Goal: Transaction & Acquisition: Purchase product/service

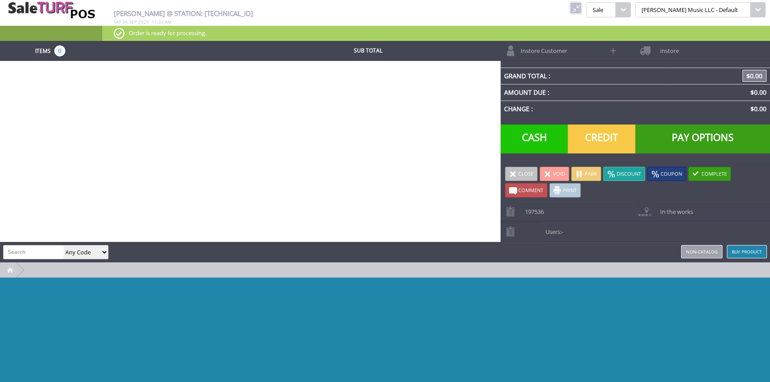
click at [582, 13] on link at bounding box center [576, 8] width 12 height 12
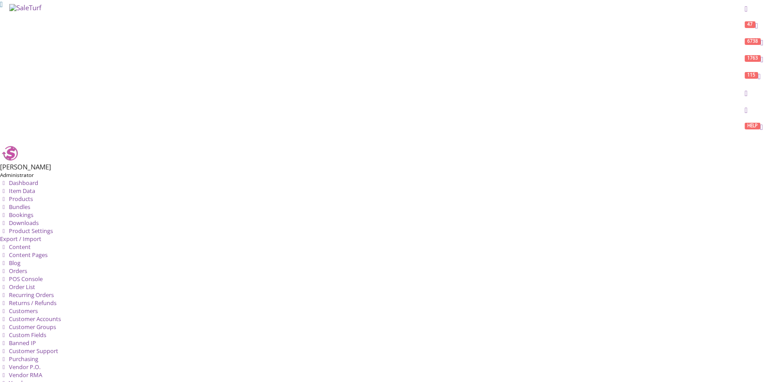
click at [33, 195] on link "Products" at bounding box center [16, 199] width 33 height 8
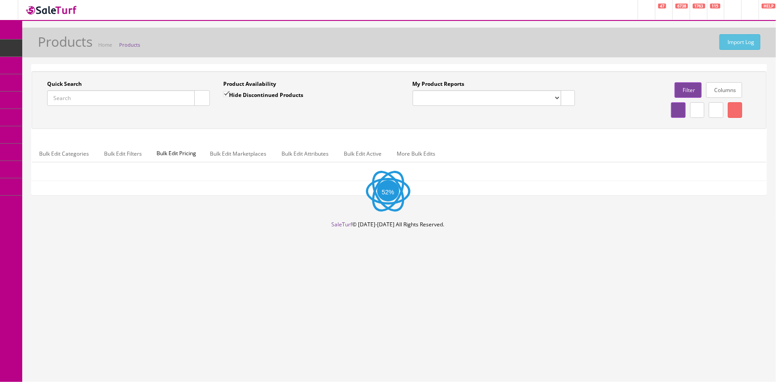
click at [74, 100] on input "Quick Search" at bounding box center [121, 98] width 148 height 16
paste input "SGA100BK"
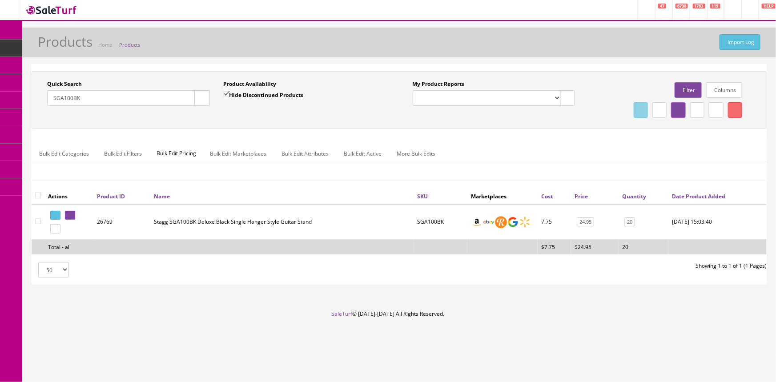
type input "SGA100BK"
drag, startPoint x: 550, startPoint y: 222, endPoint x: 542, endPoint y: 221, distance: 8.1
click at [542, 221] on td "7.75" at bounding box center [553, 222] width 33 height 35
click at [438, 216] on td "SGA100BK" at bounding box center [440, 222] width 54 height 35
drag, startPoint x: 441, startPoint y: 221, endPoint x: 414, endPoint y: 222, distance: 27.2
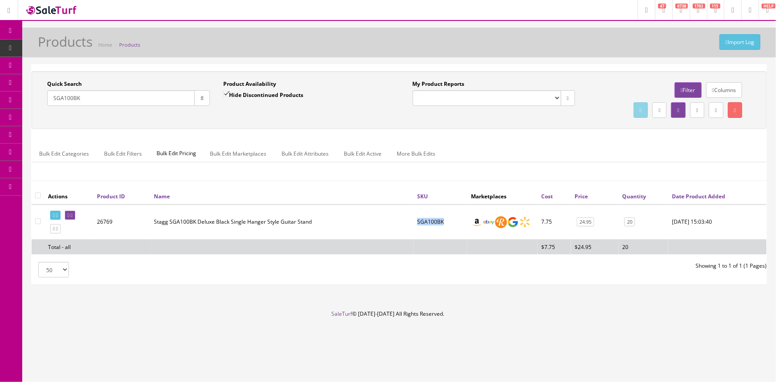
click at [414, 222] on td "SGA100BK" at bounding box center [440, 222] width 54 height 35
drag, startPoint x: 412, startPoint y: 222, endPoint x: 401, endPoint y: 230, distance: 14.0
click at [367, 188] on th "Name" at bounding box center [281, 196] width 263 height 16
drag, startPoint x: 451, startPoint y: 223, endPoint x: 413, endPoint y: 225, distance: 37.8
click at [413, 225] on td "SGA100BK" at bounding box center [440, 222] width 54 height 35
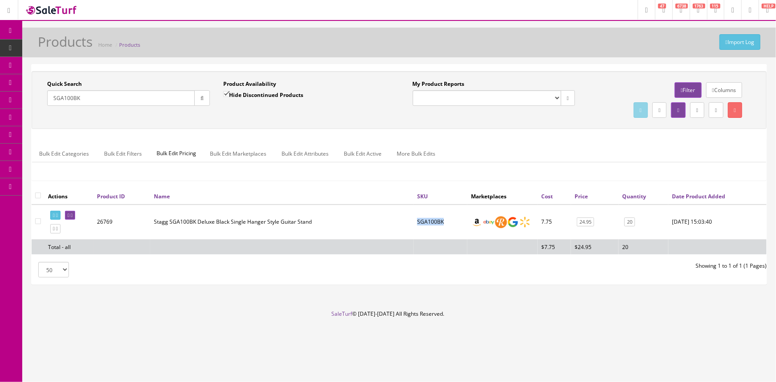
copy td "SGA100BK"
click at [52, 80] on icon at bounding box center [46, 82] width 9 height 7
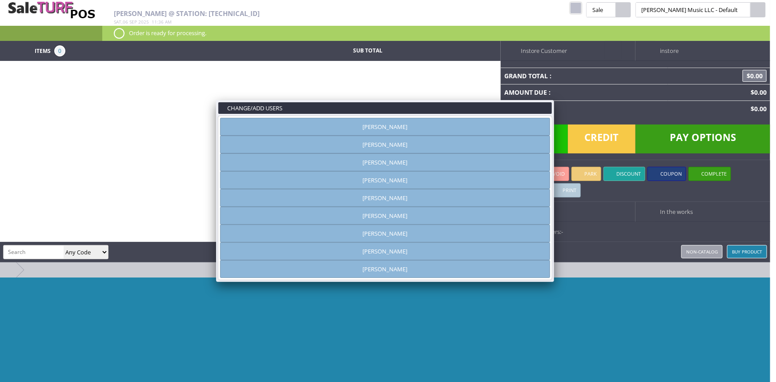
type input "[PERSON_NAME]"
click at [423, 251] on link "[PERSON_NAME]" at bounding box center [385, 251] width 330 height 18
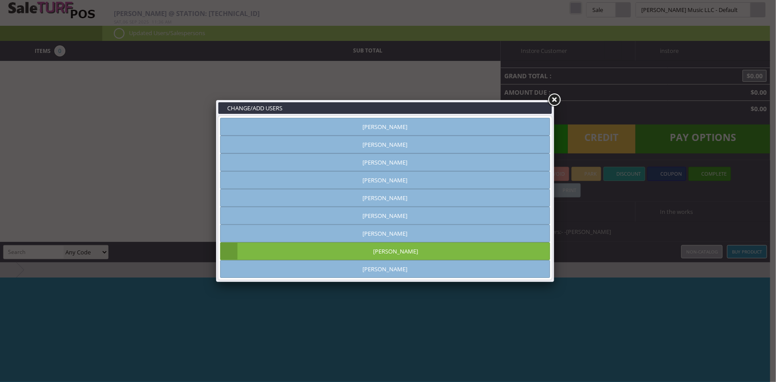
click at [554, 100] on link at bounding box center [554, 100] width 16 height 16
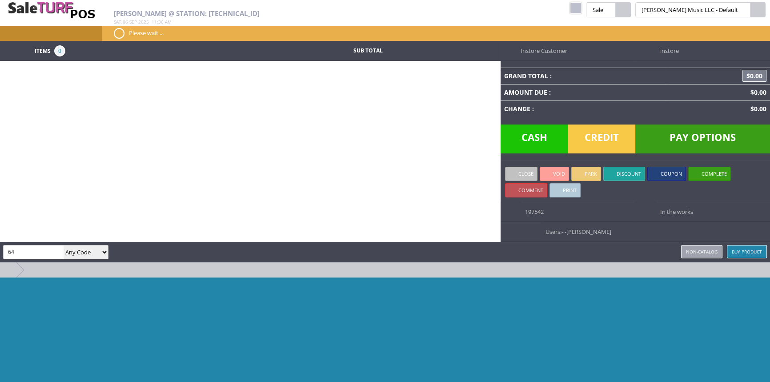
type input "6"
type input "WKT"
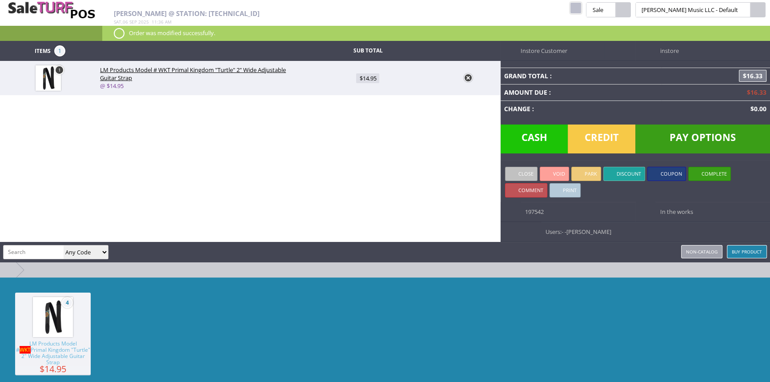
click at [466, 76] on link at bounding box center [468, 77] width 9 height 9
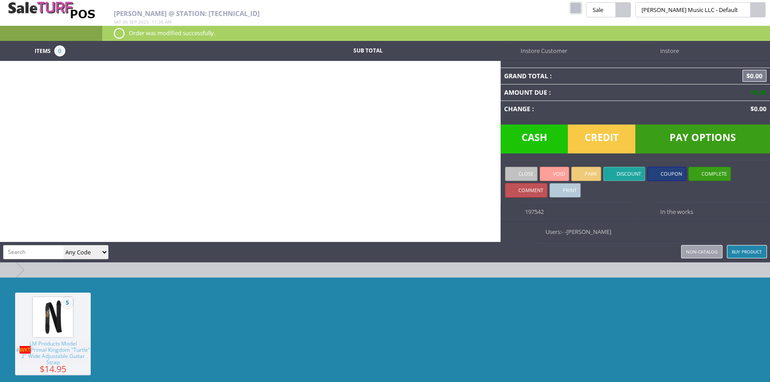
click at [18, 252] on input "search" at bounding box center [34, 251] width 60 height 13
type input "ngs-2123"
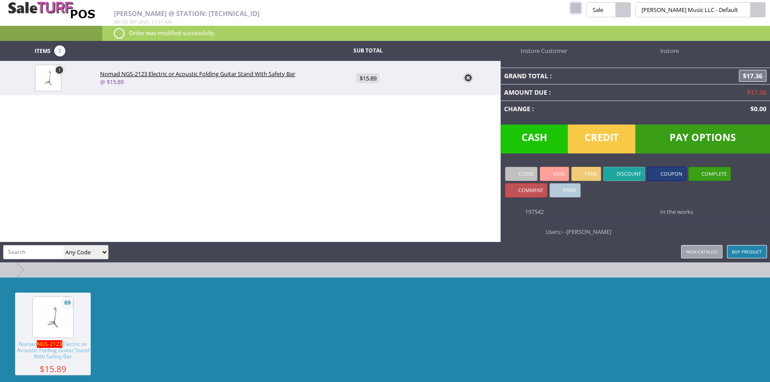
click at [542, 150] on span "Cash" at bounding box center [535, 138] width 68 height 29
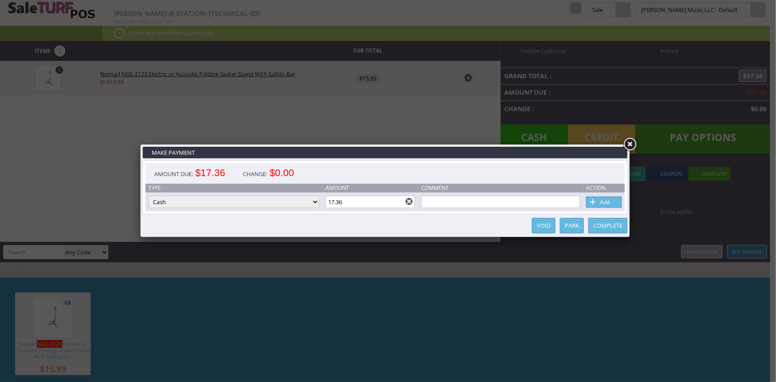
drag, startPoint x: 376, startPoint y: 209, endPoint x: 330, endPoint y: 211, distance: 45.8
click at [330, 211] on td "Amount 17.36" at bounding box center [370, 202] width 96 height 19
click at [348, 206] on input "17.36" at bounding box center [370, 202] width 90 height 12
type input "1"
click at [599, 204] on link "Add" at bounding box center [604, 202] width 36 height 11
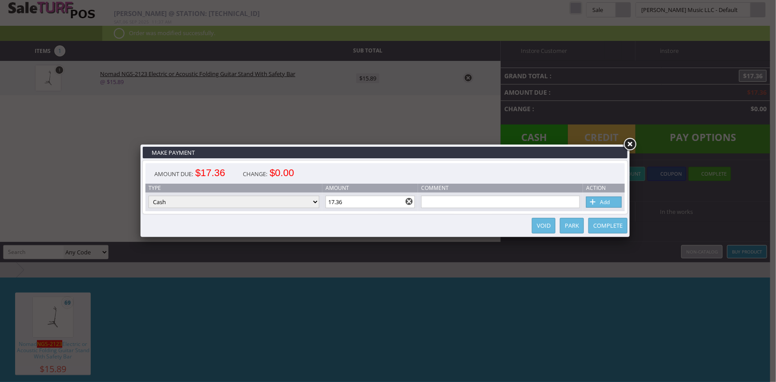
type input "0"
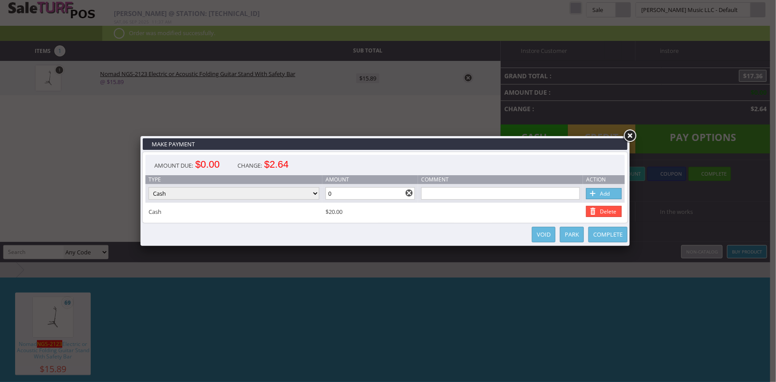
click at [602, 237] on link "Complete" at bounding box center [607, 235] width 39 height 16
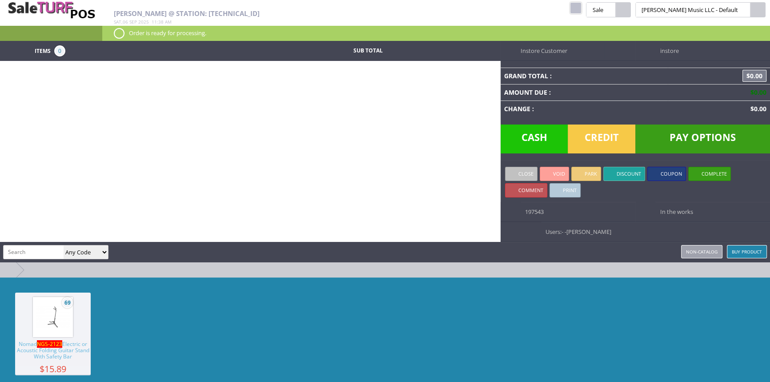
click at [582, 10] on link at bounding box center [576, 8] width 12 height 12
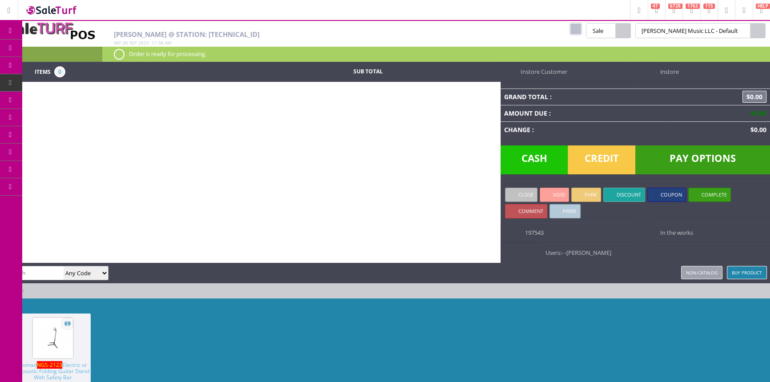
click at [44, 47] on link "Products" at bounding box center [68, 49] width 93 height 18
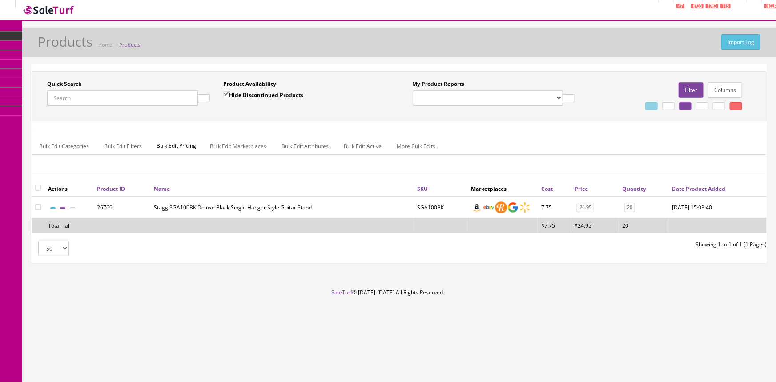
click at [111, 97] on input "Quick Search" at bounding box center [122, 98] width 151 height 16
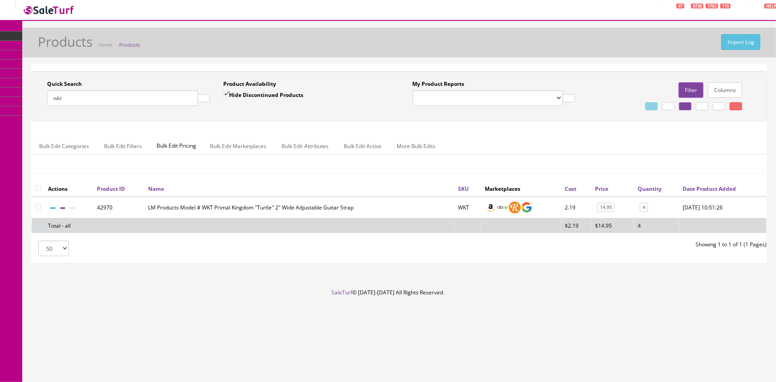
type input "wkt"
click at [60, 63] on span "POS Console" at bounding box center [60, 60] width 32 height 8
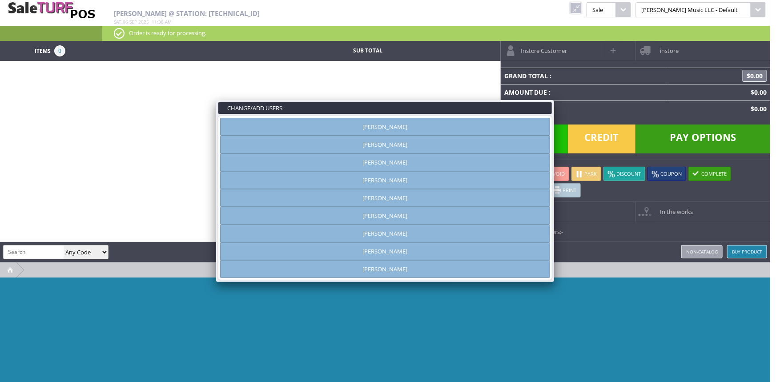
type input "[PERSON_NAME]"
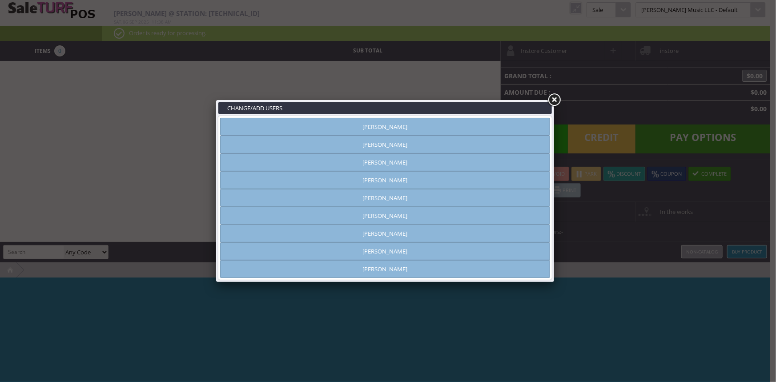
drag, startPoint x: 335, startPoint y: 148, endPoint x: 522, endPoint y: 143, distance: 186.8
click at [336, 148] on link "[PERSON_NAME]" at bounding box center [385, 145] width 330 height 18
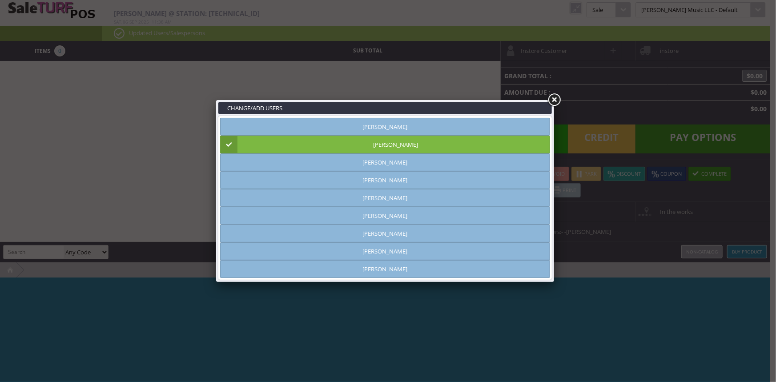
click at [554, 102] on link at bounding box center [554, 100] width 16 height 16
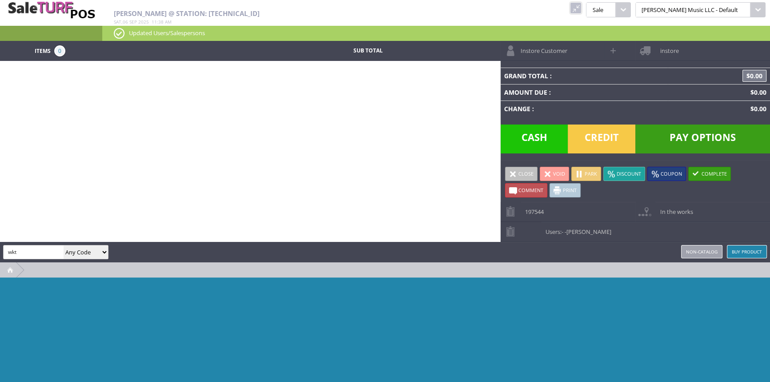
type input "wkt"
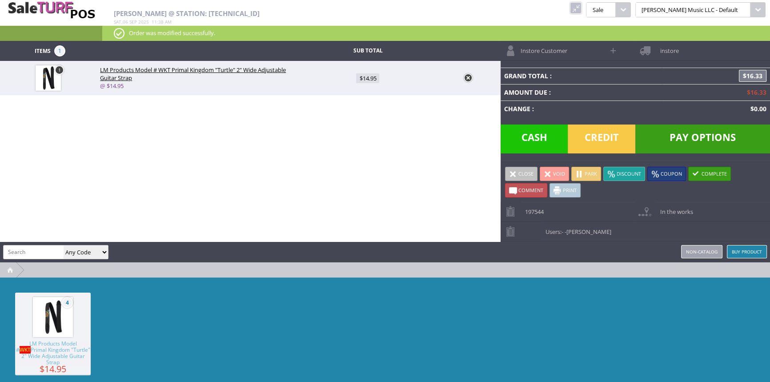
click at [369, 80] on span "$14.95" at bounding box center [367, 78] width 23 height 10
type input "14.95"
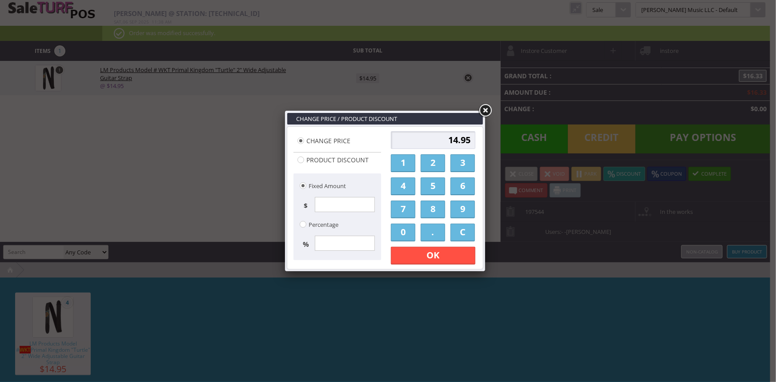
click at [455, 187] on link "6" at bounding box center [462, 186] width 24 height 18
drag, startPoint x: 436, startPoint y: 242, endPoint x: 435, endPoint y: 220, distance: 22.2
click at [436, 239] on div "6 1 2 3 4 5 6 7 8 9 0 . C OK Apply Discount" at bounding box center [433, 197] width 90 height 139
click at [433, 233] on link "." at bounding box center [433, 233] width 24 height 18
click at [434, 184] on link "5" at bounding box center [433, 186] width 24 height 18
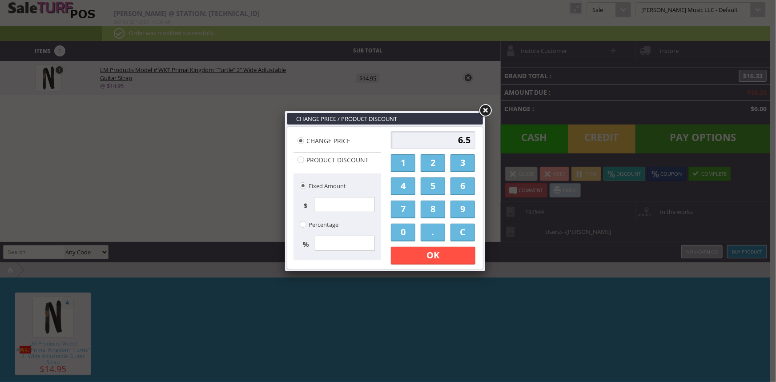
click at [411, 229] on link "0" at bounding box center [403, 233] width 24 height 18
type input "6.50"
click at [414, 250] on link "OK" at bounding box center [433, 256] width 84 height 18
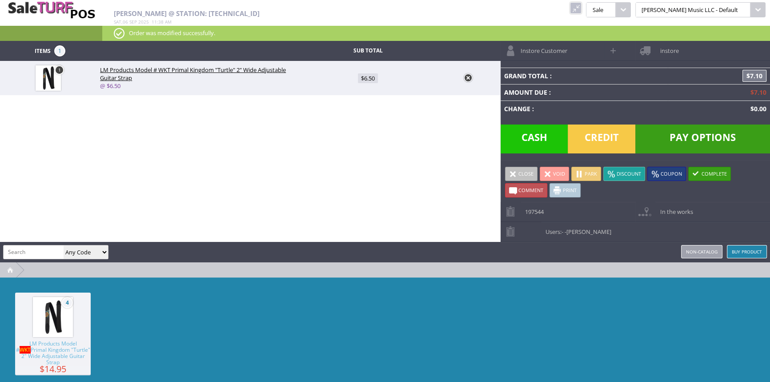
click at [526, 124] on span "Cash" at bounding box center [535, 138] width 68 height 29
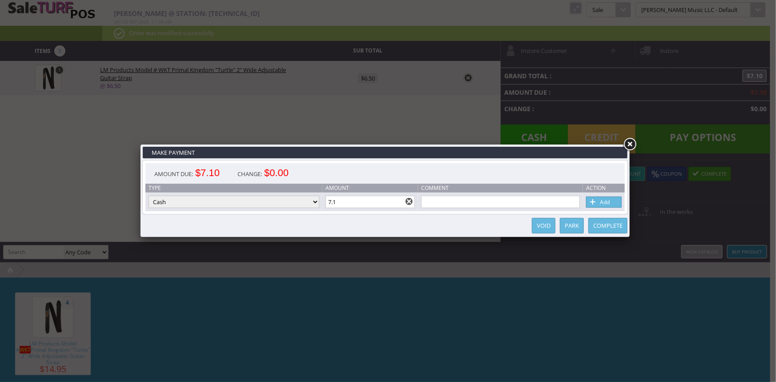
click at [600, 198] on link "Add" at bounding box center [604, 202] width 36 height 11
type input "0"
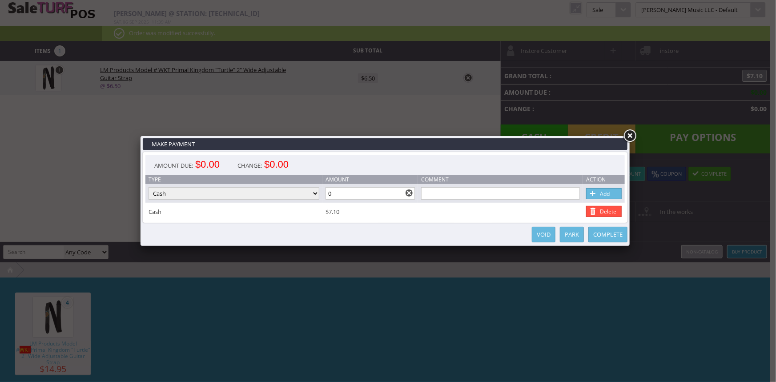
click at [610, 234] on link "Complete" at bounding box center [607, 235] width 39 height 16
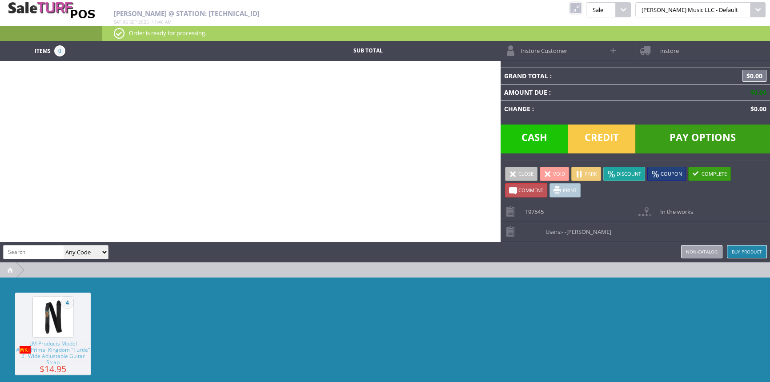
click at [582, 8] on link at bounding box center [576, 8] width 12 height 12
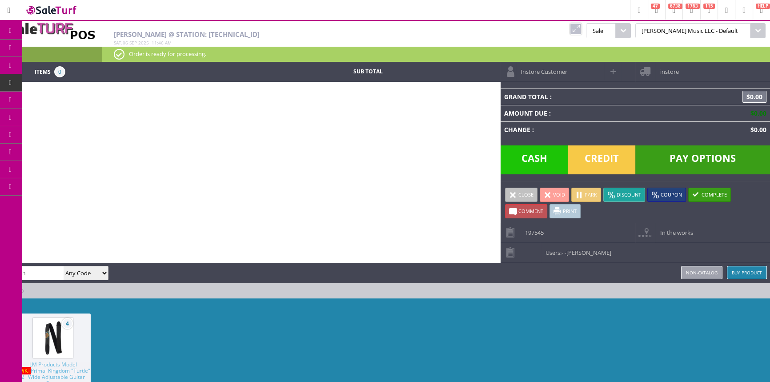
click at [46, 43] on link "Products" at bounding box center [68, 49] width 93 height 18
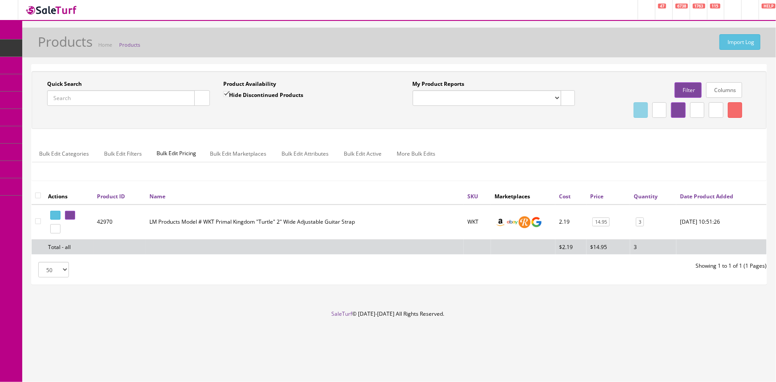
click at [69, 102] on input "Quick Search" at bounding box center [121, 98] width 148 height 16
type input "r"
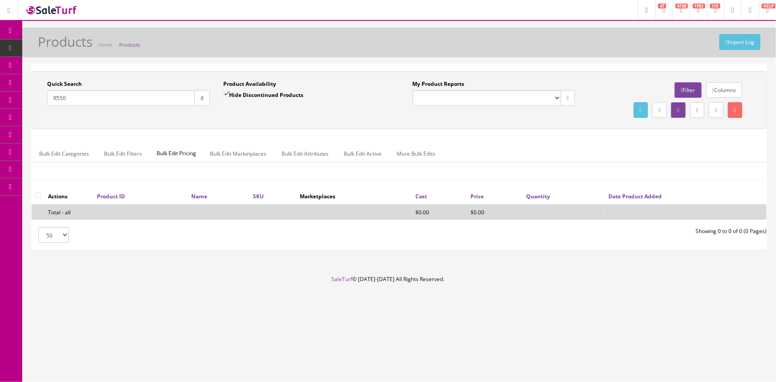
type input "R550"
click at [273, 97] on label "Hide Discontinued Products" at bounding box center [263, 94] width 80 height 9
click at [229, 97] on input "Hide Discontinued Products" at bounding box center [226, 94] width 6 height 6
checkbox input "false"
drag, startPoint x: 76, startPoint y: 96, endPoint x: 29, endPoint y: 84, distance: 48.5
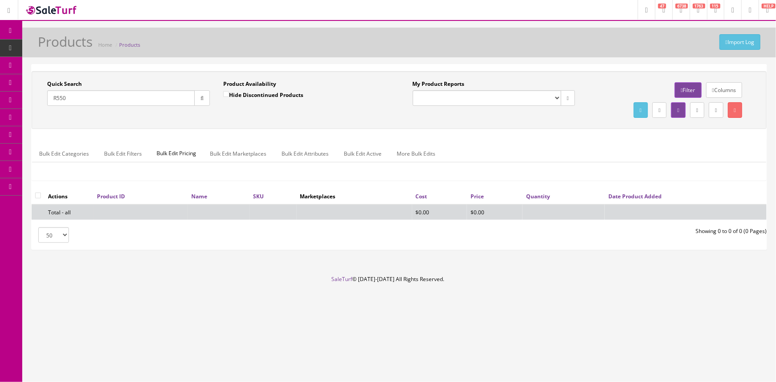
click at [29, 84] on div "Quick Search R550 Date From Product Availability Hide Discontinued Products Dat…" at bounding box center [399, 160] width 754 height 193
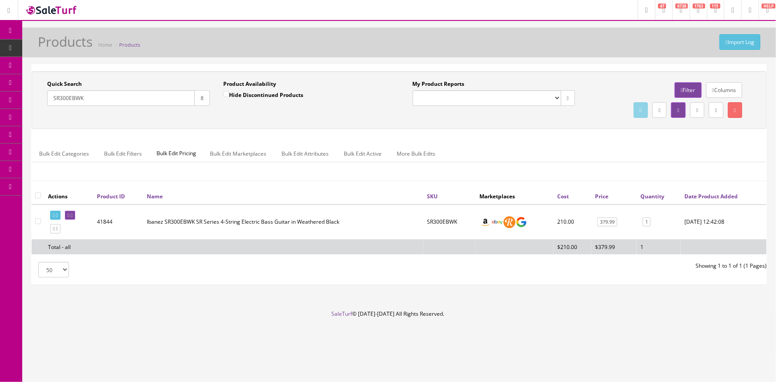
type input "SR300EBWK"
drag, startPoint x: 455, startPoint y: 219, endPoint x: 408, endPoint y: 217, distance: 46.7
click at [408, 217] on tr "41844 Ibanez SR300EBWK SR Series 4-String Electric Bass Guitar in Weathered Bla…" at bounding box center [399, 222] width 735 height 35
click at [60, 83] on span "POS Console" at bounding box center [69, 83] width 32 height 8
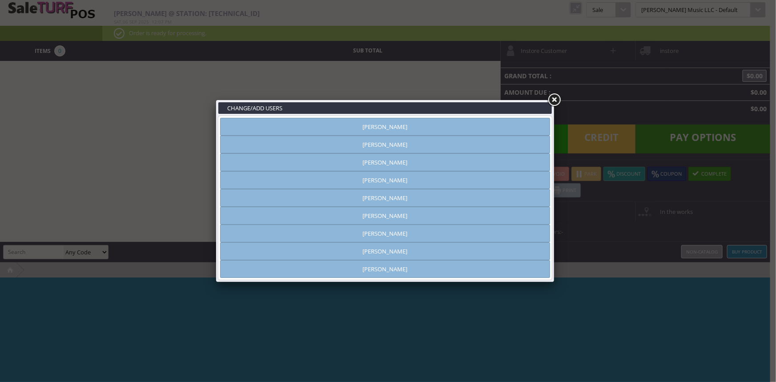
type input "[PERSON_NAME]"
click at [426, 140] on link "[PERSON_NAME]" at bounding box center [385, 145] width 330 height 18
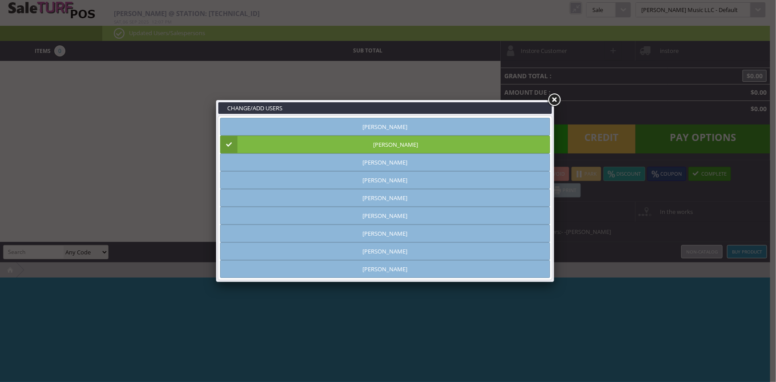
click at [554, 99] on link at bounding box center [554, 100] width 16 height 16
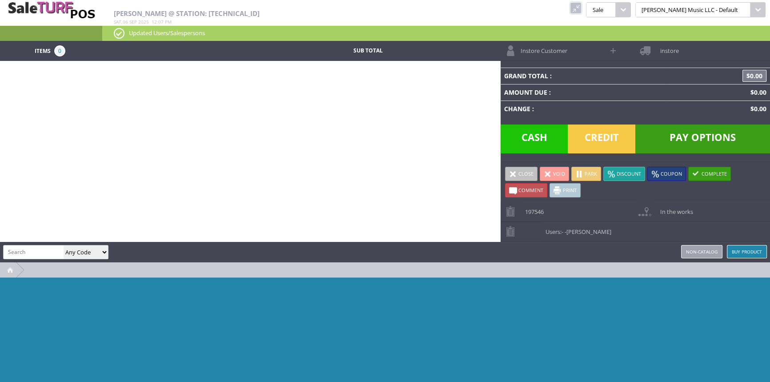
click at [33, 254] on input "search" at bounding box center [34, 251] width 60 height 13
click at [37, 251] on input "search" at bounding box center [34, 251] width 60 height 13
click at [58, 17] on img at bounding box center [51, 9] width 89 height 19
click at [277, 114] on div "Items 0 Sub Total Instore Customer instore Grand Total : $0.00 Amount Due : $0.…" at bounding box center [385, 226] width 770 height 370
click at [71, 1] on img at bounding box center [51, 9] width 89 height 19
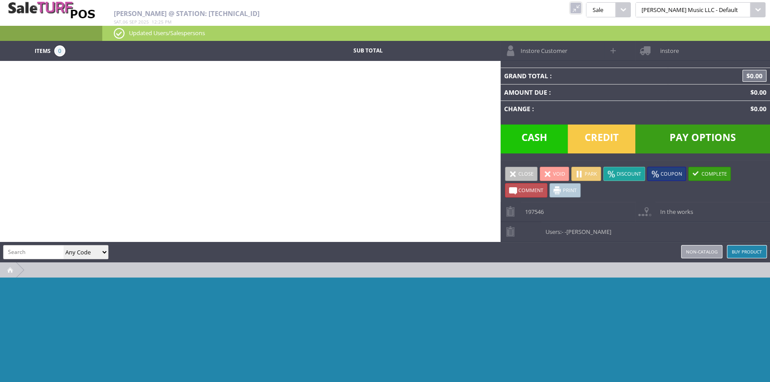
click at [125, 21] on span "06" at bounding box center [125, 22] width 5 height 6
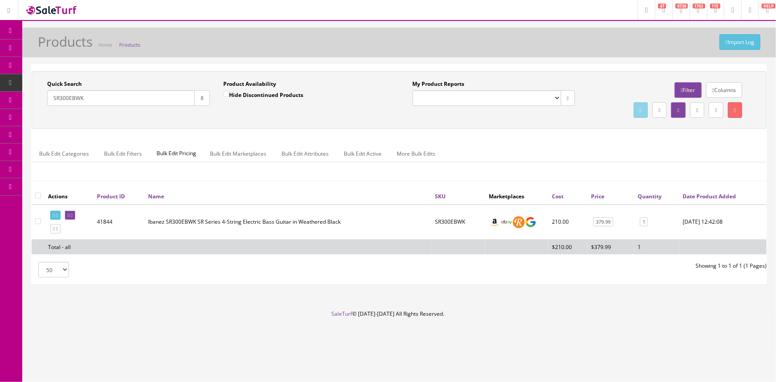
click at [72, 44] on span "Products" at bounding box center [64, 48] width 22 height 8
click at [83, 104] on input "Quick Search" at bounding box center [121, 98] width 148 height 16
type input "Peavey Max"
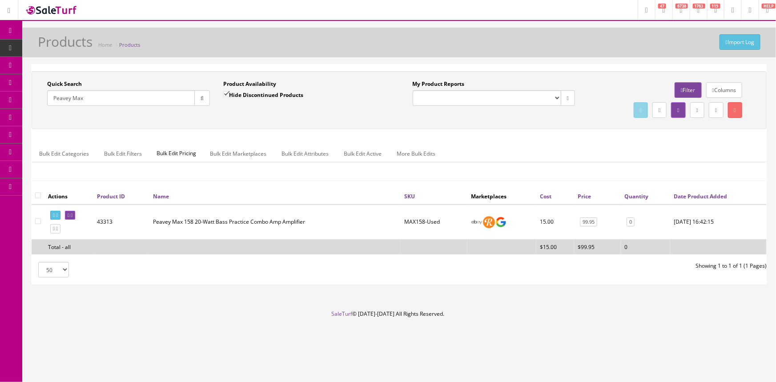
drag, startPoint x: 109, startPoint y: 100, endPoint x: 1, endPoint y: 106, distance: 108.7
click at [1, 106] on div "Research Trends Trending on Ebay Google Trends Amazon Insights (Login Before Cl…" at bounding box center [388, 191] width 776 height 382
click at [99, 86] on div "Quick Search" at bounding box center [128, 93] width 163 height 26
click at [83, 106] on div "Quick Search Date From" at bounding box center [128, 96] width 176 height 32
click at [83, 104] on input "Quick Search" at bounding box center [121, 98] width 148 height 16
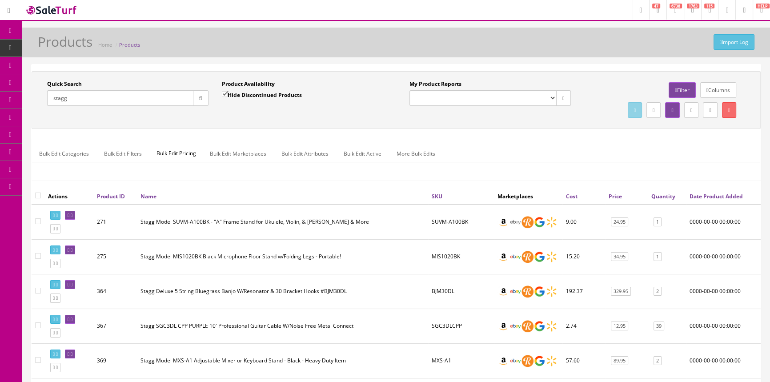
click at [104, 91] on input "stagg" at bounding box center [120, 98] width 146 height 16
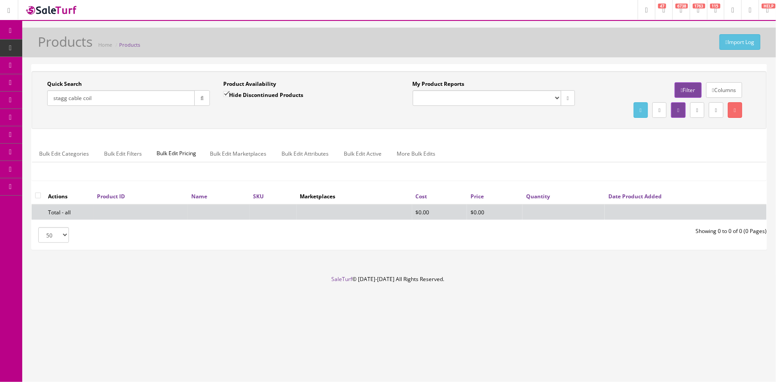
drag, startPoint x: 135, startPoint y: 100, endPoint x: 129, endPoint y: 102, distance: 5.9
click at [129, 102] on input "stagg cable coil" at bounding box center [121, 98] width 148 height 16
drag, startPoint x: 83, startPoint y: 96, endPoint x: 70, endPoint y: 100, distance: 12.8
click at [70, 100] on input "stagg cable coil" at bounding box center [121, 98] width 148 height 16
type input "stagg coil"
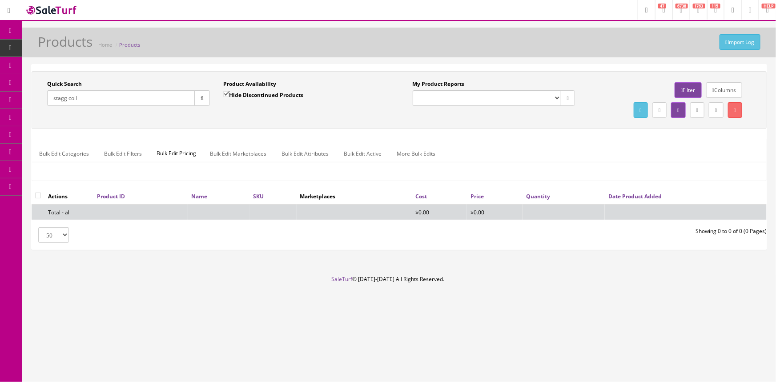
drag, startPoint x: 124, startPoint y: 100, endPoint x: 0, endPoint y: 159, distance: 137.0
click at [0, 159] on div "Research Trends Trending on Ebay Google Trends Amazon Insights (Login Before Cl…" at bounding box center [388, 191] width 776 height 382
click at [104, 84] on div "Quick Search stagg" at bounding box center [128, 93] width 163 height 26
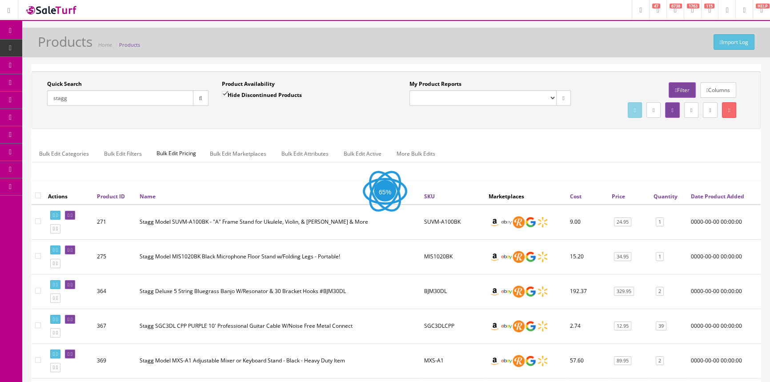
click at [104, 98] on input "stagg" at bounding box center [120, 98] width 146 height 16
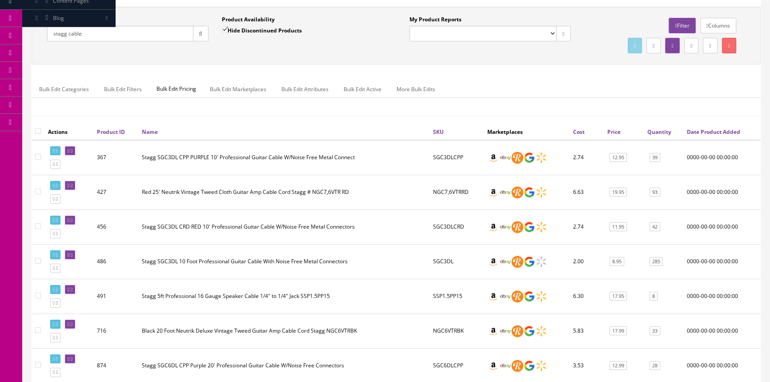
scroll to position [80, 0]
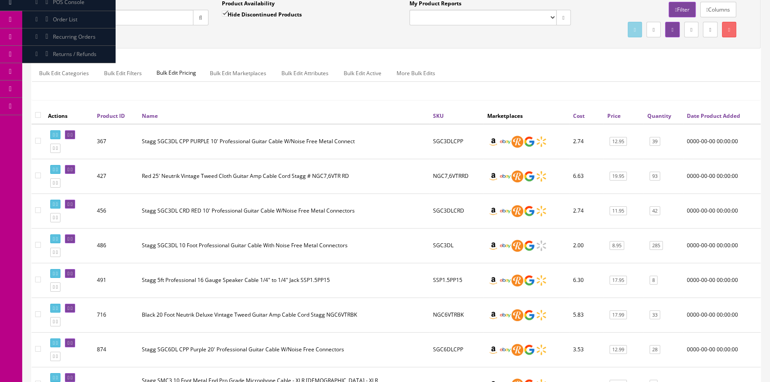
type input "s"
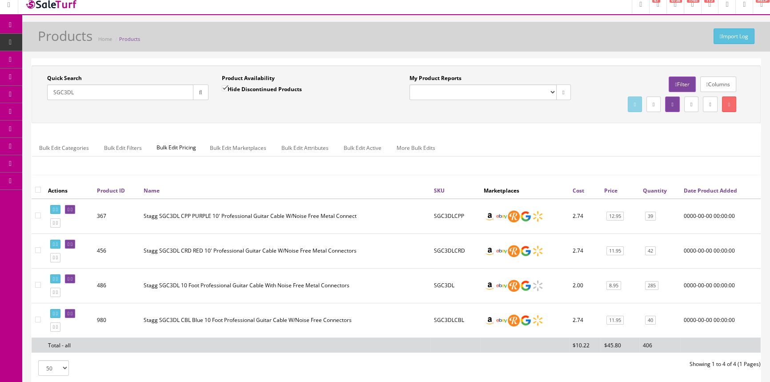
scroll to position [0, 0]
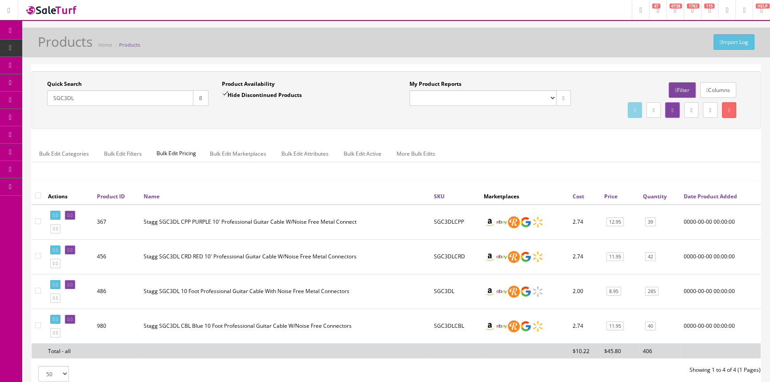
type input "SGC3DL"
click at [44, 86] on link "POS Console" at bounding box center [68, 82] width 93 height 17
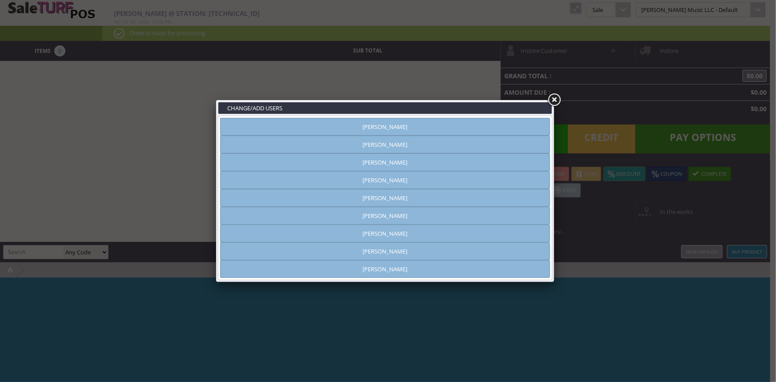
type input "[PERSON_NAME]"
click at [435, 255] on link "[PERSON_NAME]" at bounding box center [385, 251] width 330 height 18
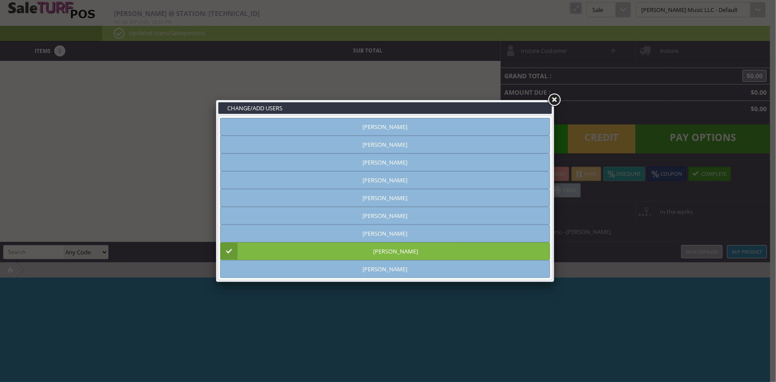
click at [556, 96] on link at bounding box center [554, 100] width 16 height 16
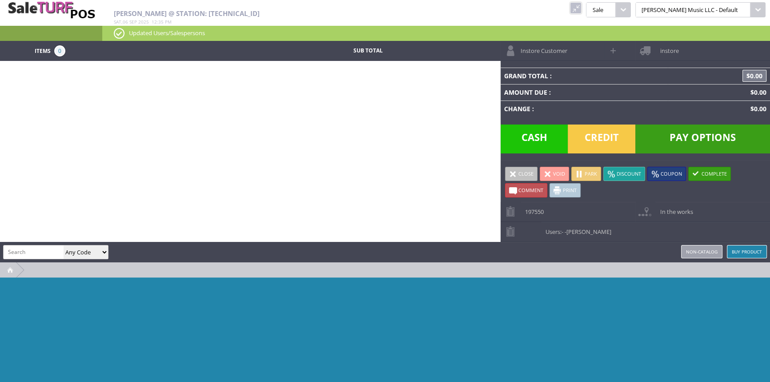
click at [24, 249] on input "search" at bounding box center [34, 251] width 60 height 13
paste input "2975031500-KWC2210263"
type input "2975031500-KWC2210263"
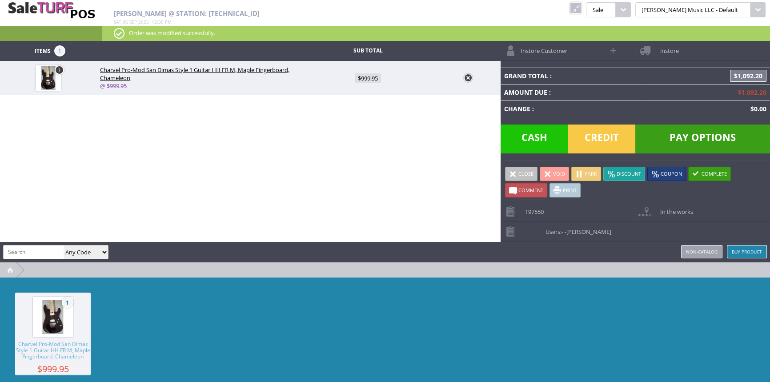
click at [463, 75] on td at bounding box center [467, 78] width 65 height 34
click at [470, 79] on link at bounding box center [468, 77] width 9 height 9
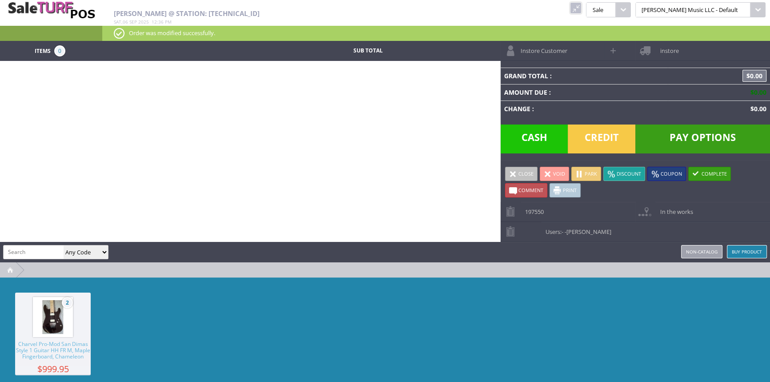
click at [56, 182] on div "Items 0 Sub Total Instore Customer instore Grand Total : $0.00 Amount Due : $0.…" at bounding box center [385, 226] width 770 height 370
type input "R"
type input "sr300ebwk"
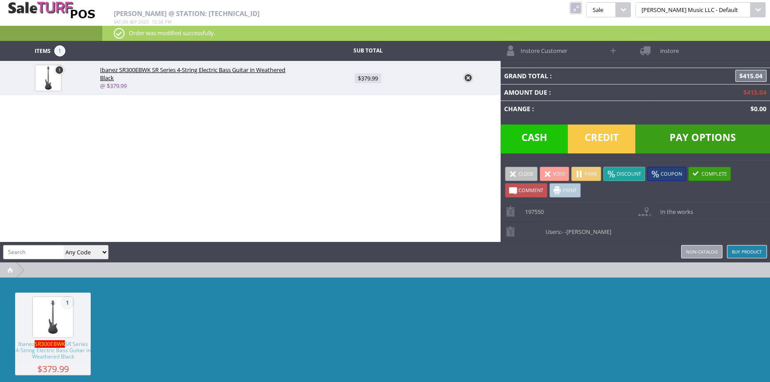
click at [374, 79] on span "$379.99" at bounding box center [368, 78] width 26 height 10
type input "379.99"
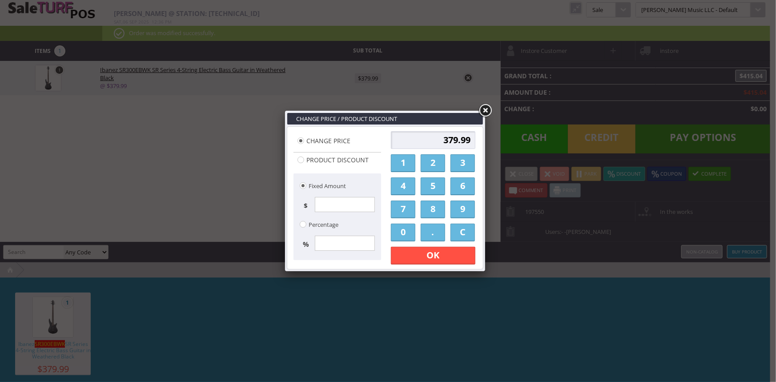
drag, startPoint x: 430, startPoint y: 167, endPoint x: 423, endPoint y: 178, distance: 12.8
click at [431, 167] on link "2" at bounding box center [433, 163] width 24 height 18
click at [407, 217] on link "7" at bounding box center [403, 210] width 24 height 18
click at [401, 229] on link "0" at bounding box center [403, 233] width 24 height 18
click at [424, 234] on link "." at bounding box center [433, 233] width 24 height 18
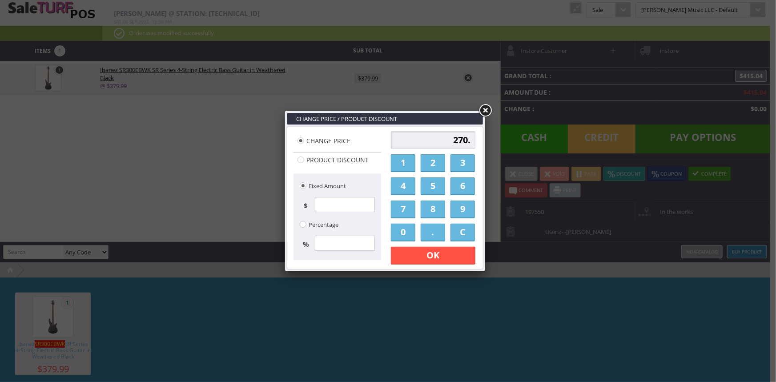
click at [404, 232] on link "0" at bounding box center [403, 233] width 24 height 18
drag, startPoint x: 404, startPoint y: 232, endPoint x: 409, endPoint y: 236, distance: 6.4
click at [407, 234] on link "0" at bounding box center [403, 233] width 24 height 18
type input "270.00"
click at [427, 262] on link "OK" at bounding box center [433, 256] width 84 height 18
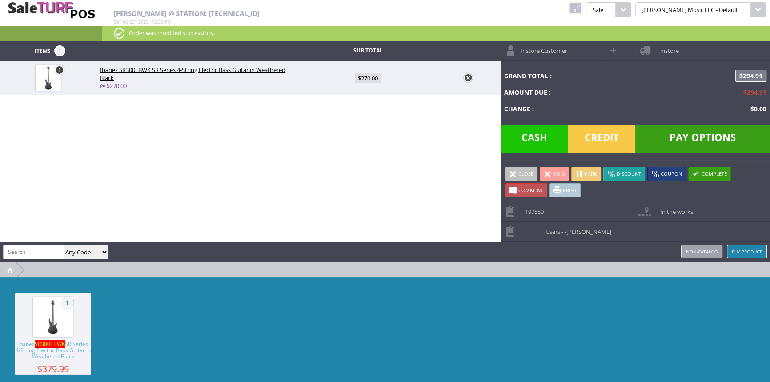
click at [384, 118] on div "Items 1 Sub Total 1 Ibanez SR300EBWK SR Series 4-String Electric Bass Guitar in…" at bounding box center [385, 226] width 770 height 370
type input "0990642006"
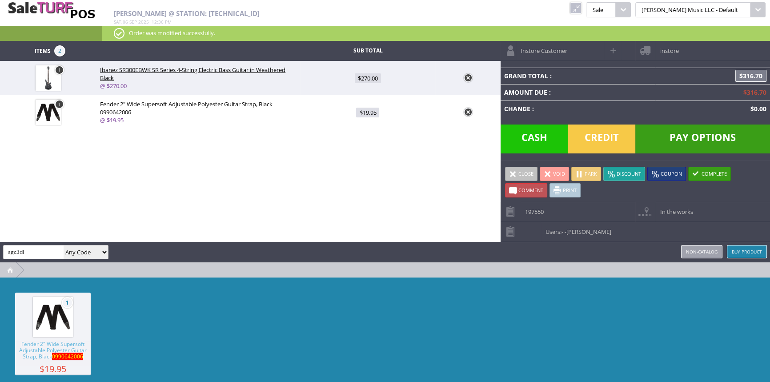
type input "sgc3dl"
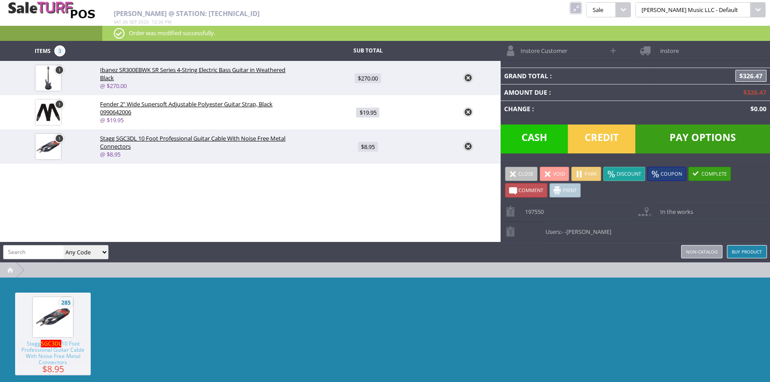
click at [372, 152] on link "$8.95" at bounding box center [367, 146] width 135 height 16
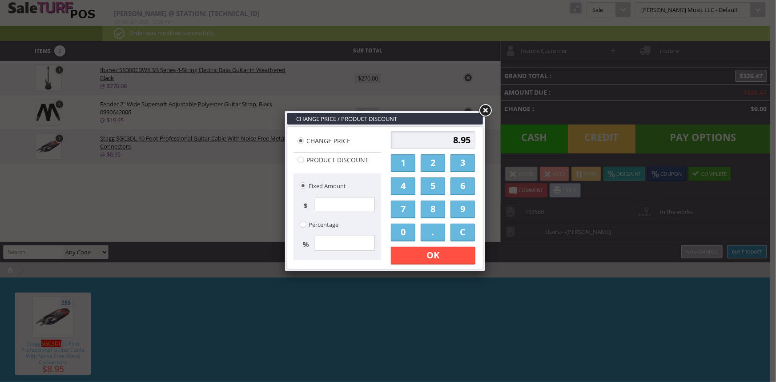
click at [433, 233] on link "." at bounding box center [433, 233] width 24 height 18
drag, startPoint x: 411, startPoint y: 232, endPoint x: 409, endPoint y: 221, distance: 10.6
click at [411, 231] on link "0" at bounding box center [403, 233] width 24 height 18
click at [400, 165] on link "1" at bounding box center [403, 163] width 24 height 18
type input "0.01"
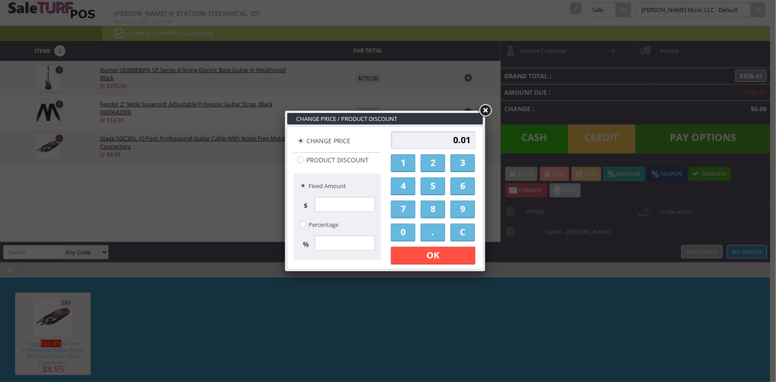
click at [420, 249] on link "OK" at bounding box center [433, 256] width 84 height 18
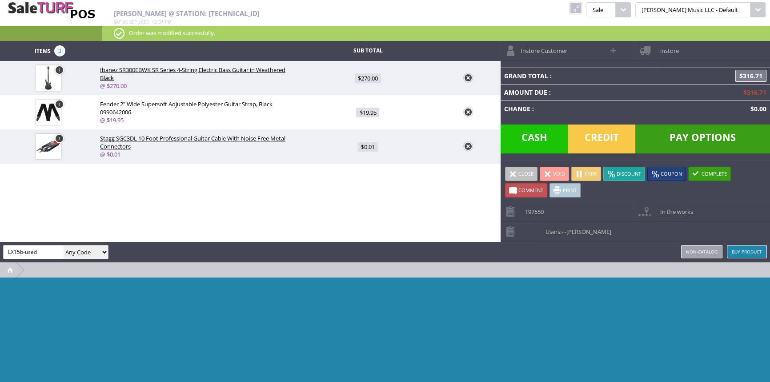
type input "LX15b-used"
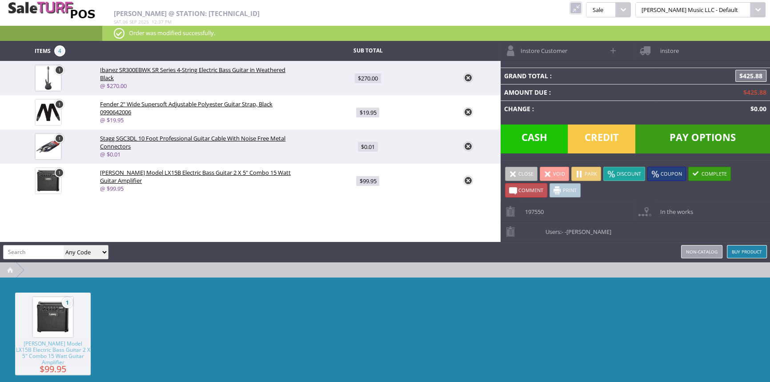
click at [273, 348] on div "1 Laney Model LX15B Electric Bass Guitar 2 X 5" Combo 15 Watt Guitar Amplifier …" at bounding box center [385, 343] width 770 height 133
click at [259, 237] on div "Items 4 Sub Total 1 Ibanez SR300EBWK SR Series 4-String Electric Bass Guitar in…" at bounding box center [385, 226] width 770 height 370
click at [167, 214] on div "Items 4 Sub Total 1 Ibanez SR300EBWK SR Series 4-String Electric Bass Guitar in…" at bounding box center [385, 226] width 770 height 370
click at [538, 134] on span "Cash" at bounding box center [535, 138] width 68 height 29
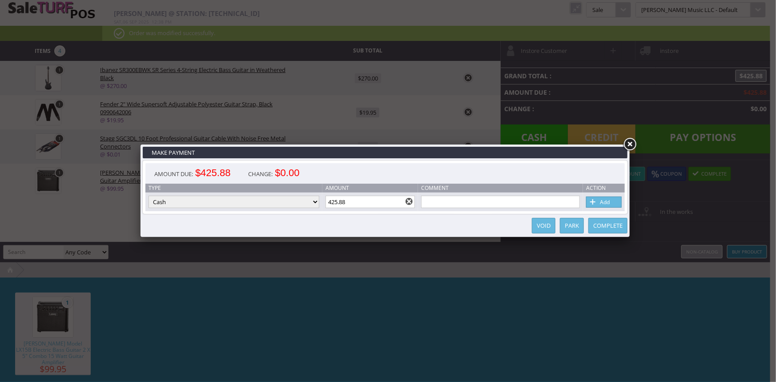
click at [599, 202] on link "Add" at bounding box center [604, 202] width 36 height 11
type input "0"
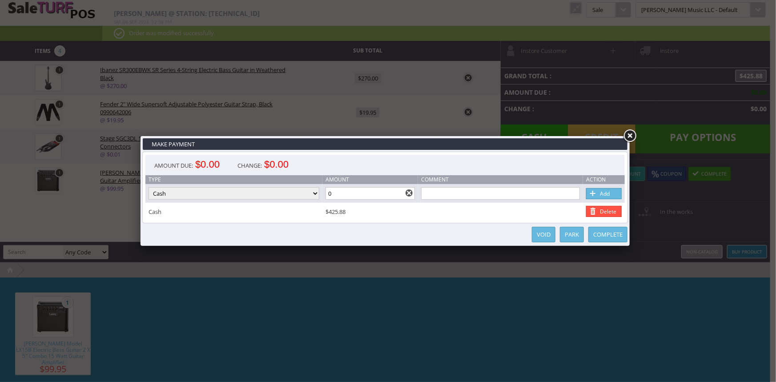
click at [603, 237] on link "Complete" at bounding box center [607, 235] width 39 height 16
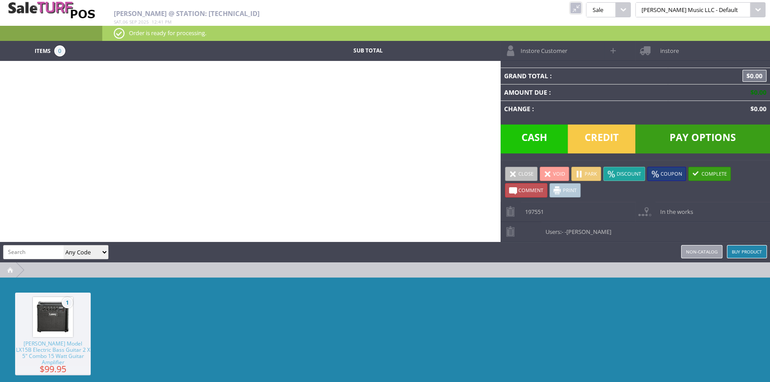
click at [582, 6] on link at bounding box center [576, 8] width 12 height 12
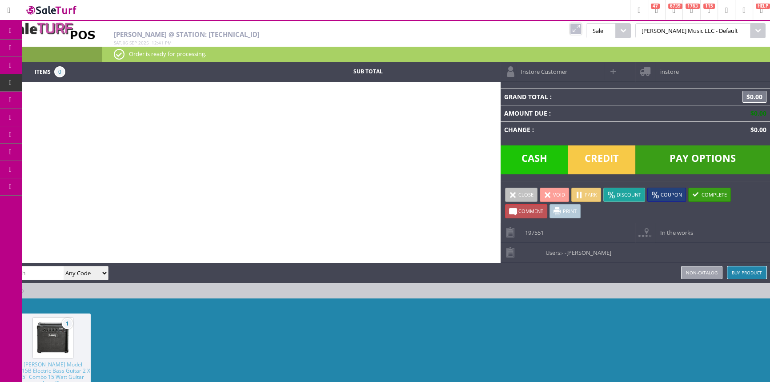
click at [61, 47] on span "Products" at bounding box center [65, 48] width 24 height 8
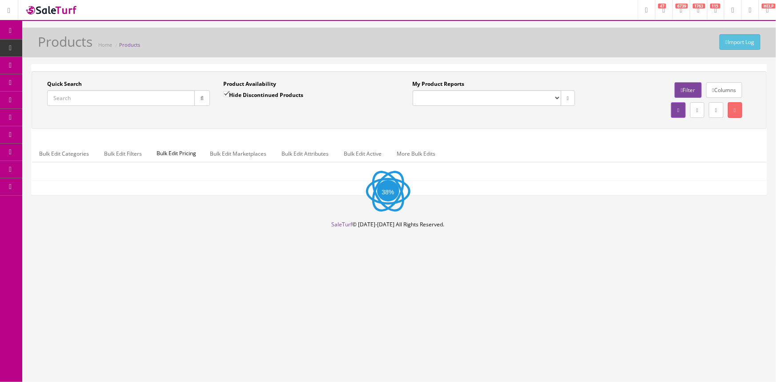
click at [134, 99] on input "Quick Search" at bounding box center [121, 98] width 148 height 16
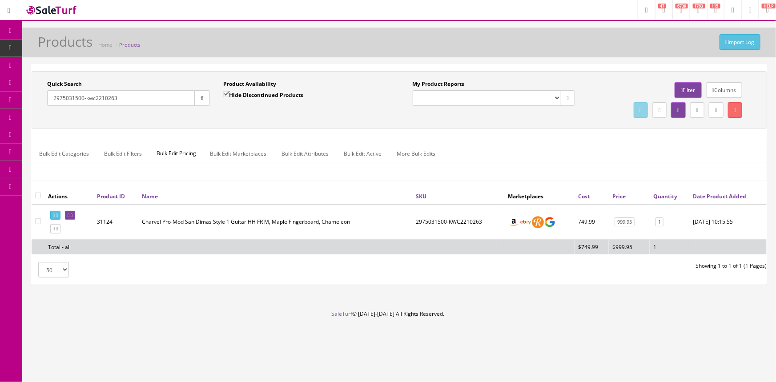
click at [480, 220] on td "2975031500-KWC2210263" at bounding box center [458, 222] width 92 height 35
drag, startPoint x: 480, startPoint y: 220, endPoint x: 397, endPoint y: 231, distance: 84.3
click at [397, 231] on tr "31124 Charvel Pro-Mod San Dimas Style 1 Guitar HH FR M, Maple Fingerboard, Cham…" at bounding box center [399, 222] width 735 height 35
copy tr "2975031500-KWC2210263"
click at [334, 226] on td "Charvel Pro-Mod San Dimas Style 1 Guitar HH FR M, Maple Fingerboard, Chameleon" at bounding box center [275, 222] width 274 height 35
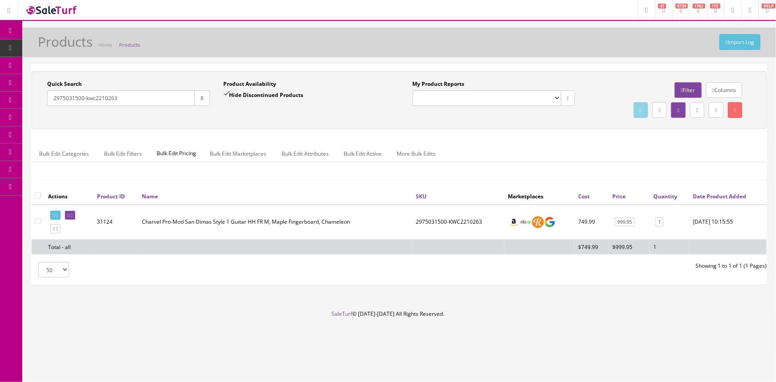
click at [336, 221] on td "Charvel Pro-Mod San Dimas Style 1 Guitar HH FR M, Maple Fingerboard, Chameleon" at bounding box center [275, 222] width 274 height 35
click at [147, 88] on div "Quick Search 2975031500-kwc2210263" at bounding box center [128, 93] width 163 height 26
drag, startPoint x: 135, startPoint y: 94, endPoint x: 25, endPoint y: 97, distance: 110.3
click at [26, 97] on div "Quick Search 2975031500-kwc2210263 Date From Product Availability Hide Disconti…" at bounding box center [399, 178] width 754 height 228
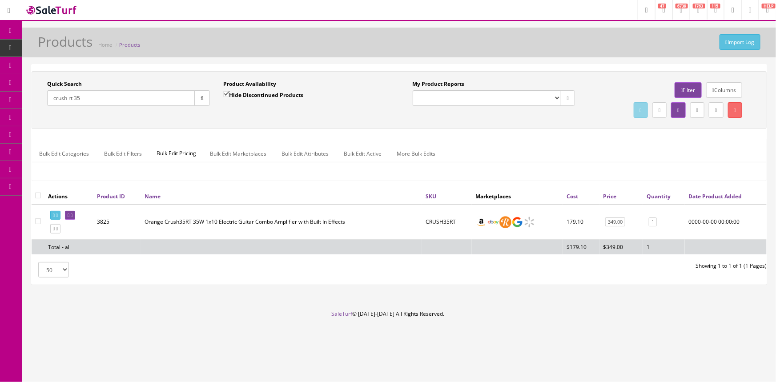
type input "crush rt 35"
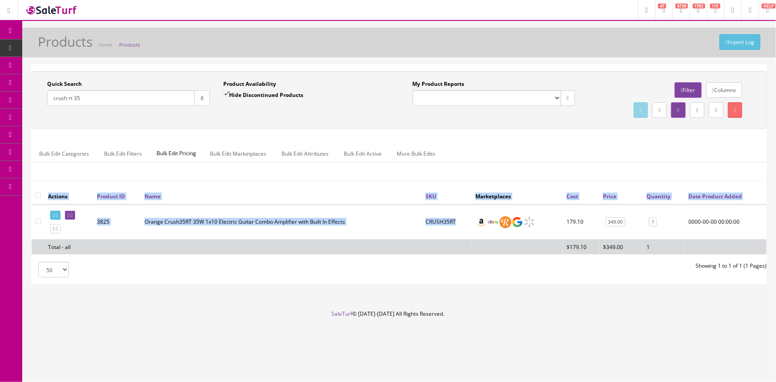
drag, startPoint x: 449, startPoint y: 221, endPoint x: 419, endPoint y: 224, distance: 30.4
click at [419, 224] on div "Actions Product ID Name SKU Marketplaces Cost Price Quantity Date Product Added…" at bounding box center [399, 224] width 735 height 73
click at [426, 234] on td "CRUSH35RT" at bounding box center [447, 222] width 50 height 35
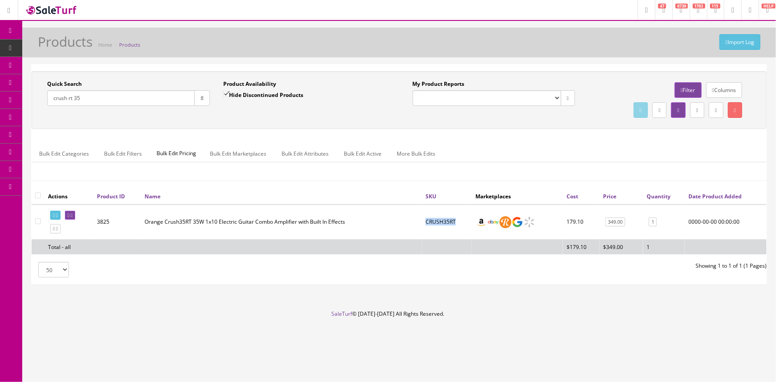
drag, startPoint x: 452, startPoint y: 220, endPoint x: 421, endPoint y: 222, distance: 30.8
click at [422, 222] on td "CRUSH35RT" at bounding box center [447, 222] width 50 height 35
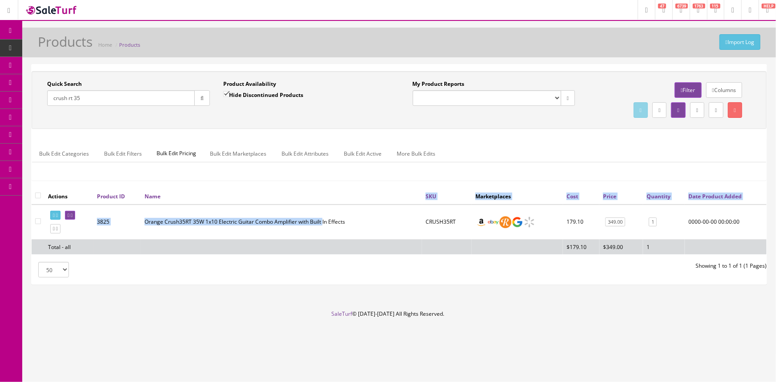
click at [321, 204] on table "Actions Product ID Name SKU Marketplaces Cost Price Quantity Date Product Added…" at bounding box center [399, 221] width 735 height 66
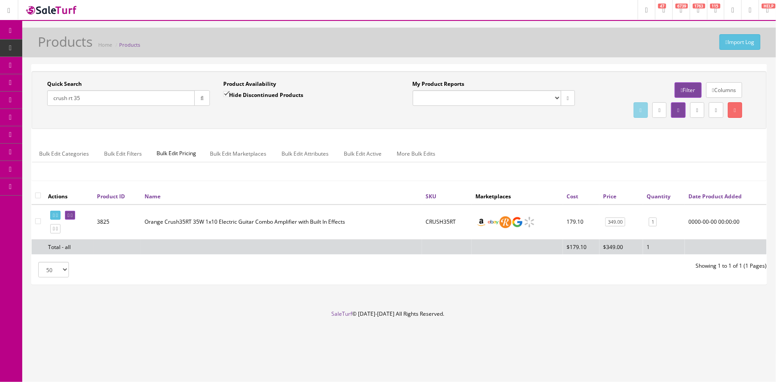
click at [354, 221] on td "Orange Crush35RT 35W 1x10 Electric Guitar Combo Amplifier with Built In Effects" at bounding box center [281, 222] width 281 height 35
drag, startPoint x: 66, startPoint y: 89, endPoint x: 44, endPoint y: 89, distance: 21.3
click at [44, 89] on div "Quick Search crush rt 35 Date From" at bounding box center [128, 96] width 176 height 32
click at [43, 83] on link "POS Console" at bounding box center [68, 82] width 93 height 17
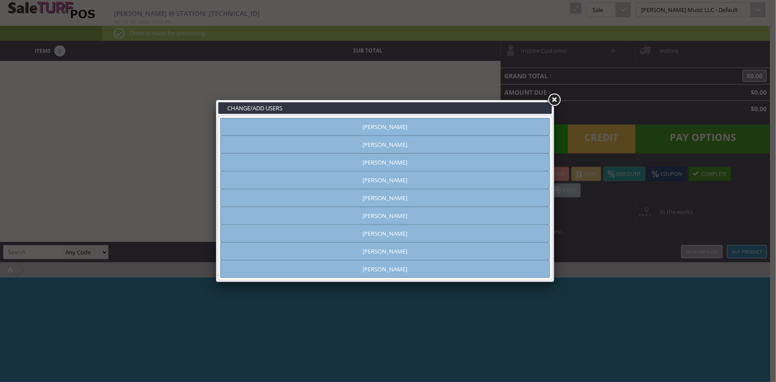
type input "[PERSON_NAME]"
drag, startPoint x: 358, startPoint y: 140, endPoint x: 435, endPoint y: 140, distance: 76.9
click at [358, 140] on link "[PERSON_NAME]" at bounding box center [385, 145] width 330 height 18
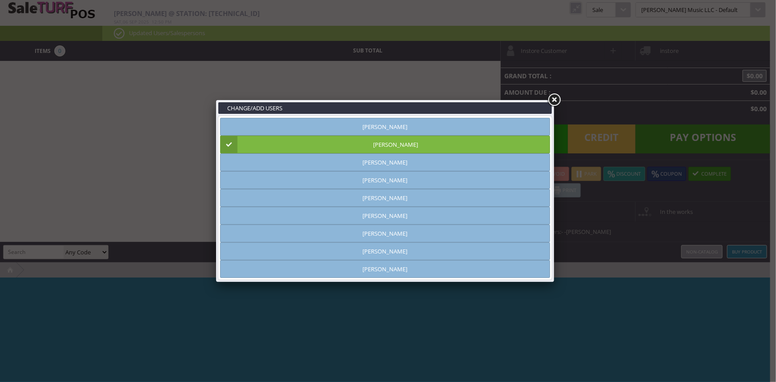
click at [554, 101] on link at bounding box center [554, 100] width 16 height 16
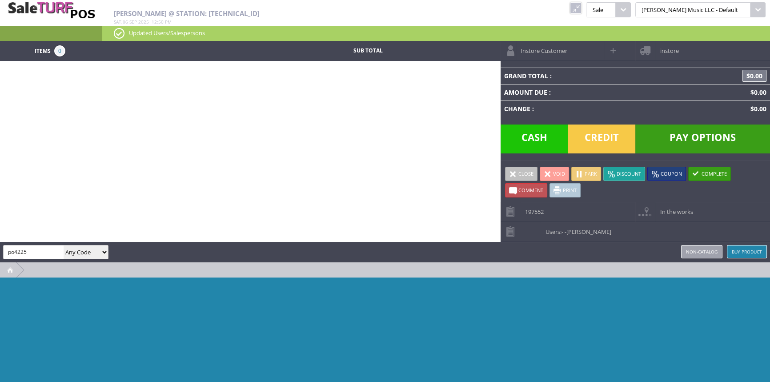
type input "po4225"
click at [102, 249] on select "Any Code SKU UPC EAN Name Model" at bounding box center [86, 251] width 44 height 13
select select "sku"
click at [64, 245] on select "Any Code SKU UPC EAN Name Model" at bounding box center [86, 251] width 44 height 13
drag, startPoint x: 42, startPoint y: 254, endPoint x: 44, endPoint y: 249, distance: 5.4
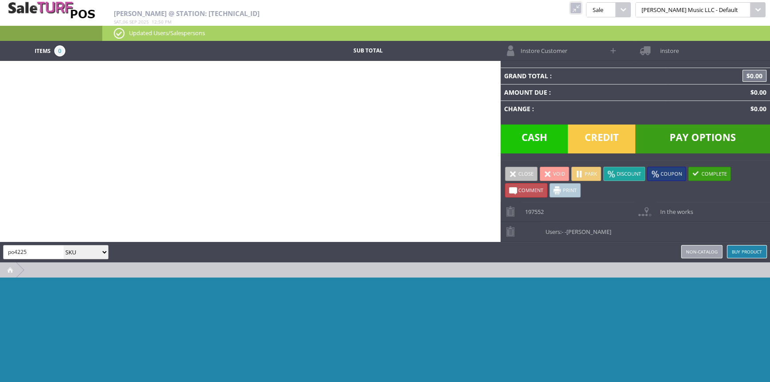
click at [42, 253] on input "po4225" at bounding box center [34, 251] width 60 height 13
drag, startPoint x: 15, startPoint y: 250, endPoint x: 3, endPoint y: 253, distance: 12.9
click at [3, 253] on div "po4225 Any Code SKU UPC EAN Name Model" at bounding box center [55, 252] width 105 height 14
type input "4225"
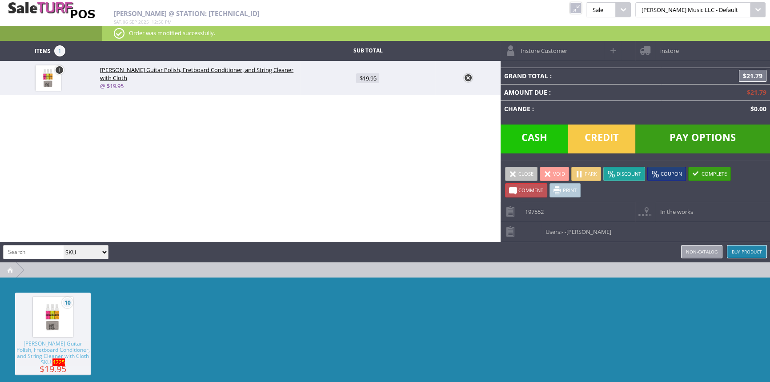
click at [596, 140] on span "Credit" at bounding box center [602, 138] width 68 height 29
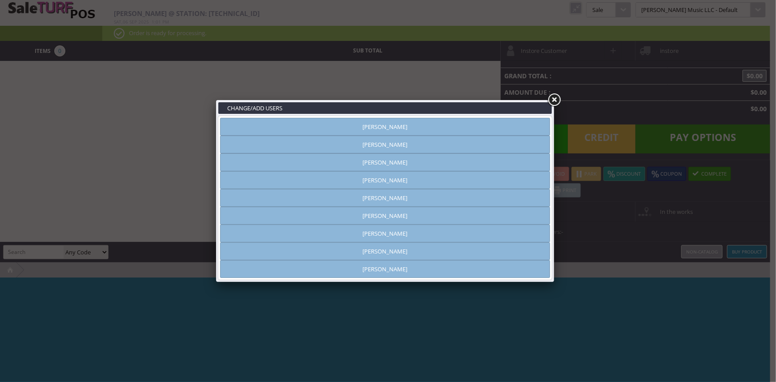
type input "[PERSON_NAME]"
click at [344, 248] on link "[PERSON_NAME]" at bounding box center [385, 251] width 330 height 18
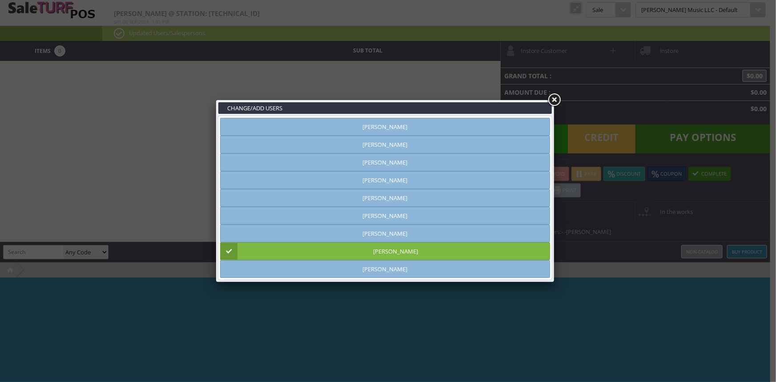
click at [556, 95] on link at bounding box center [554, 100] width 16 height 16
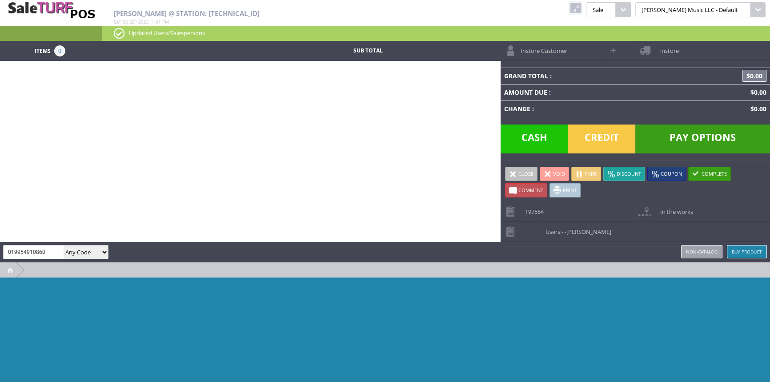
type input "019954910860"
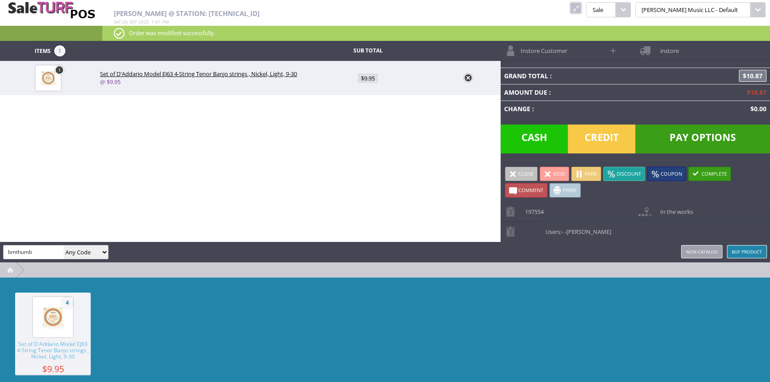
type input "bmthumb"
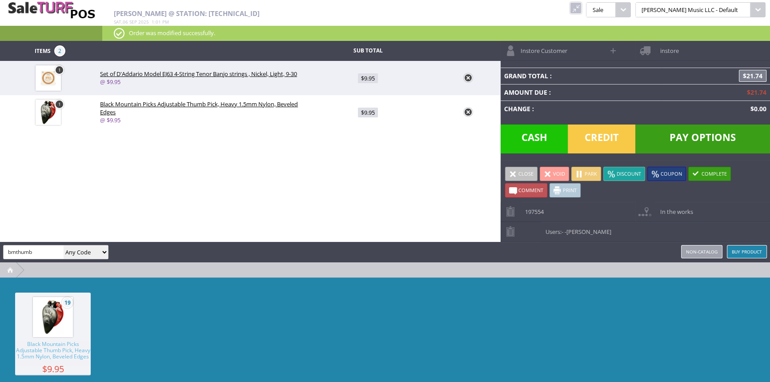
type input "bmthumb"
type input "f"
type input "string winder"
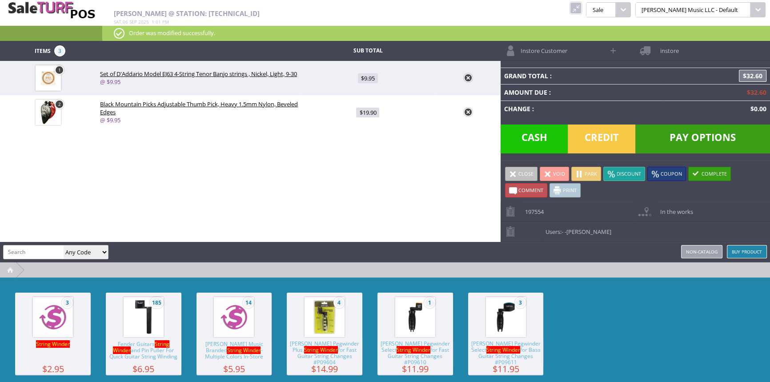
click at [136, 315] on img at bounding box center [144, 317] width 34 height 34
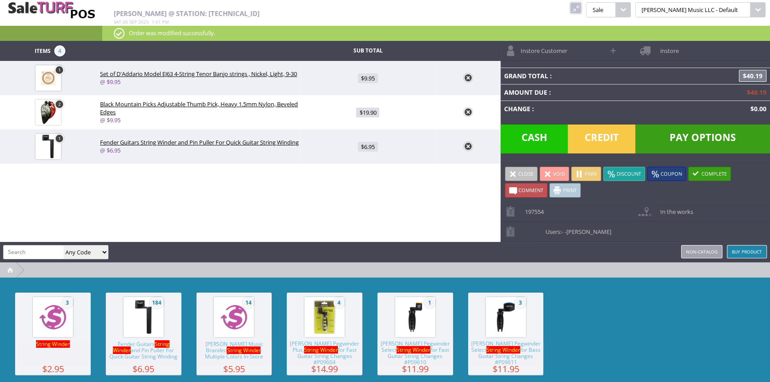
click at [616, 144] on span "Credit" at bounding box center [602, 138] width 68 height 29
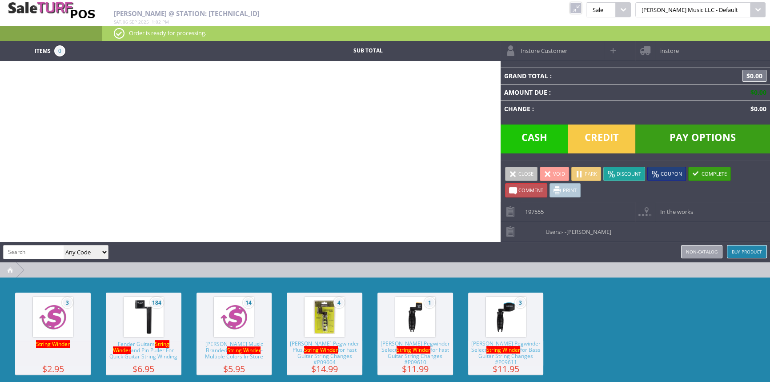
click at [582, 10] on link at bounding box center [576, 8] width 12 height 12
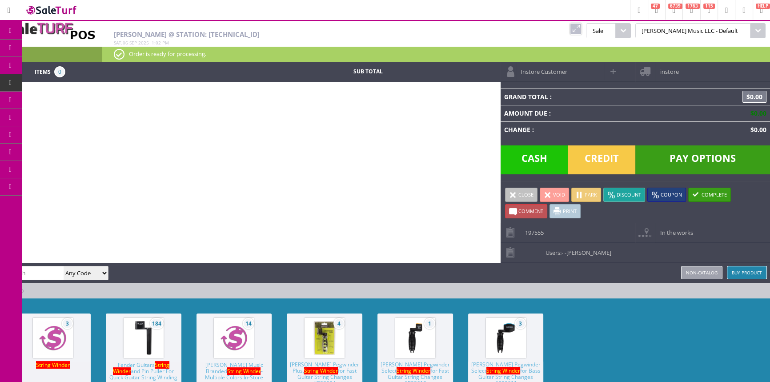
click at [74, 48] on span "Products" at bounding box center [65, 48] width 24 height 8
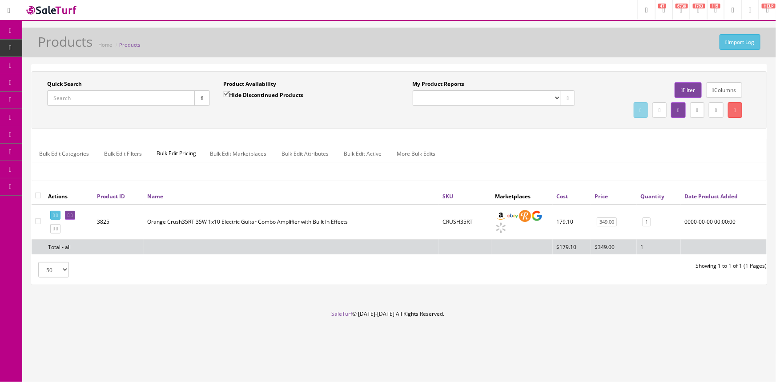
click at [83, 96] on input "Quick Search" at bounding box center [121, 98] width 148 height 16
click at [99, 100] on input "Quick Search" at bounding box center [121, 98] width 148 height 16
drag, startPoint x: 127, startPoint y: 100, endPoint x: 94, endPoint y: 108, distance: 33.7
click at [58, 124] on div "Research Trends Trending on Ebay Google Trends Amazon Insights (Login Before Cl…" at bounding box center [388, 191] width 776 height 382
type input "5107004524-ICE2301178"
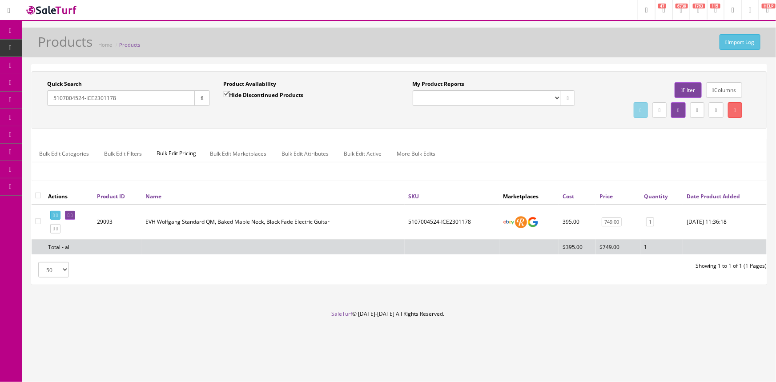
click at [118, 80] on div "Quick Search 5107004524-ICE2301178" at bounding box center [128, 93] width 163 height 26
drag, startPoint x: 117, startPoint y: 97, endPoint x: 57, endPoint y: 88, distance: 61.2
click at [53, 90] on input "5107004524-ICE2301178" at bounding box center [121, 98] width 148 height 16
click at [126, 103] on input "5107004524-ICE2301178" at bounding box center [121, 98] width 148 height 16
click at [124, 97] on input "5107004524-ICE2301178" at bounding box center [121, 98] width 148 height 16
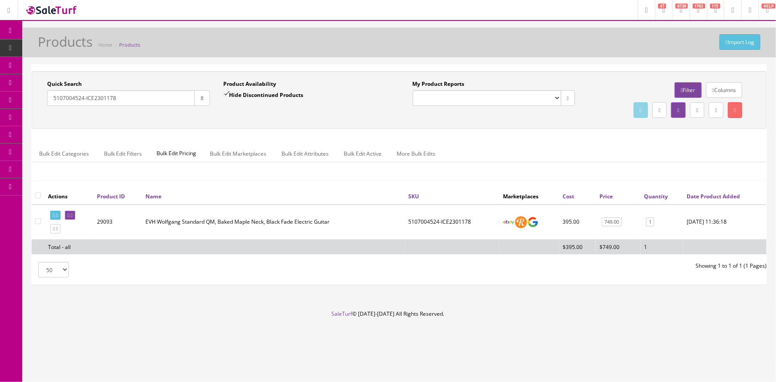
click at [124, 97] on input "5107004524-ICE2301178" at bounding box center [121, 98] width 148 height 16
click at [112, 97] on input "5107004524-ICE2301178" at bounding box center [121, 98] width 148 height 16
drag, startPoint x: 122, startPoint y: 99, endPoint x: 4, endPoint y: 85, distance: 119.1
click at [4, 85] on div "Research Trends Trending on Ebay Google Trends Amazon Insights (Login Before Cl…" at bounding box center [388, 191] width 776 height 382
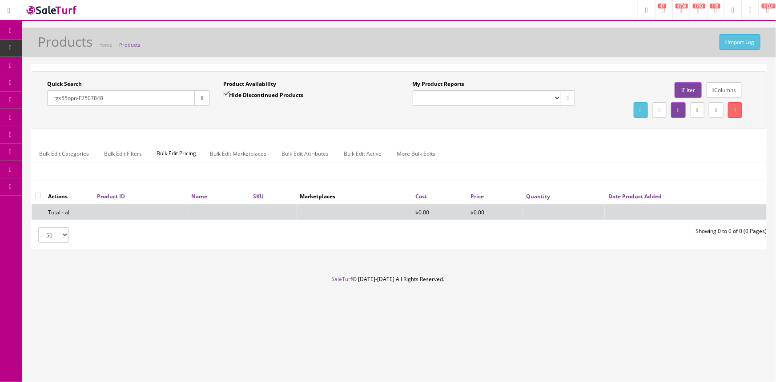
type input "rgs55opn-F2507848"
click at [239, 93] on label "Hide Discontinued Products" at bounding box center [263, 94] width 80 height 9
click at [229, 93] on input "Hide Discontinued Products" at bounding box center [226, 94] width 6 height 6
checkbox input "false"
drag, startPoint x: 108, startPoint y: 97, endPoint x: 77, endPoint y: 106, distance: 31.8
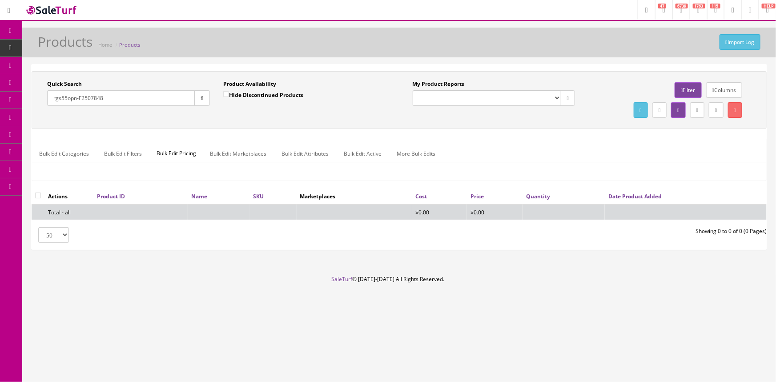
click at [77, 106] on div "Quick Search rgs55opn-F2507848 Date From" at bounding box center [128, 96] width 176 height 32
type input "rgs55opn"
drag, startPoint x: 111, startPoint y: 93, endPoint x: 33, endPoint y: 99, distance: 77.6
click at [34, 100] on div "Quick Search rgs55opn Date From Product Availability Hide Discontinued Products…" at bounding box center [216, 96] width 365 height 32
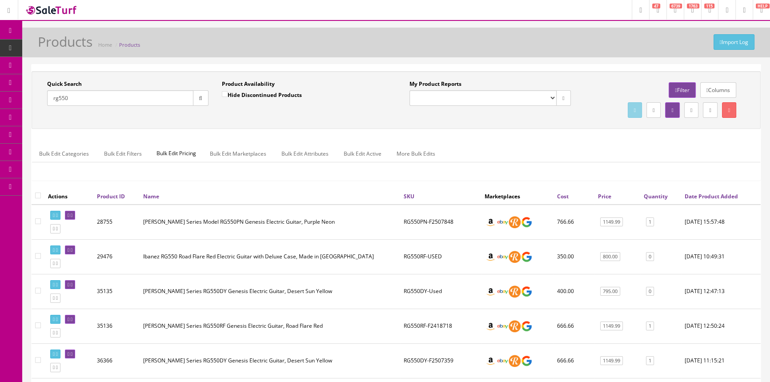
drag, startPoint x: 98, startPoint y: 97, endPoint x: 15, endPoint y: 81, distance: 84.7
click at [15, 81] on div "Research Trends Trending on Ebay Google Trends Amazon Insights (Login Before Cl…" at bounding box center [385, 350] width 770 height 701
paste input "5107004524-ICE2301178"
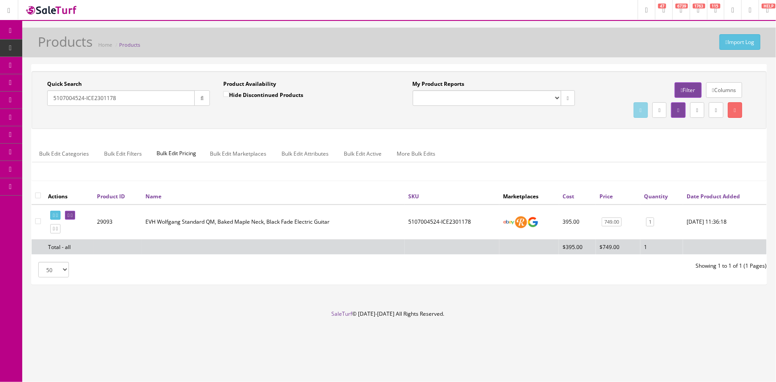
drag, startPoint x: 140, startPoint y: 98, endPoint x: 51, endPoint y: 98, distance: 89.8
click at [51, 98] on input "5107004524-ICE2301178" at bounding box center [121, 98] width 148 height 16
type input "5107004524-ICE2301178"
click at [646, 221] on link "1" at bounding box center [650, 221] width 8 height 9
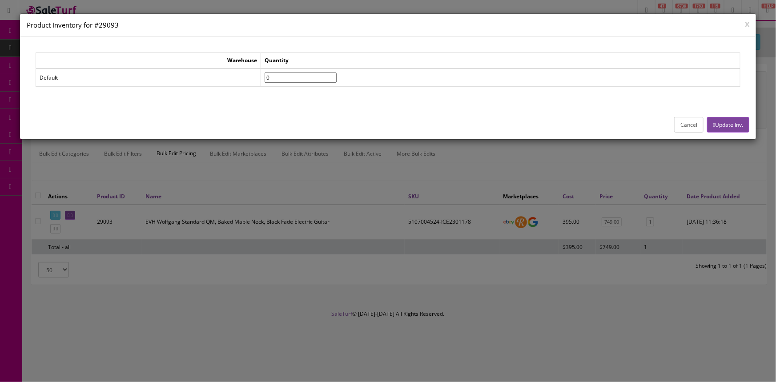
type input"] "0"
click at [337, 80] on input"] "0" at bounding box center [301, 77] width 72 height 10
click at [730, 128] on button "Update Inv." at bounding box center [728, 125] width 42 height 16
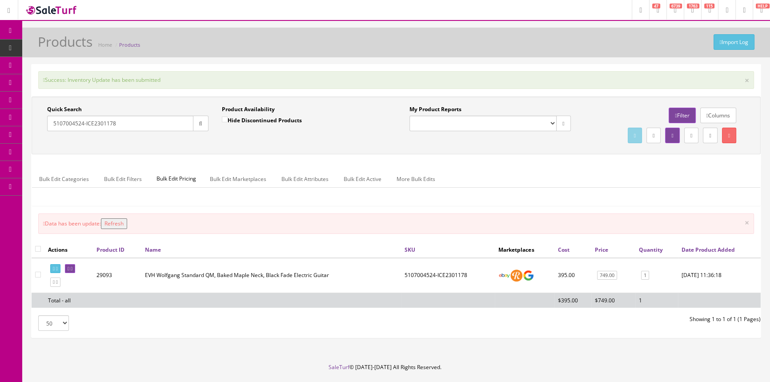
click at [251, 246] on th "Name" at bounding box center [271, 249] width 260 height 16
click at [115, 222] on button "Refresh" at bounding box center [114, 223] width 26 height 11
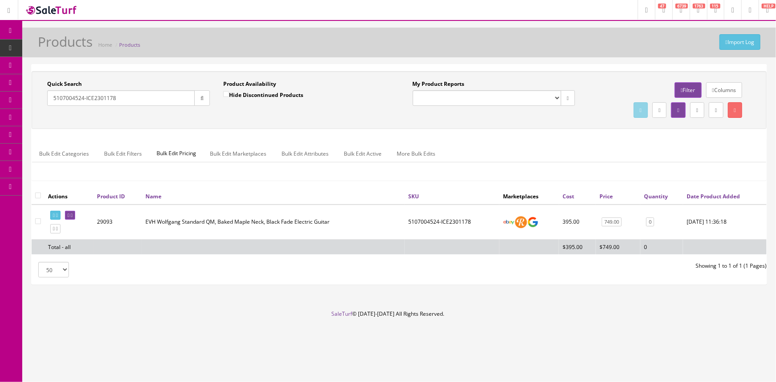
click at [48, 82] on icon at bounding box center [46, 82] width 9 height 7
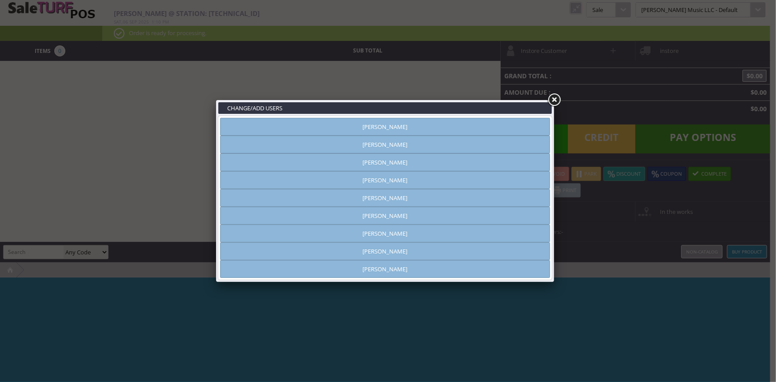
type input "[PERSON_NAME]"
click at [416, 149] on link "[PERSON_NAME]" at bounding box center [385, 145] width 330 height 18
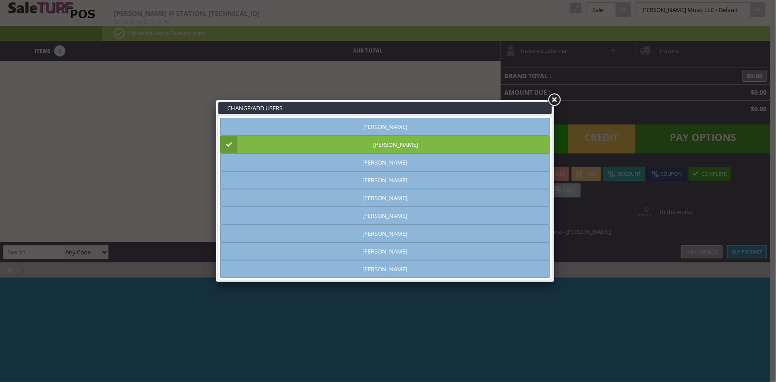
click at [555, 100] on link at bounding box center [554, 100] width 16 height 16
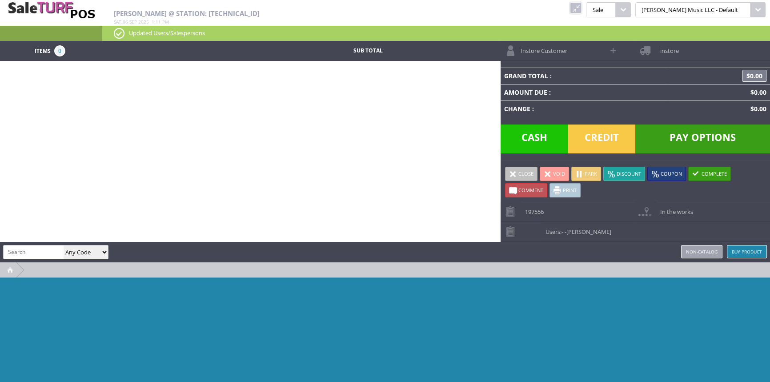
click at [582, 9] on link at bounding box center [576, 8] width 12 height 12
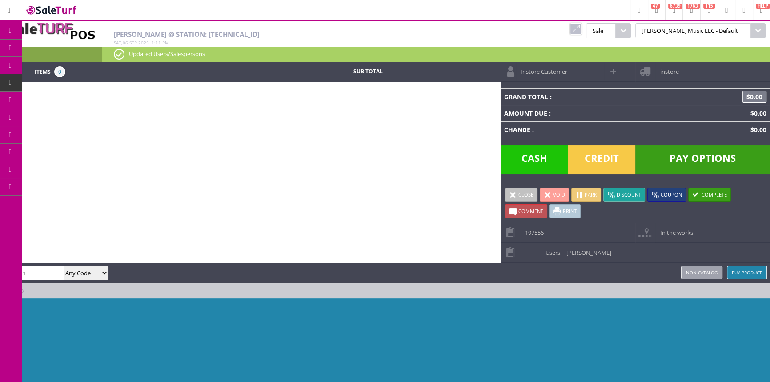
click at [74, 48] on span "Products" at bounding box center [65, 48] width 24 height 8
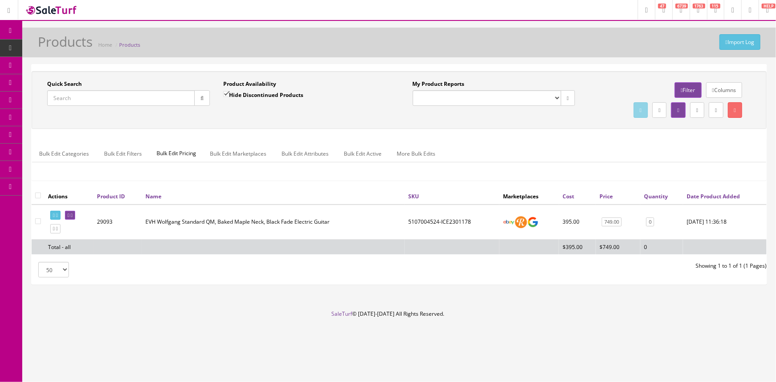
click at [114, 93] on input "Quick Search" at bounding box center [121, 98] width 148 height 16
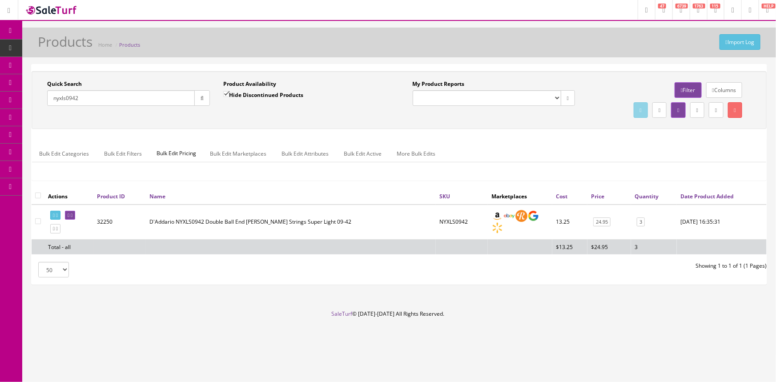
type input "nyxls0942"
drag, startPoint x: 465, startPoint y: 221, endPoint x: 435, endPoint y: 224, distance: 29.5
click at [436, 224] on td "NYXLS0942" at bounding box center [462, 222] width 52 height 35
copy td "NYXLS0942"
click at [395, 223] on td "D'Addario NYXLS0942 Double Ball End Steinberger Strings Super Light 09-42" at bounding box center [291, 222] width 290 height 35
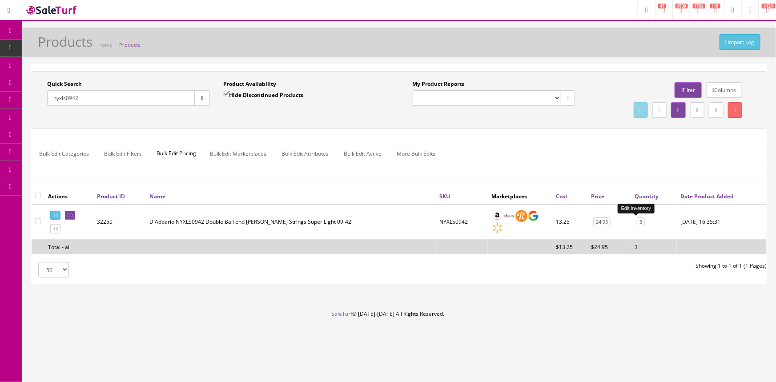
click at [637, 224] on link "3" at bounding box center [641, 221] width 8 height 9
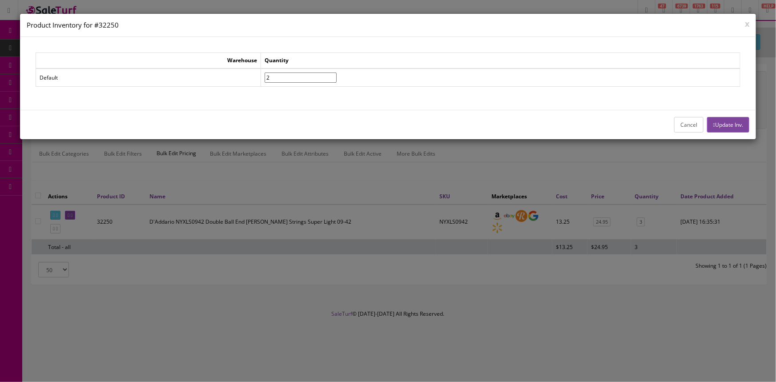
type input"] "2"
click at [337, 78] on input"] "2" at bounding box center [301, 77] width 72 height 10
click at [722, 120] on button "Update Inv." at bounding box center [728, 125] width 42 height 16
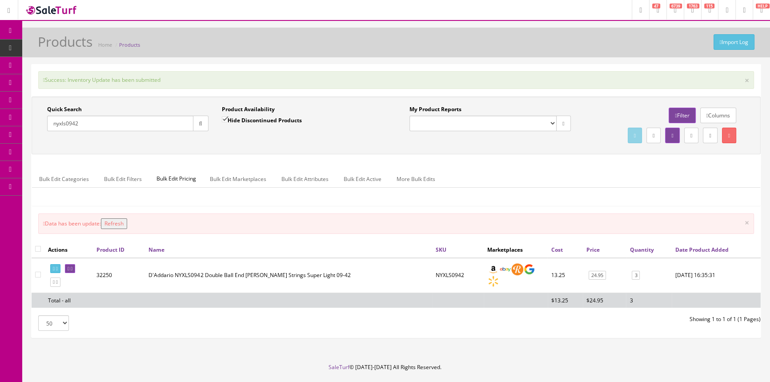
click at [52, 80] on icon at bounding box center [46, 82] width 9 height 7
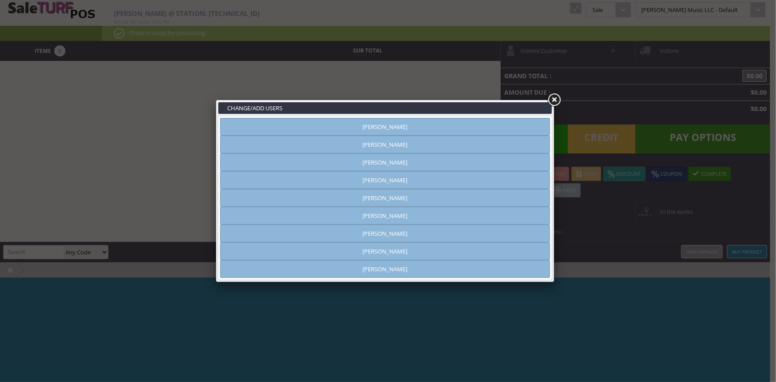
type input "[PERSON_NAME]"
click at [413, 150] on link "[PERSON_NAME]" at bounding box center [385, 145] width 330 height 18
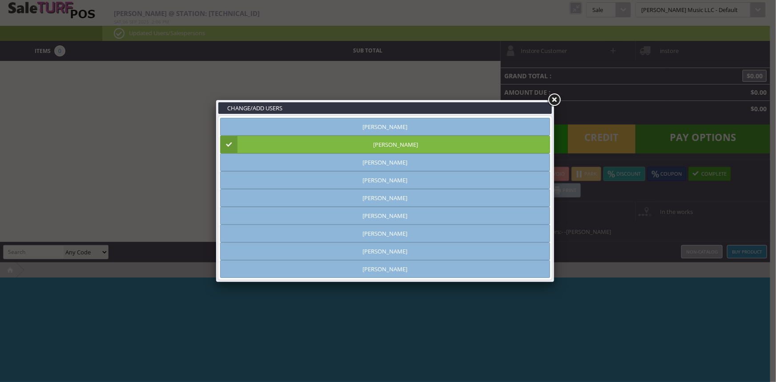
click at [555, 102] on link at bounding box center [554, 100] width 16 height 16
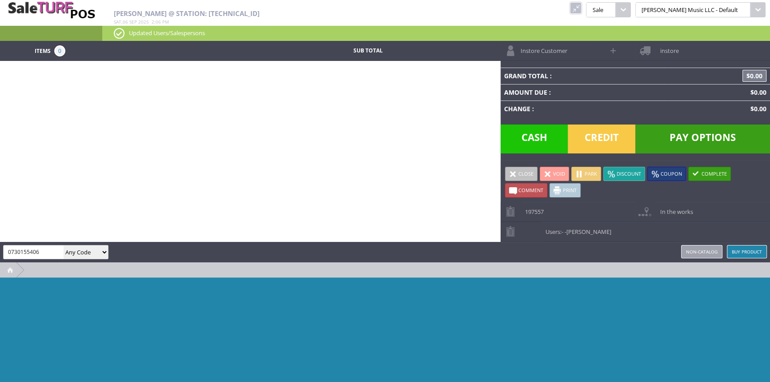
type input "0730155406"
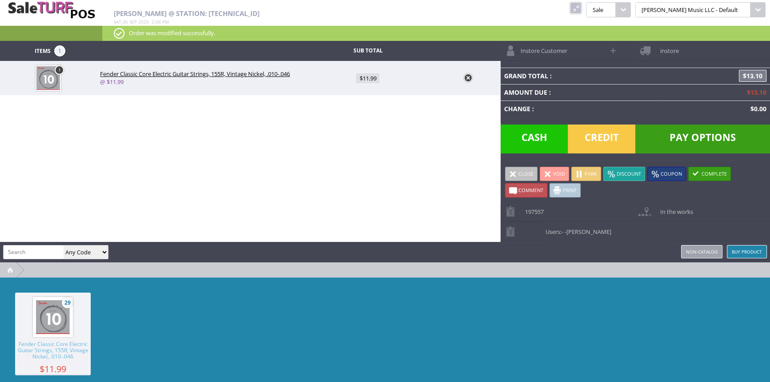
click at [78, 337] on span "29" at bounding box center [53, 317] width 76 height 49
click at [587, 133] on span "Credit" at bounding box center [602, 138] width 68 height 29
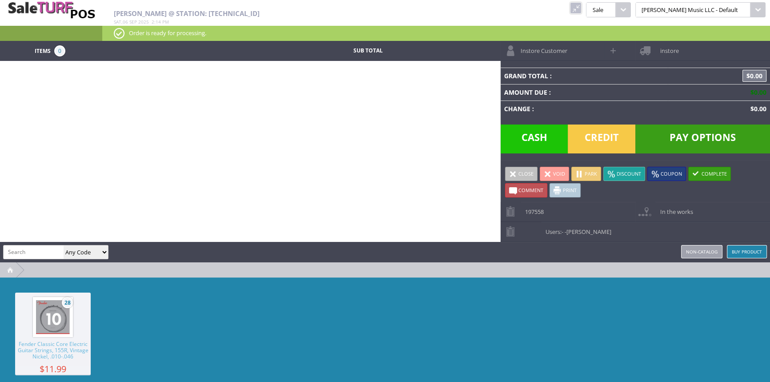
click at [582, 4] on link at bounding box center [576, 8] width 12 height 12
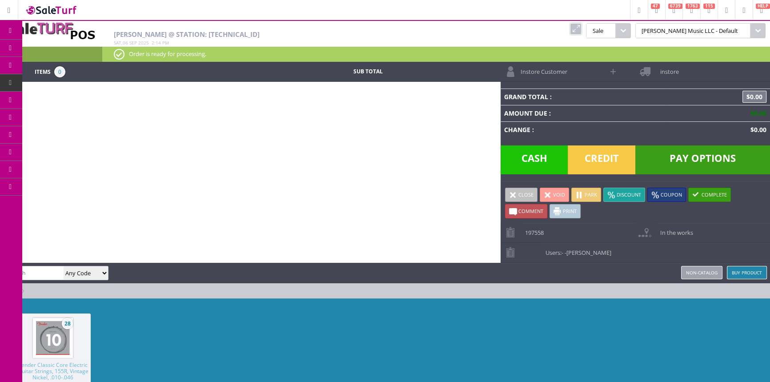
click at [44, 45] on link "Products" at bounding box center [68, 49] width 93 height 18
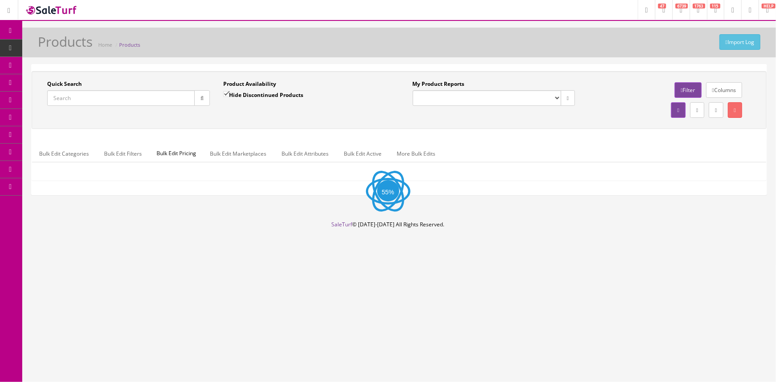
click at [89, 97] on input "Quick Search" at bounding box center [121, 98] width 148 height 16
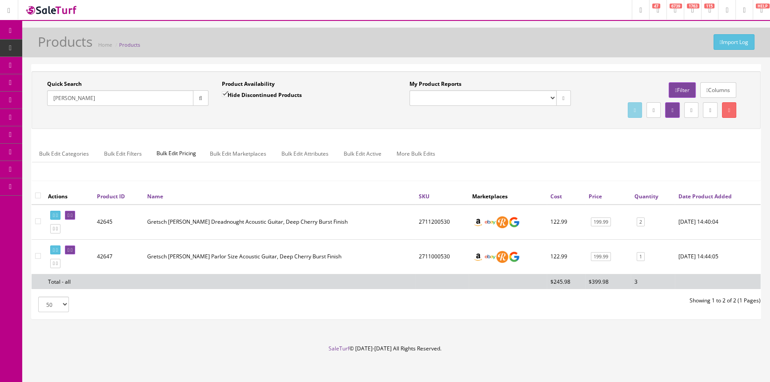
type input "[PERSON_NAME]"
drag, startPoint x: 455, startPoint y: 257, endPoint x: 417, endPoint y: 257, distance: 37.8
click at [417, 257] on td "2711000530" at bounding box center [441, 256] width 53 height 35
copy td "2711000530"
drag, startPoint x: 110, startPoint y: 102, endPoint x: 30, endPoint y: 88, distance: 80.8
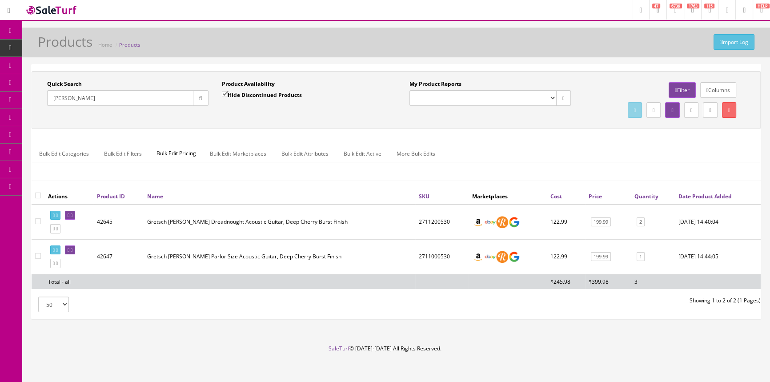
click at [30, 88] on div "Quick Search [PERSON_NAME] Date From Product Availability Hide Discontinued Pro…" at bounding box center [396, 195] width 748 height 263
click at [511, 314] on div "Quick Search [PERSON_NAME] Date From Product Availability Hide Discontinued Pro…" at bounding box center [396, 191] width 729 height 254
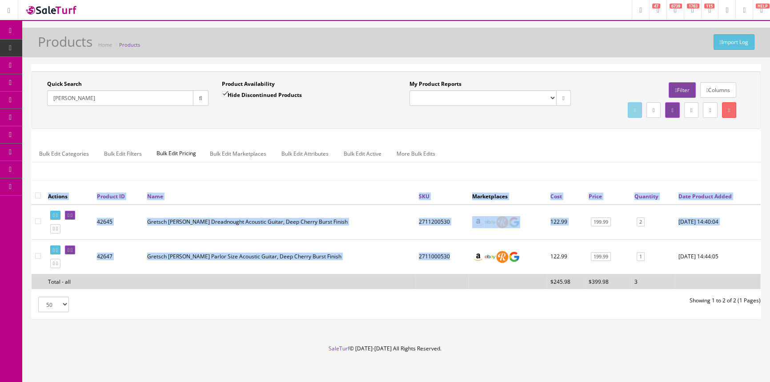
drag, startPoint x: 453, startPoint y: 254, endPoint x: 413, endPoint y: 257, distance: 39.6
click at [413, 257] on div "Actions Product ID Name SKU Marketplaces Cost Price Quantity Date Product Added…" at bounding box center [396, 242] width 729 height 108
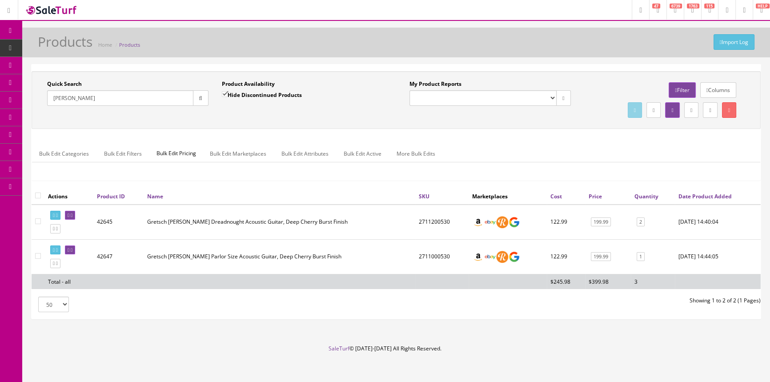
click at [561, 249] on td "122.99" at bounding box center [566, 256] width 38 height 35
drag, startPoint x: 569, startPoint y: 255, endPoint x: 550, endPoint y: 257, distance: 18.7
click at [550, 257] on td "122.99" at bounding box center [566, 256] width 38 height 35
click at [453, 257] on td "2711000530" at bounding box center [441, 256] width 53 height 35
drag, startPoint x: 453, startPoint y: 257, endPoint x: 412, endPoint y: 254, distance: 40.5
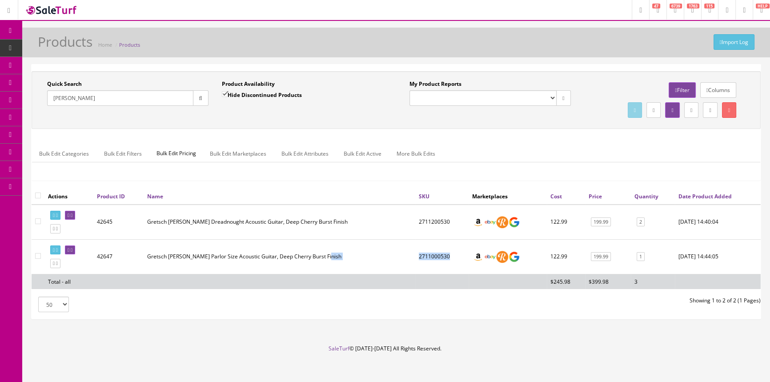
click at [412, 254] on tr "42647 Gretsch Jim Dandy Parlor Size Acoustic Guitar, Deep Cherry Burst Finish 2…" at bounding box center [396, 256] width 729 height 35
copy tr "2711000530"
click at [44, 80] on link "POS Console" at bounding box center [68, 82] width 93 height 17
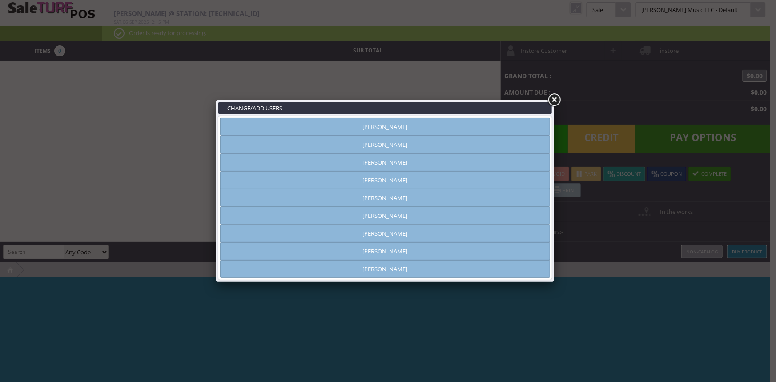
type input "[PERSON_NAME]"
click at [380, 150] on link "[PERSON_NAME]" at bounding box center [385, 145] width 330 height 18
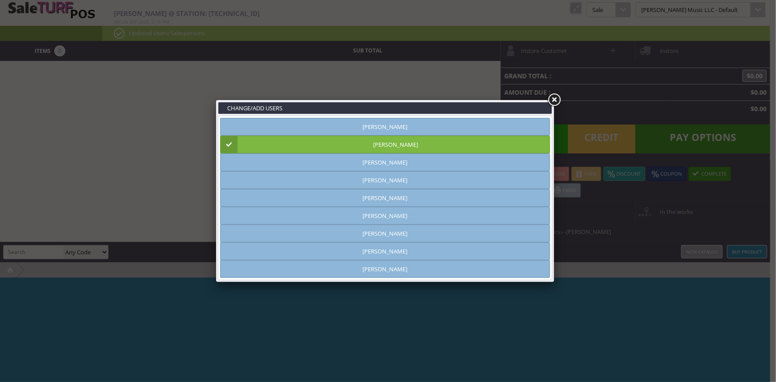
click at [554, 93] on link at bounding box center [554, 100] width 16 height 16
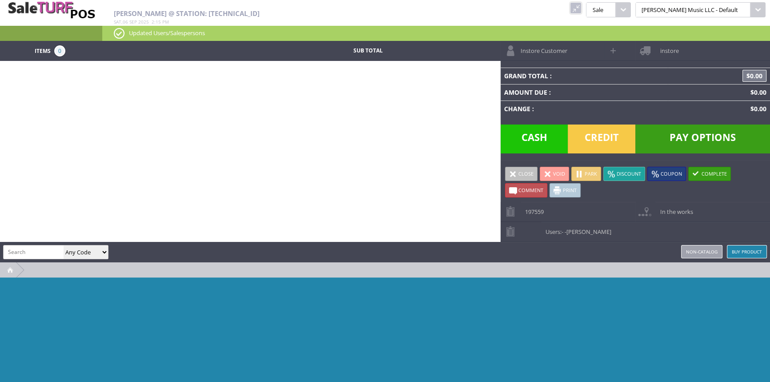
paste input "2711000530"
type input "2711000530"
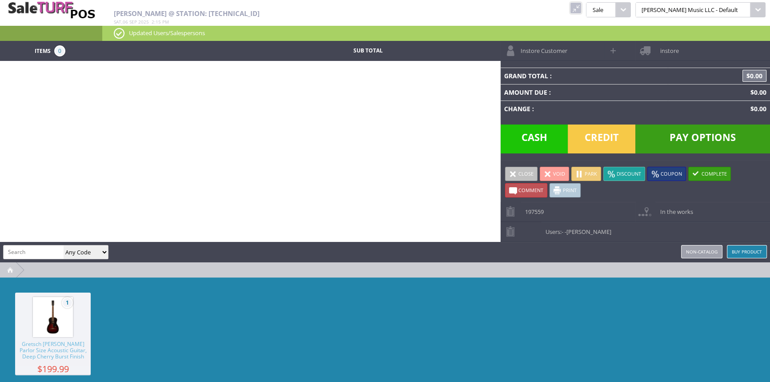
click at [70, 343] on span "Gretsch [PERSON_NAME] Parlor Size Acoustic Guitar, Deep Cherry Burst Finish" at bounding box center [53, 353] width 76 height 24
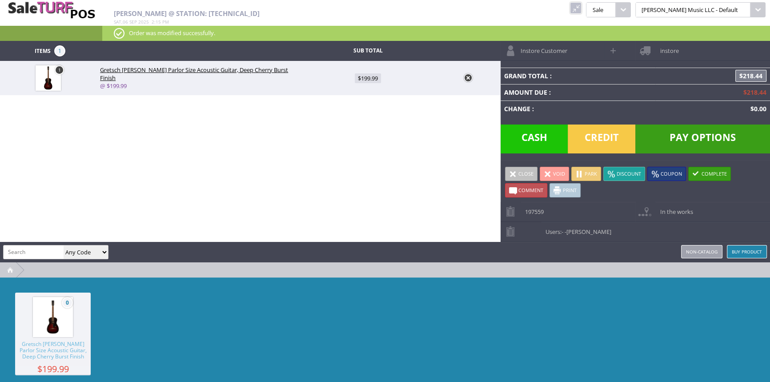
click at [373, 80] on span "$199.99" at bounding box center [368, 78] width 26 height 10
type input "199.99"
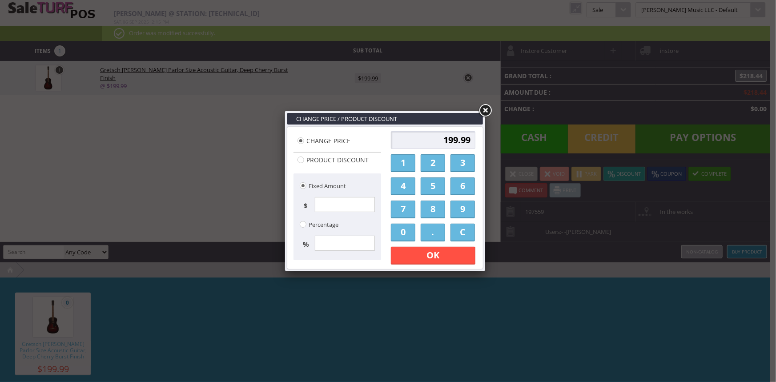
click at [409, 160] on link "1" at bounding box center [403, 163] width 24 height 18
click at [438, 188] on link "5" at bounding box center [433, 186] width 24 height 18
click at [429, 229] on link "." at bounding box center [433, 233] width 24 height 18
click at [396, 233] on link "0" at bounding box center [403, 233] width 24 height 18
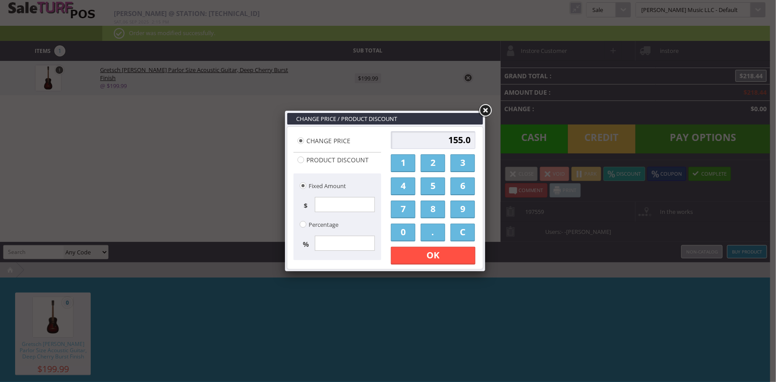
click at [455, 230] on link "C" at bounding box center [462, 233] width 24 height 18
drag, startPoint x: 398, startPoint y: 160, endPoint x: 409, endPoint y: 164, distance: 11.7
click at [399, 160] on link "1" at bounding box center [403, 163] width 24 height 18
click at [431, 185] on link "5" at bounding box center [433, 186] width 24 height 18
click at [406, 225] on link "0" at bounding box center [403, 233] width 24 height 18
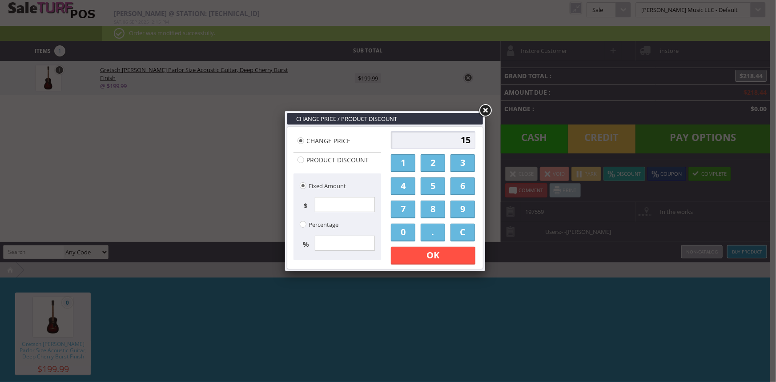
type input "150"
click at [409, 252] on link "OK" at bounding box center [433, 256] width 84 height 18
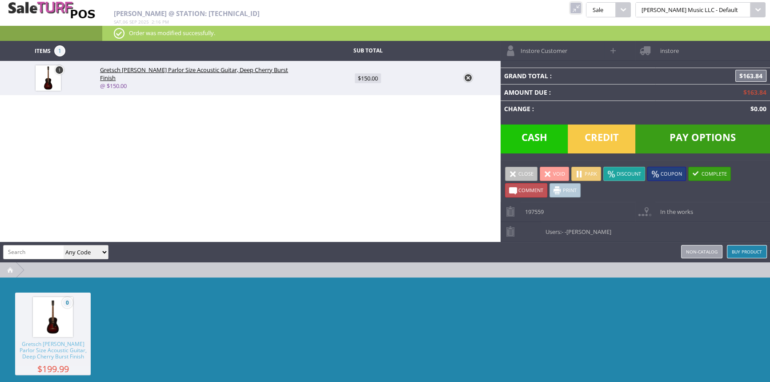
click at [524, 138] on span "Cash" at bounding box center [535, 138] width 68 height 29
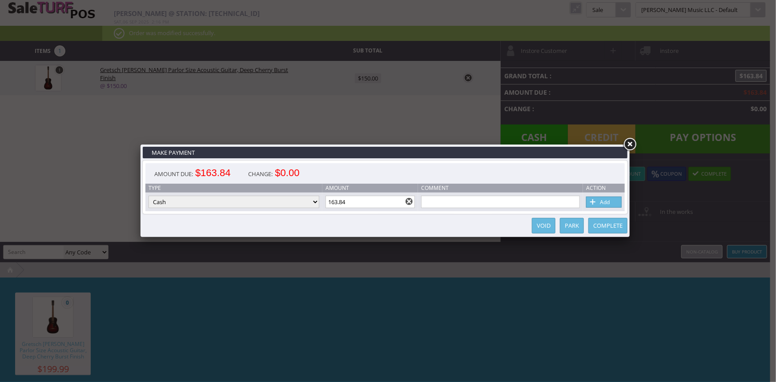
click at [608, 200] on link "Add" at bounding box center [604, 202] width 36 height 11
type input "0"
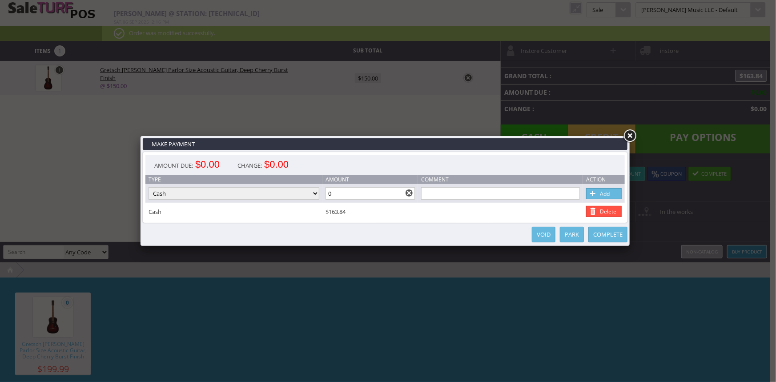
click at [612, 237] on link "Complete" at bounding box center [607, 235] width 39 height 16
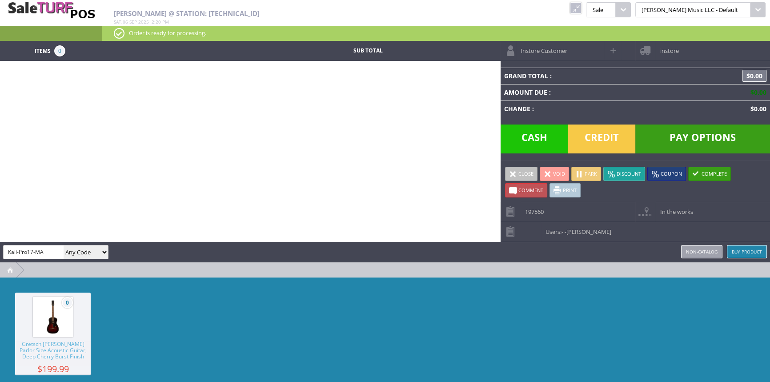
type input "Kali-Pro17-MA"
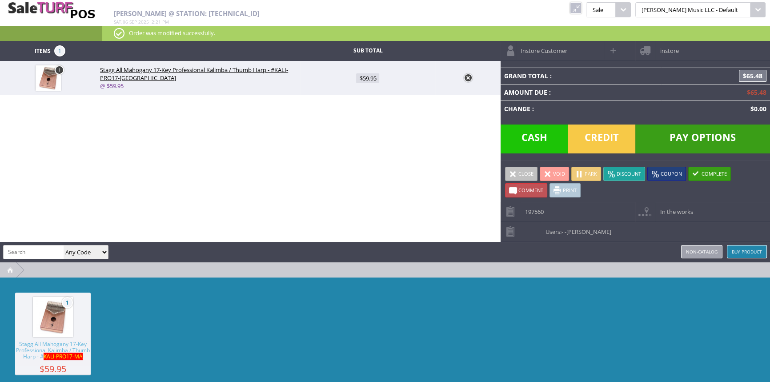
click at [600, 144] on span "Credit" at bounding box center [602, 138] width 68 height 29
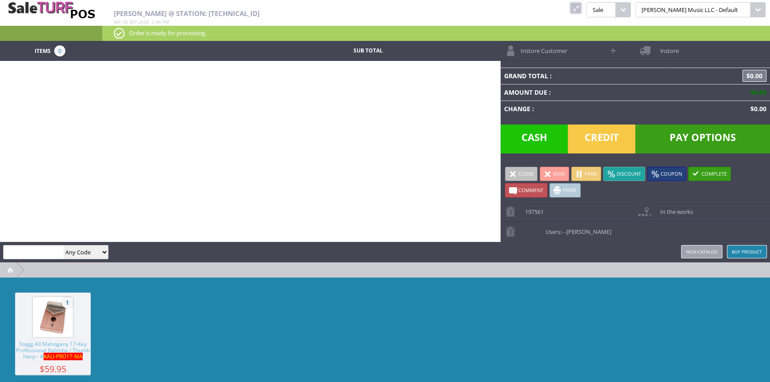
click at [582, 5] on link at bounding box center [576, 8] width 12 height 12
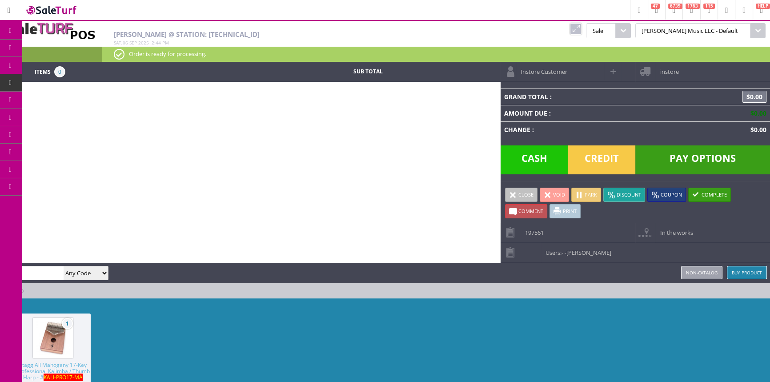
click at [40, 47] on link "Products" at bounding box center [68, 49] width 93 height 18
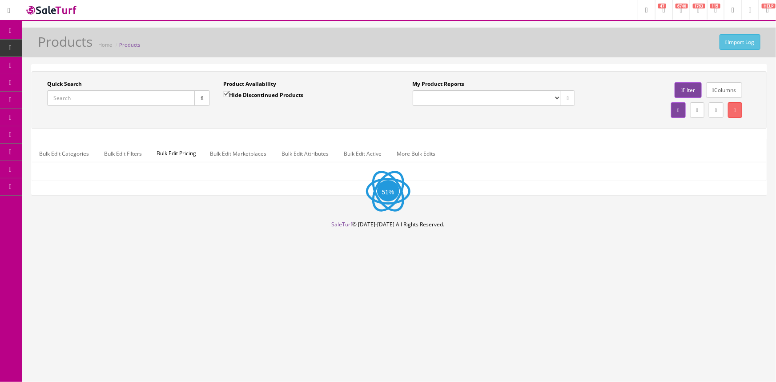
click at [40, 79] on link "POS Console" at bounding box center [68, 82] width 93 height 17
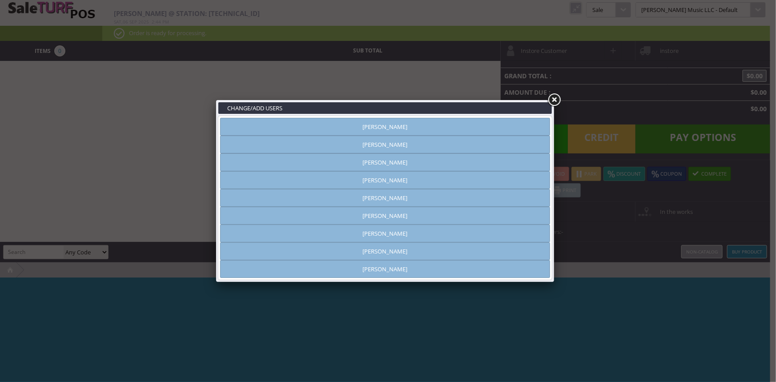
type input "[PERSON_NAME]"
click at [358, 244] on link "[PERSON_NAME]" at bounding box center [385, 251] width 330 height 18
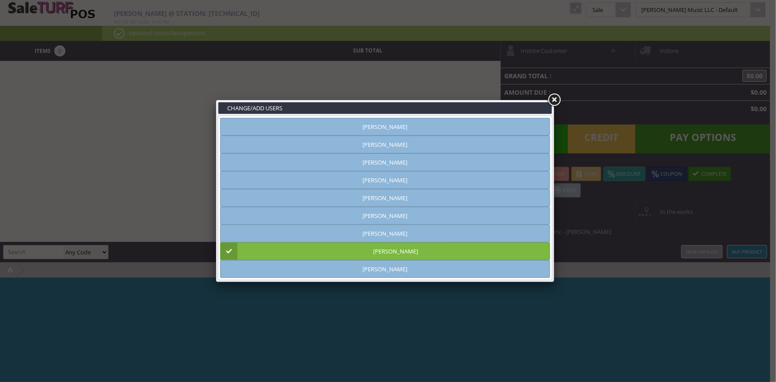
click at [555, 97] on link at bounding box center [554, 100] width 16 height 16
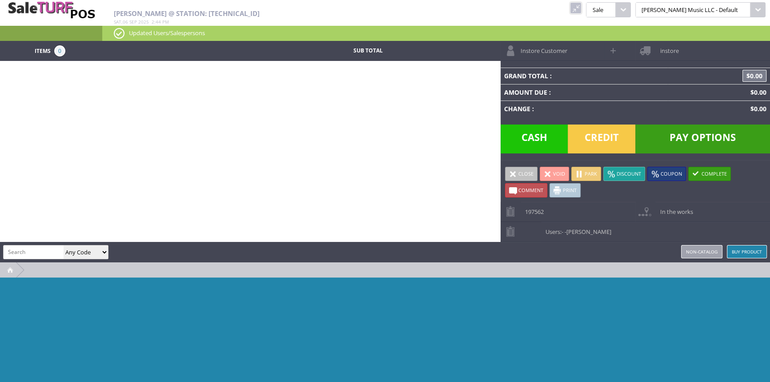
click at [33, 251] on input "search" at bounding box center [34, 251] width 60 height 13
type input "tonklar126-used"
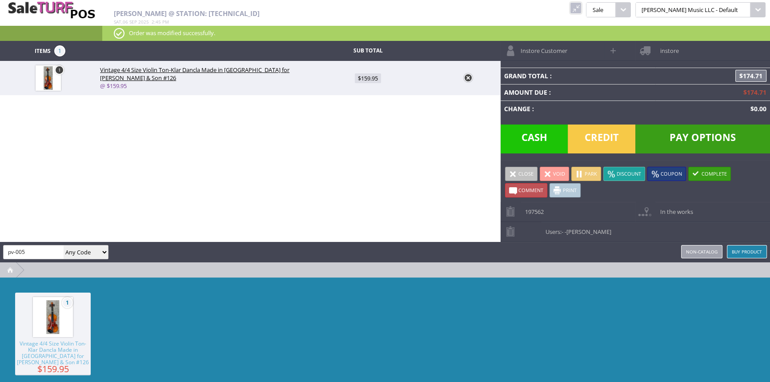
type input "pv-005"
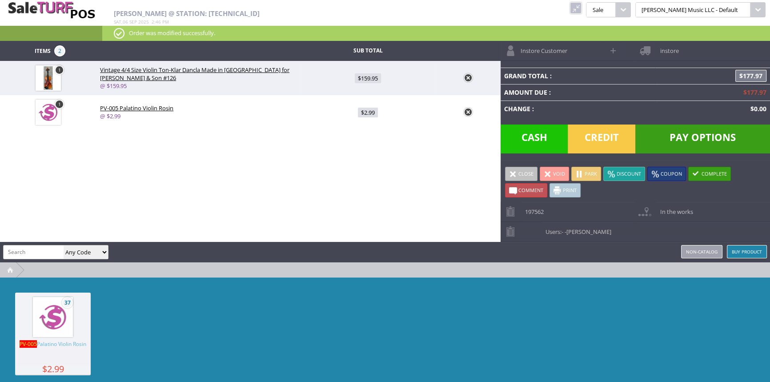
click at [620, 132] on span "Credit" at bounding box center [602, 138] width 68 height 29
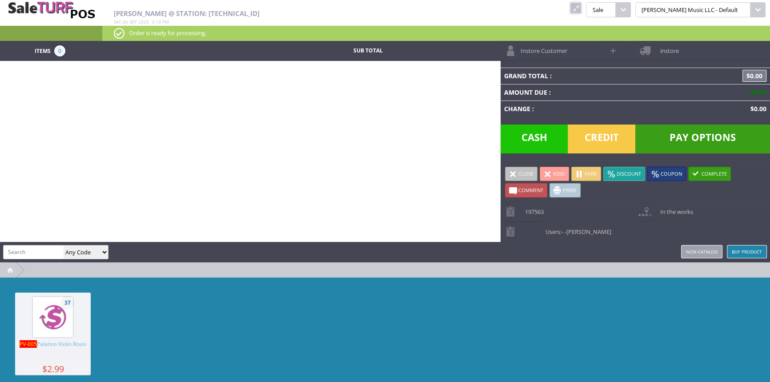
click at [582, 8] on link at bounding box center [576, 8] width 12 height 12
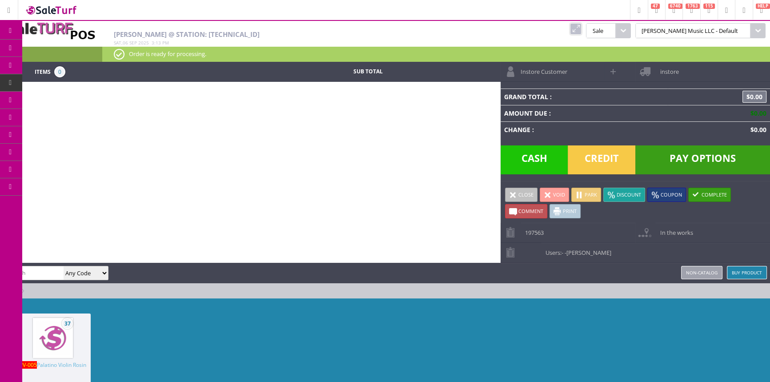
click at [48, 48] on icon at bounding box center [46, 47] width 9 height 7
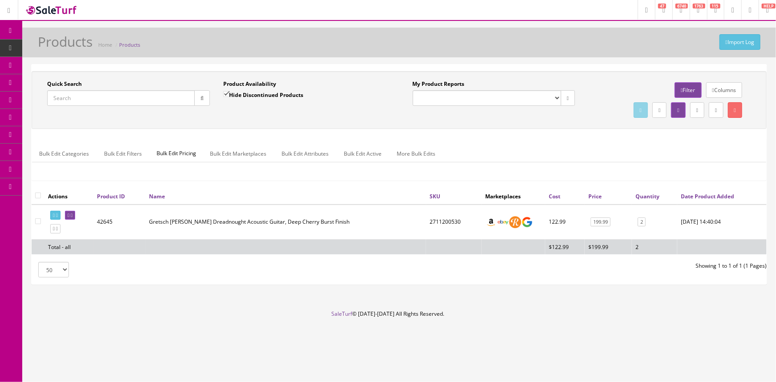
click at [76, 99] on input "Quick Search" at bounding box center [121, 98] width 148 height 16
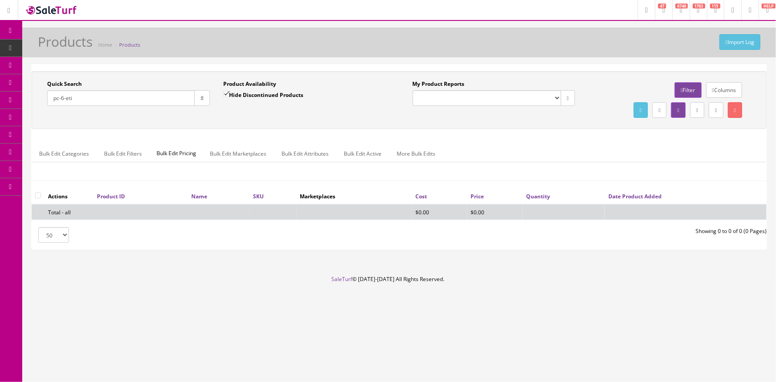
drag, startPoint x: 75, startPoint y: 96, endPoint x: 64, endPoint y: 99, distance: 11.4
click at [64, 99] on input "pc-6-eti" at bounding box center [121, 98] width 148 height 16
click at [58, 99] on input "pc6" at bounding box center [121, 98] width 148 height 16
click at [59, 99] on input "pc6" at bounding box center [121, 98] width 148 height 16
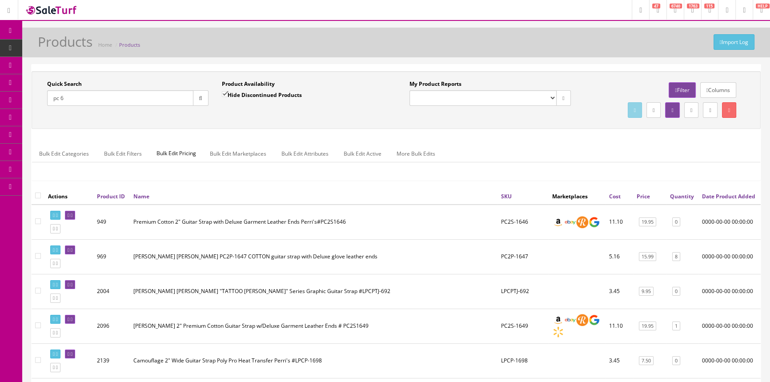
drag, startPoint x: 93, startPoint y: 106, endPoint x: 0, endPoint y: 113, distance: 93.2
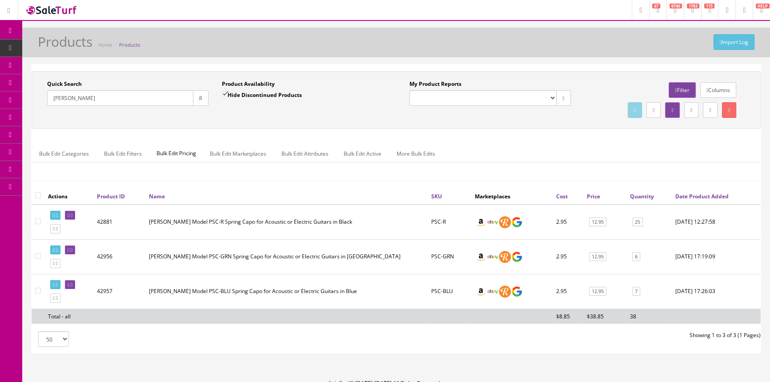
type input "[PERSON_NAME]"
click at [611, 211] on td "12.95" at bounding box center [604, 222] width 43 height 35
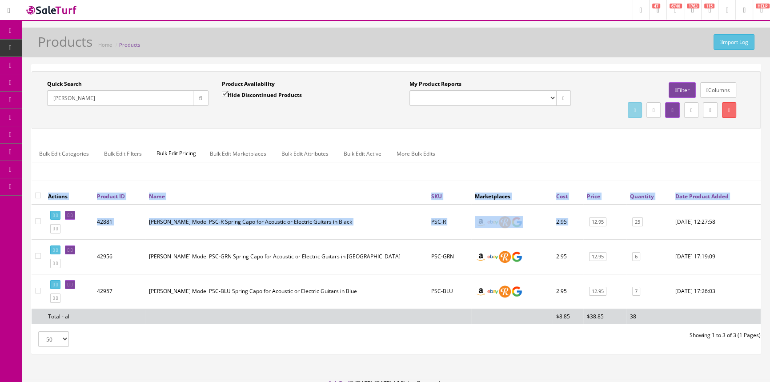
drag, startPoint x: 716, startPoint y: 204, endPoint x: 597, endPoint y: 183, distance: 120.5
click at [770, 187] on html "Research Trends Trending on Ebay Google Trends Amazon Insights (Login Before Cl…" at bounding box center [385, 191] width 770 height 382
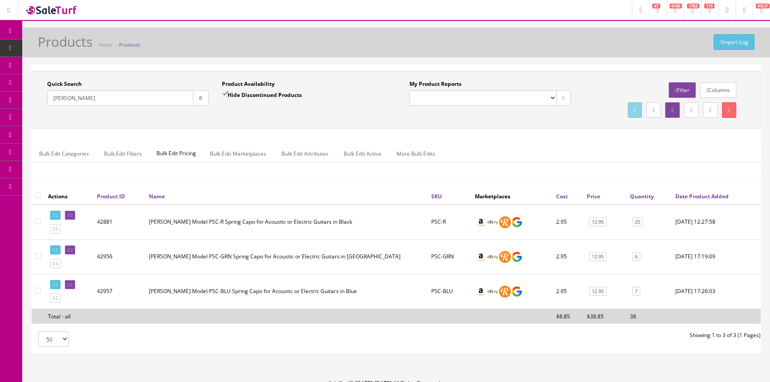
click at [222, 333] on div "50 50 100 250 500" at bounding box center [210, 339] width 371 height 16
click at [261, 89] on div "Product Availability Hide Discontinued Products" at bounding box center [302, 93] width 161 height 26
click at [237, 96] on label "Hide Discontinued Products" at bounding box center [262, 94] width 80 height 9
click at [228, 96] on input "Hide Discontinued Products" at bounding box center [225, 94] width 6 height 6
checkbox input "false"
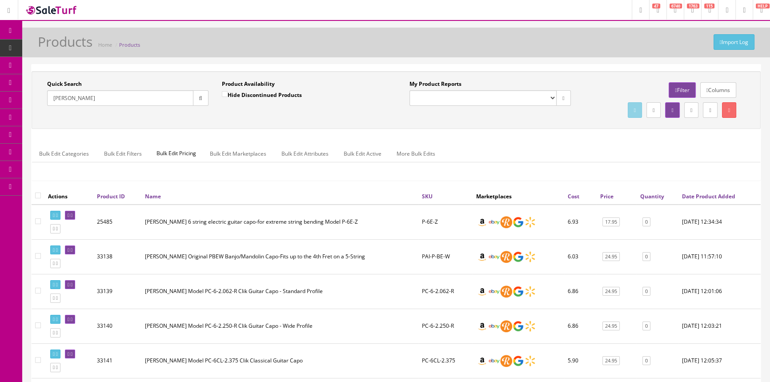
click at [112, 97] on input "[PERSON_NAME]" at bounding box center [120, 98] width 146 height 16
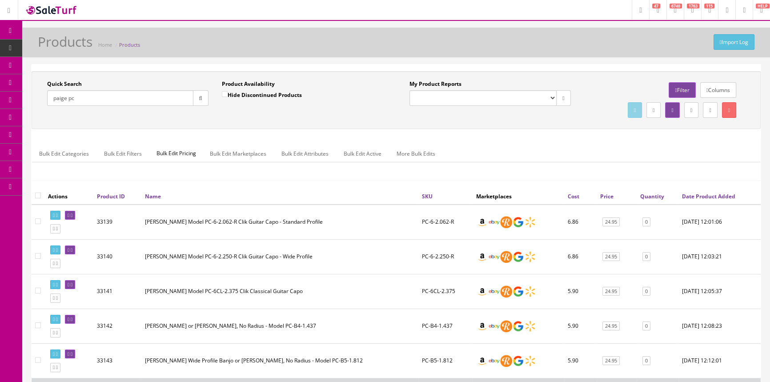
drag, startPoint x: 91, startPoint y: 91, endPoint x: 66, endPoint y: 98, distance: 26.0
click at [66, 98] on div "Quick Search paige pc" at bounding box center [127, 93] width 161 height 26
drag, startPoint x: 73, startPoint y: 98, endPoint x: 66, endPoint y: 98, distance: 7.1
click at [66, 98] on input "paige pc" at bounding box center [120, 98] width 146 height 16
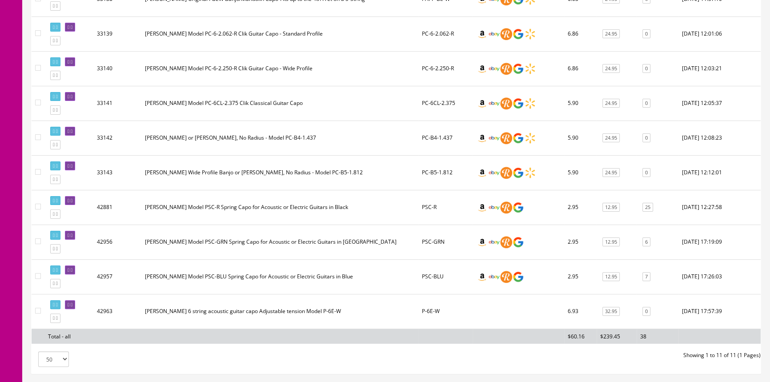
scroll to position [316, 0]
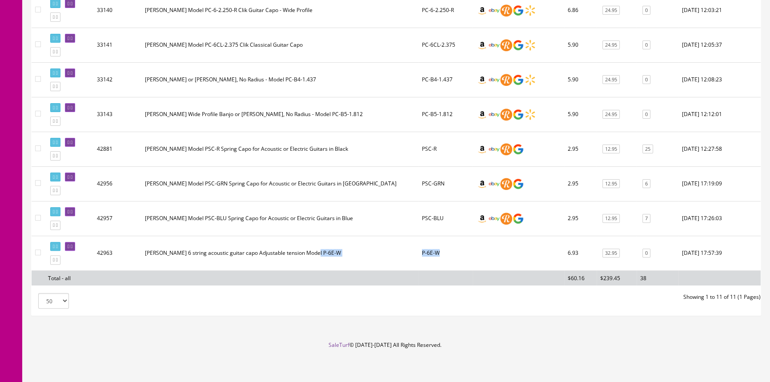
drag, startPoint x: 429, startPoint y: 249, endPoint x: 417, endPoint y: 249, distance: 12.0
click at [415, 254] on tr "42963 Paige 6 string acoustic guitar capo Adjustable tension Model P-6E-W P-6E-…" at bounding box center [396, 253] width 729 height 35
click at [369, 246] on td "[PERSON_NAME] 6 string acoustic guitar capo Adjustable tension Model P-6E-W" at bounding box center [279, 253] width 277 height 35
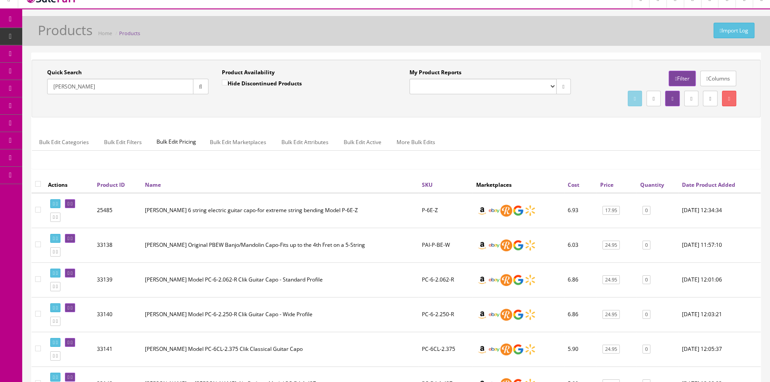
scroll to position [0, 0]
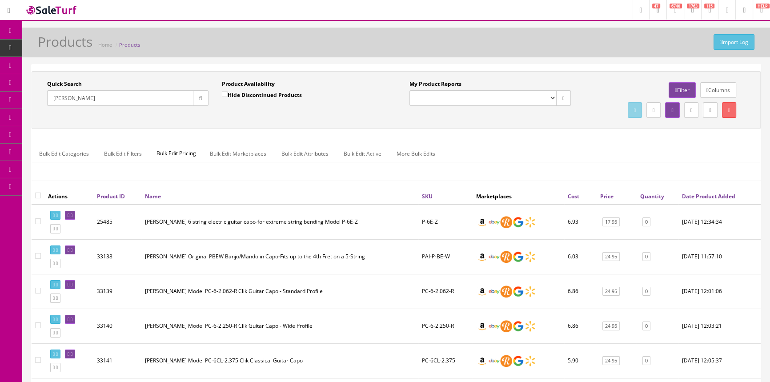
drag, startPoint x: 74, startPoint y: 97, endPoint x: 14, endPoint y: 97, distance: 60.0
click at [14, 97] on div "Research Trends Trending on Ebay Google Trends Amazon Insights (Login Before Cl…" at bounding box center [385, 350] width 770 height 701
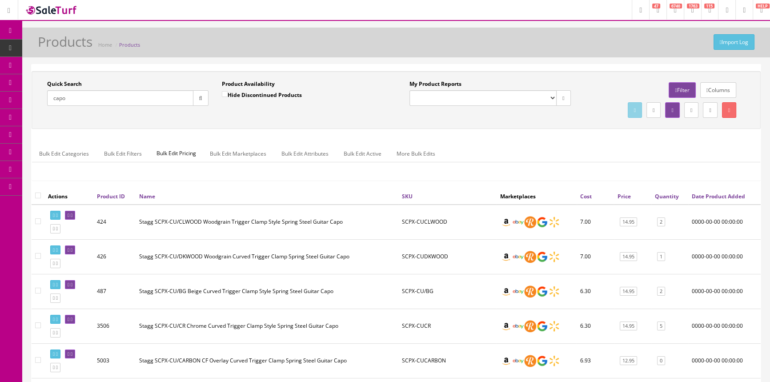
type input "capo"
click at [61, 84] on span "POS Console" at bounding box center [69, 83] width 32 height 8
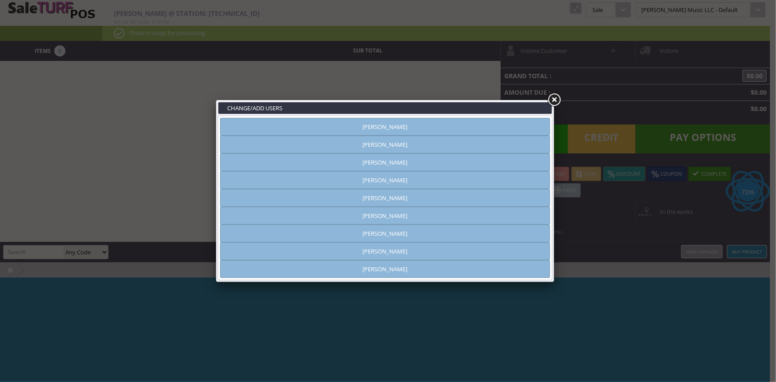
type input "[PERSON_NAME]"
click at [321, 144] on link "[PERSON_NAME]" at bounding box center [385, 145] width 330 height 18
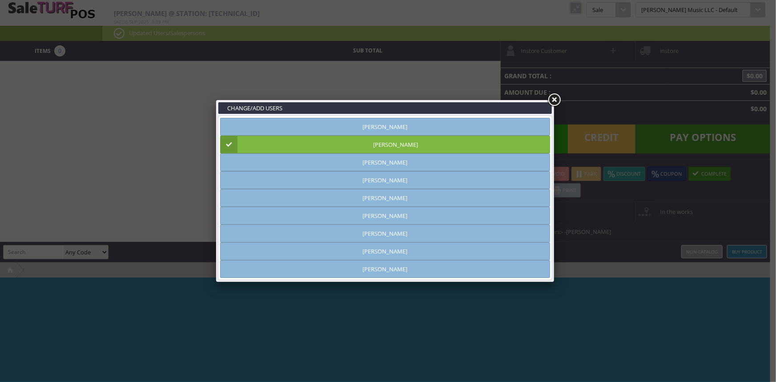
click at [552, 98] on link at bounding box center [554, 100] width 16 height 16
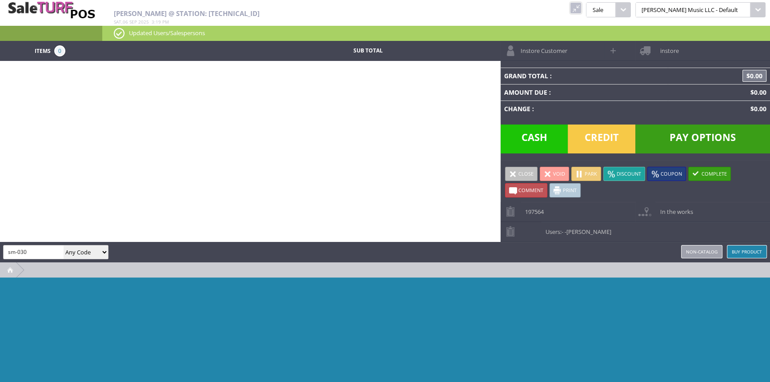
type input "sm-030"
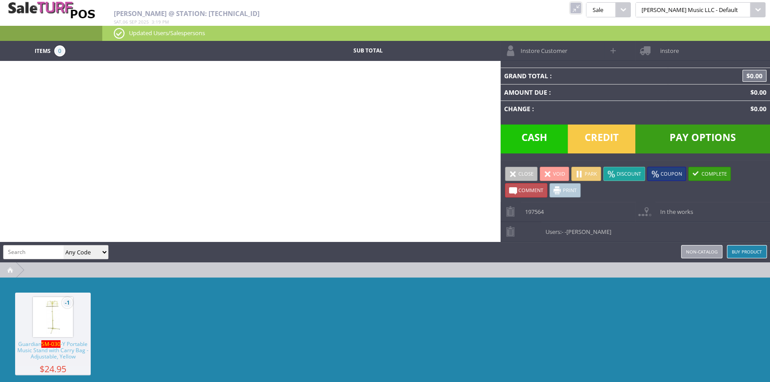
click at [75, 352] on span "Guardian SM-030 -Y Portable Music Stand with Carry Bag - Adjustable, Yellow" at bounding box center [53, 353] width 76 height 24
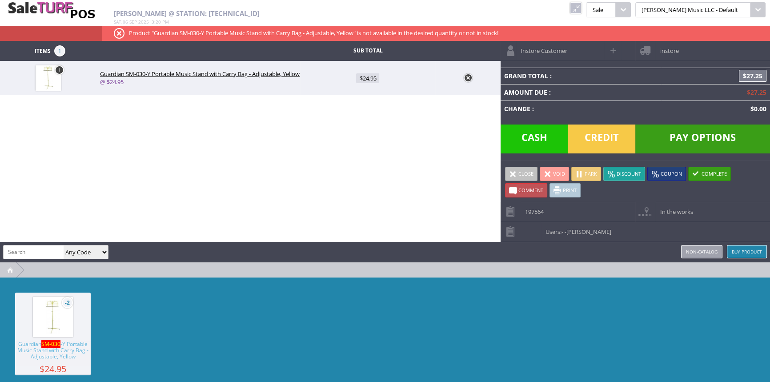
click at [366, 76] on span "$24.95" at bounding box center [367, 78] width 23 height 10
type input "24.95"
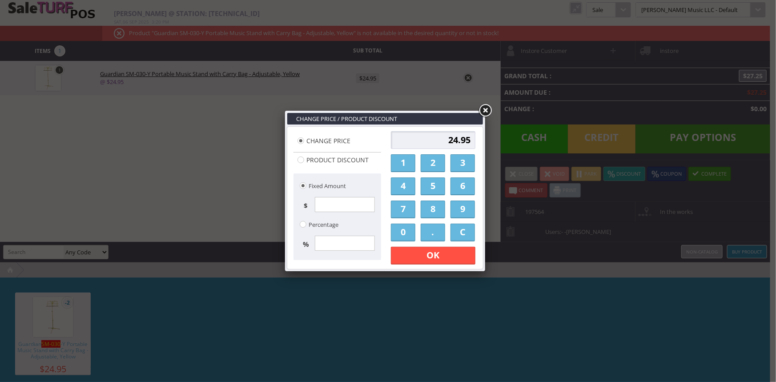
click at [435, 163] on link "2" at bounding box center [433, 163] width 24 height 18
click at [408, 168] on link "1" at bounding box center [403, 163] width 24 height 18
click at [429, 233] on link "." at bounding box center [433, 233] width 24 height 18
click at [406, 233] on link "0" at bounding box center [403, 233] width 24 height 18
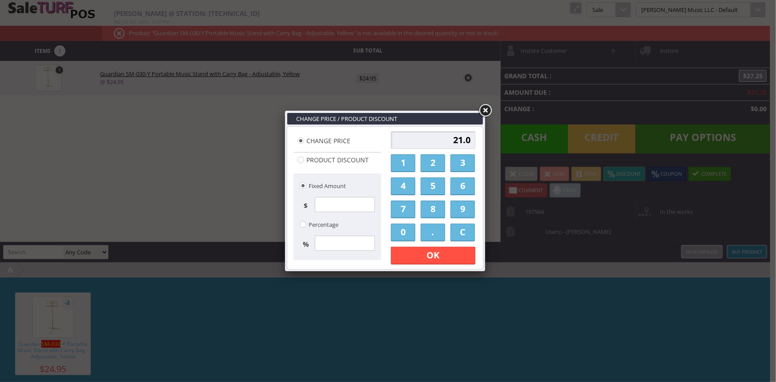
type input "21.00"
click at [425, 253] on link "OK" at bounding box center [433, 256] width 84 height 18
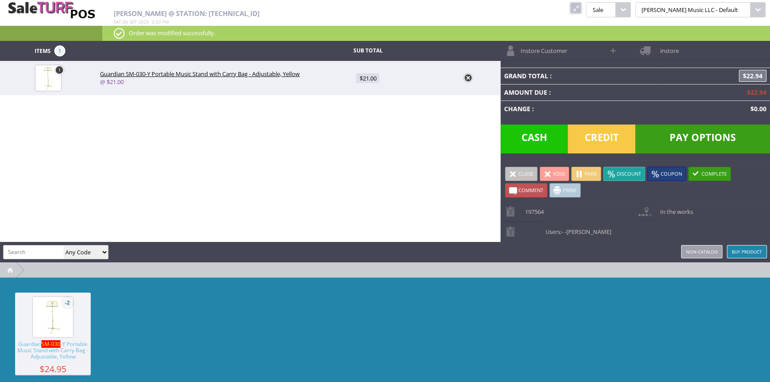
click at [541, 144] on span "Cash" at bounding box center [535, 138] width 68 height 29
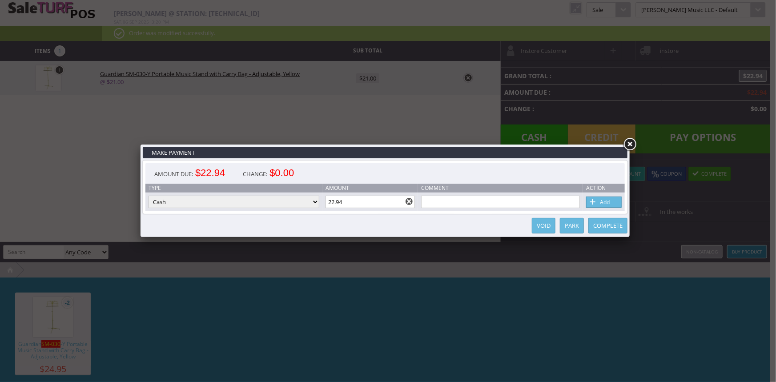
click at [604, 201] on link "Add" at bounding box center [604, 202] width 36 height 11
type input "0"
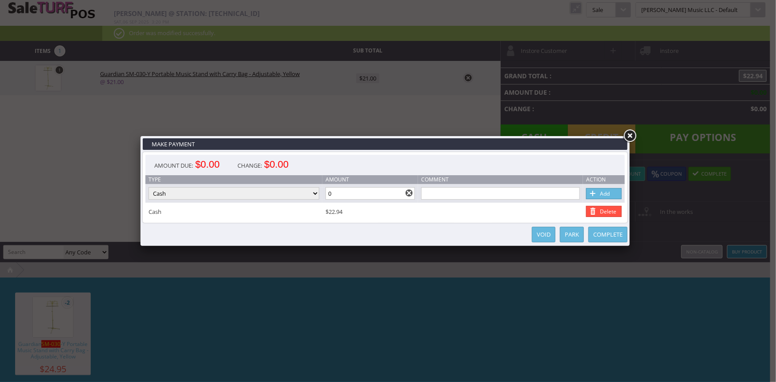
click at [603, 233] on link "Complete" at bounding box center [607, 235] width 39 height 16
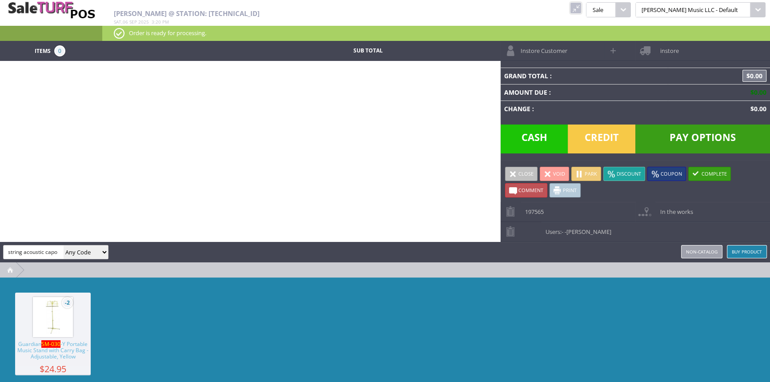
type input "string acoustic capo"
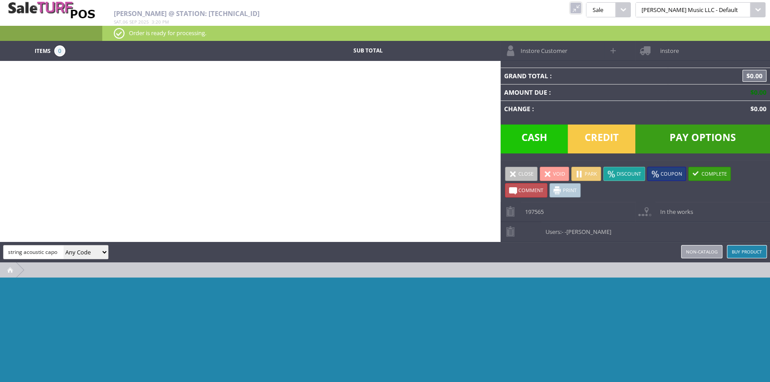
click at [88, 255] on select "Any Code SKU UPC EAN Name Model" at bounding box center [86, 251] width 44 height 13
select select "sku"
click at [64, 245] on select "Any Code SKU UPC EAN Name Model" at bounding box center [86, 251] width 44 height 13
drag, startPoint x: 59, startPoint y: 255, endPoint x: 0, endPoint y: 252, distance: 58.8
click at [0, 252] on div "Andrew Nelson string acoustic capo Any Code SKU UPC EAN Name Model Buy Product …" at bounding box center [385, 252] width 770 height 20
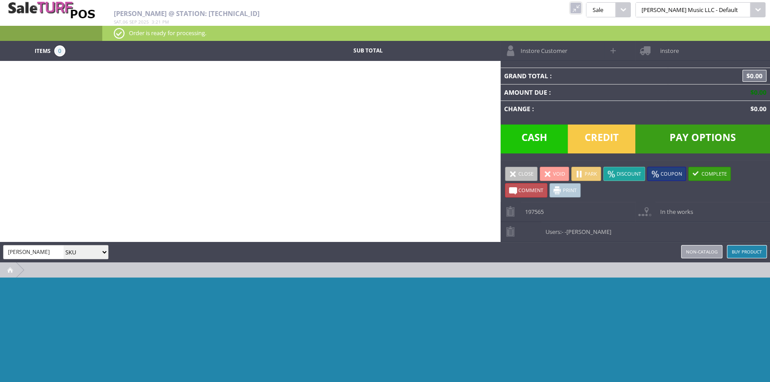
type input "[PERSON_NAME]"
click at [88, 251] on select "Any Code SKU UPC EAN Name Model" at bounding box center [86, 251] width 44 height 13
select select "code"
click at [64, 245] on select "Any Code SKU UPC EAN Name Model" at bounding box center [86, 251] width 44 height 13
click at [42, 257] on div "paige Any Code SKU UPC EAN Name Model" at bounding box center [55, 252] width 105 height 14
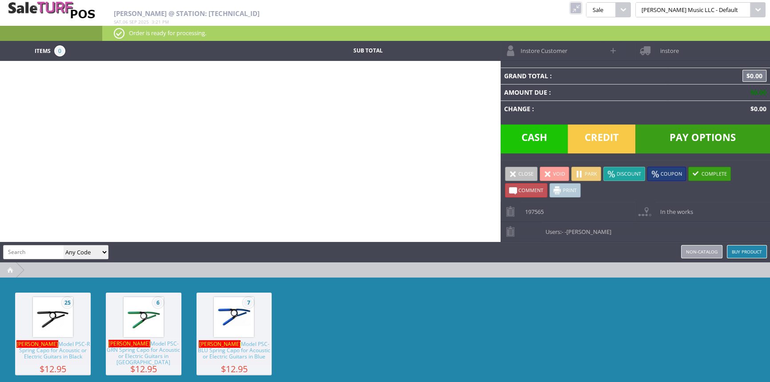
click at [582, 7] on link at bounding box center [576, 8] width 12 height 12
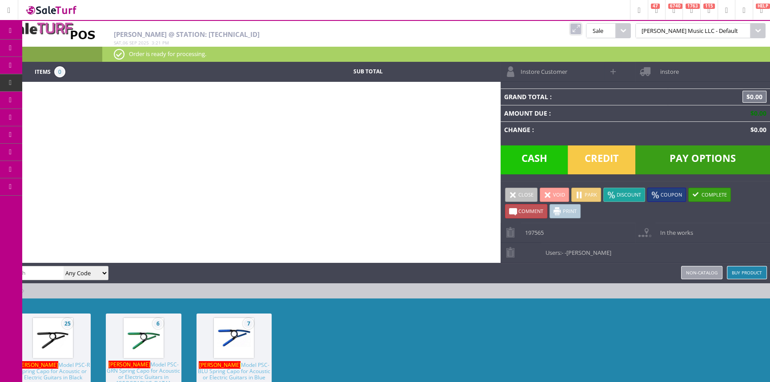
click at [56, 49] on link "Products" at bounding box center [68, 49] width 93 height 18
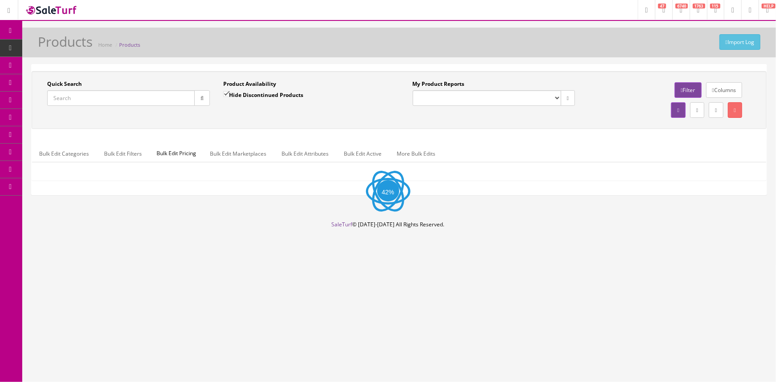
click at [95, 93] on input "Quick Search" at bounding box center [121, 98] width 148 height 16
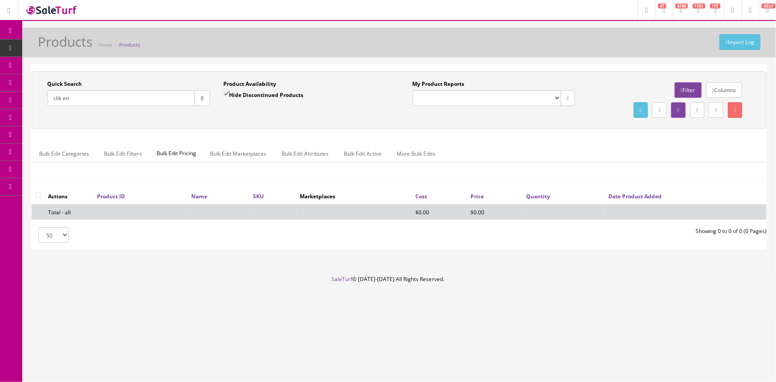
drag, startPoint x: 107, startPoint y: 104, endPoint x: 19, endPoint y: 95, distance: 88.9
click at [13, 100] on div "Research Trends Trending on Ebay Google Trends Amazon Insights (Login Before Cl…" at bounding box center [388, 191] width 776 height 382
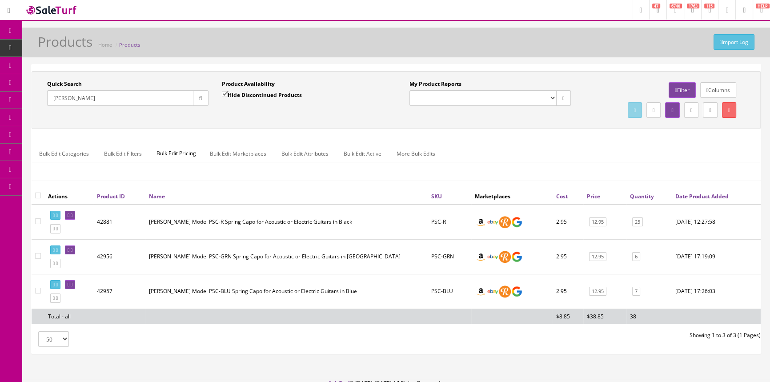
type input "[PERSON_NAME]"
click at [493, 148] on ul "Bulk Edit Categories Bulk Edit Filters Bulk Edit Pricing Bulk Edit Marketplaces…" at bounding box center [396, 153] width 728 height 17
click at [76, 104] on input "[PERSON_NAME]" at bounding box center [120, 98] width 146 height 16
click at [232, 92] on label "Hide Discontinued Products" at bounding box center [262, 94] width 80 height 9
click at [228, 92] on input "Hide Discontinued Products" at bounding box center [225, 94] width 6 height 6
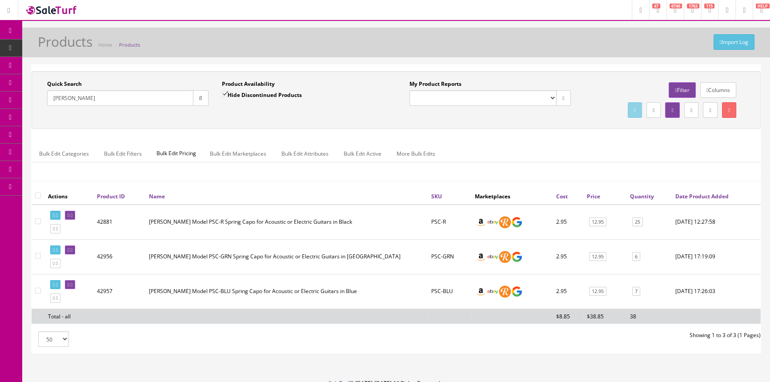
checkbox input "false"
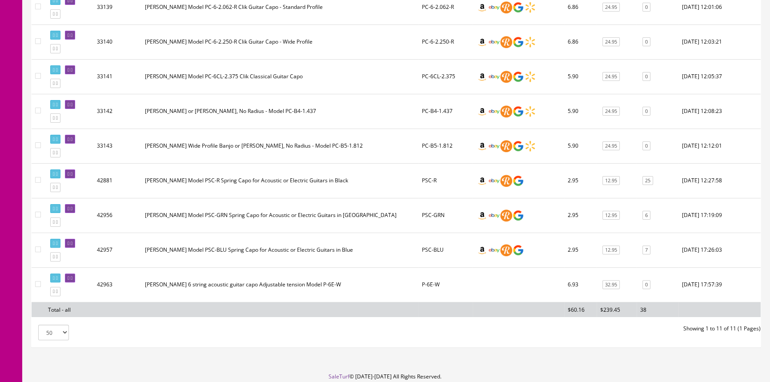
scroll to position [316, 0]
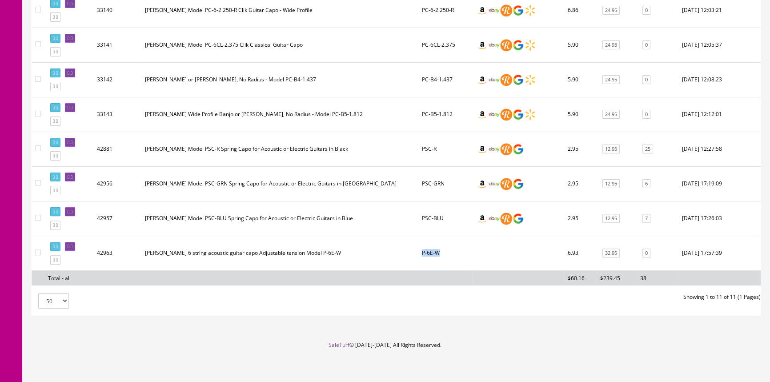
drag, startPoint x: 441, startPoint y: 247, endPoint x: 421, endPoint y: 257, distance: 22.7
click at [421, 257] on td "P-6E-W" at bounding box center [445, 253] width 54 height 35
click at [447, 245] on td "P-6E-W" at bounding box center [445, 253] width 54 height 35
click at [444, 249] on td "P-6E-W" at bounding box center [445, 253] width 54 height 35
drag, startPoint x: 440, startPoint y: 248, endPoint x: 424, endPoint y: 247, distance: 16.0
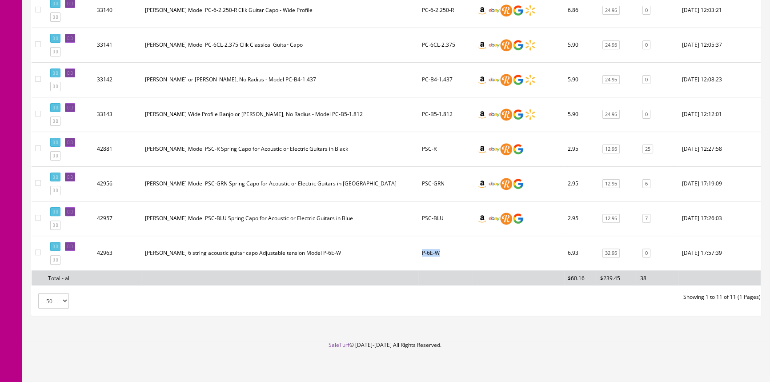
click at [422, 250] on td "P-6E-W" at bounding box center [445, 253] width 54 height 35
copy td "P-6E-W"
click at [648, 249] on link "0" at bounding box center [646, 253] width 8 height 9
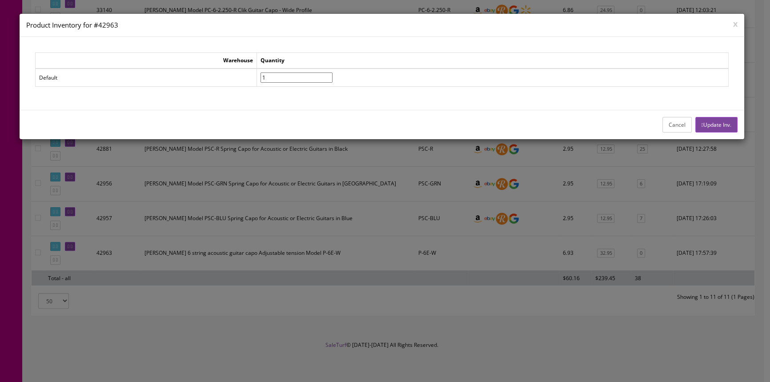
type input"] "1"
click at [333, 76] on input"] "1" at bounding box center [297, 77] width 72 height 10
click at [711, 122] on button "Update Inv." at bounding box center [716, 125] width 42 height 16
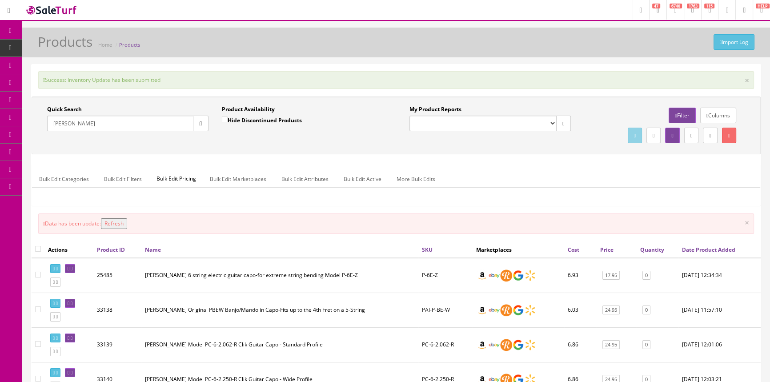
scroll to position [0, 0]
click at [50, 83] on icon at bounding box center [46, 82] width 9 height 7
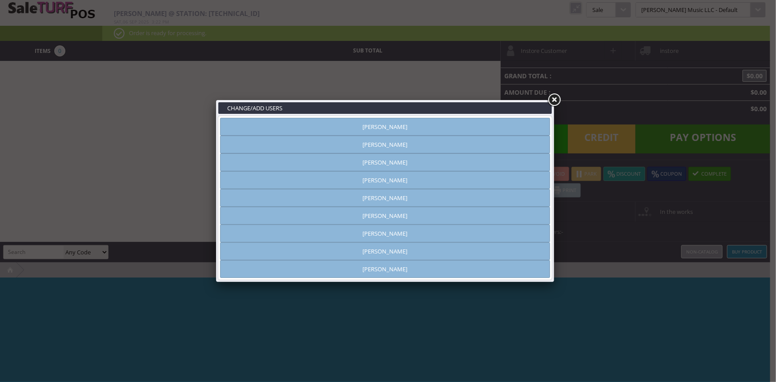
type input "[PERSON_NAME]"
click at [405, 140] on link "[PERSON_NAME]" at bounding box center [385, 145] width 330 height 18
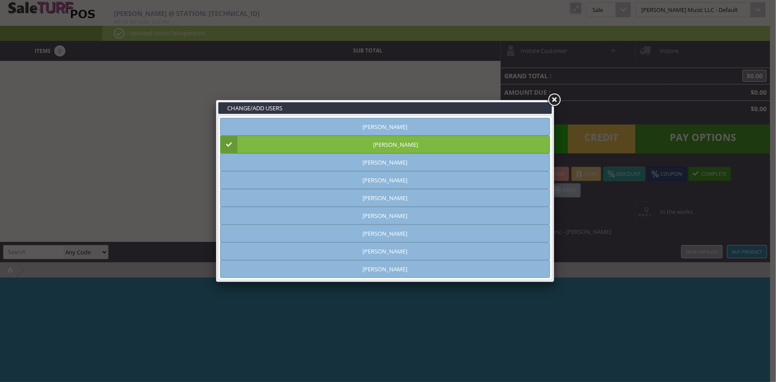
click at [551, 98] on link at bounding box center [554, 100] width 16 height 16
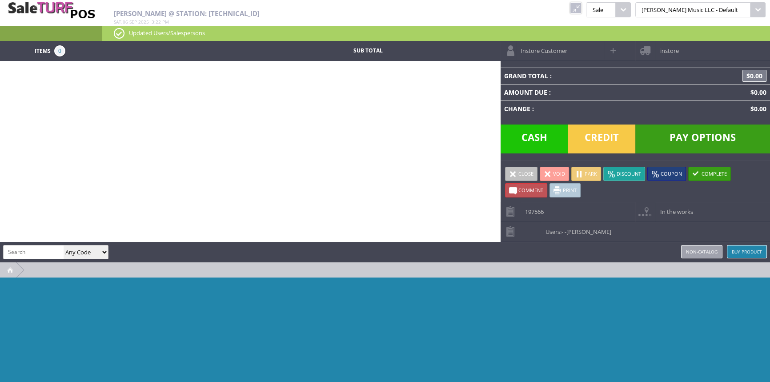
click at [20, 255] on input "search" at bounding box center [34, 251] width 60 height 13
paste input "P-6E-W"
type input "P-6E-W"
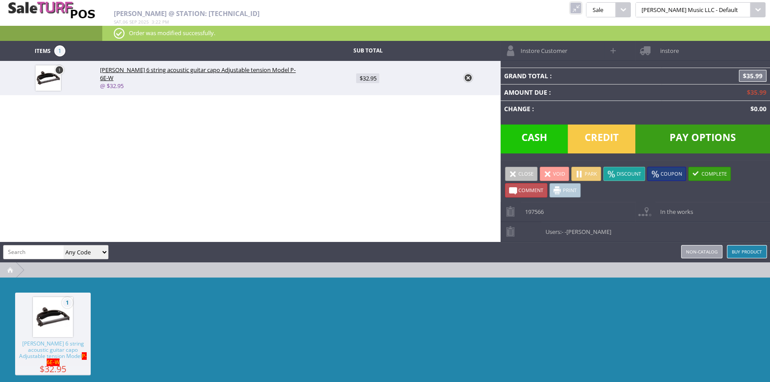
click at [378, 84] on link "$32.95" at bounding box center [367, 78] width 135 height 16
type input "32.95"
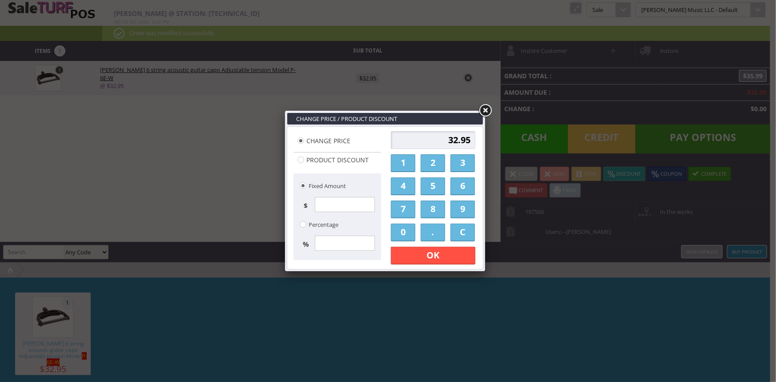
drag, startPoint x: 438, startPoint y: 161, endPoint x: 386, endPoint y: 215, distance: 75.2
click at [439, 160] on link "2" at bounding box center [433, 163] width 24 height 18
click at [401, 229] on link "0" at bounding box center [403, 233] width 24 height 18
click at [421, 230] on link "." at bounding box center [433, 233] width 24 height 18
click at [424, 230] on link "." at bounding box center [433, 233] width 24 height 18
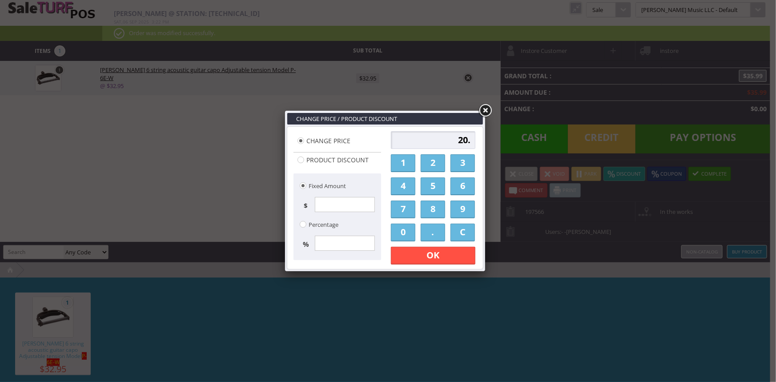
click at [399, 231] on link "0" at bounding box center [403, 233] width 24 height 18
type input "20.00"
click at [445, 253] on link "OK" at bounding box center [433, 256] width 84 height 18
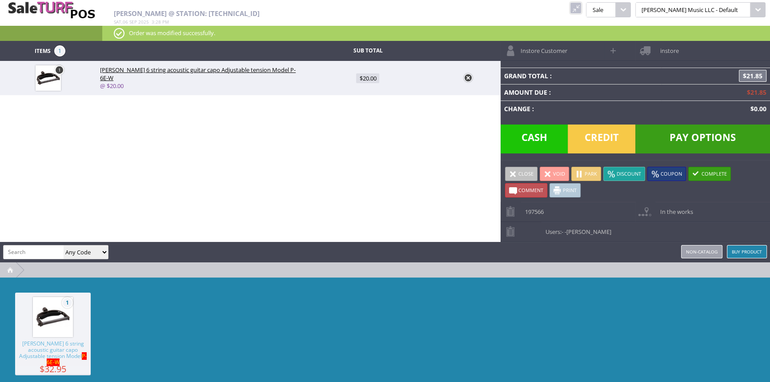
click at [468, 80] on link at bounding box center [468, 77] width 9 height 9
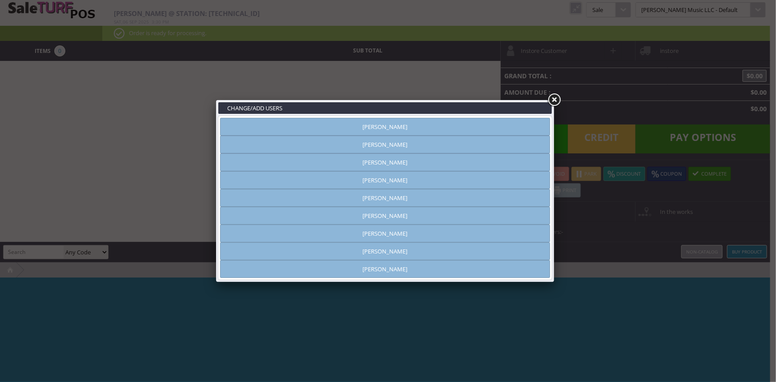
type input "[PERSON_NAME]"
click at [328, 248] on link "Vincent VanBebber" at bounding box center [385, 251] width 330 height 18
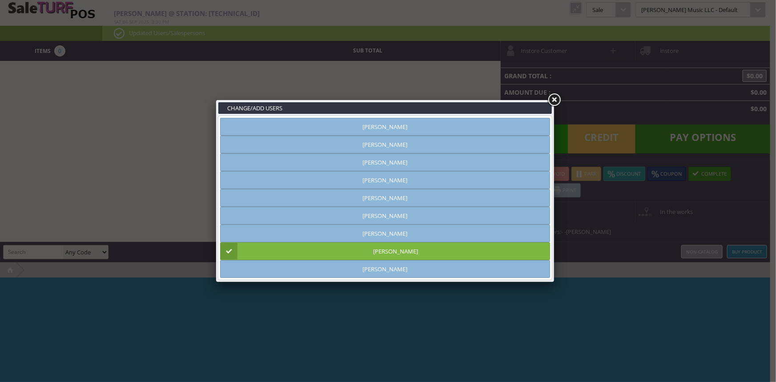
click at [550, 102] on link at bounding box center [554, 100] width 16 height 16
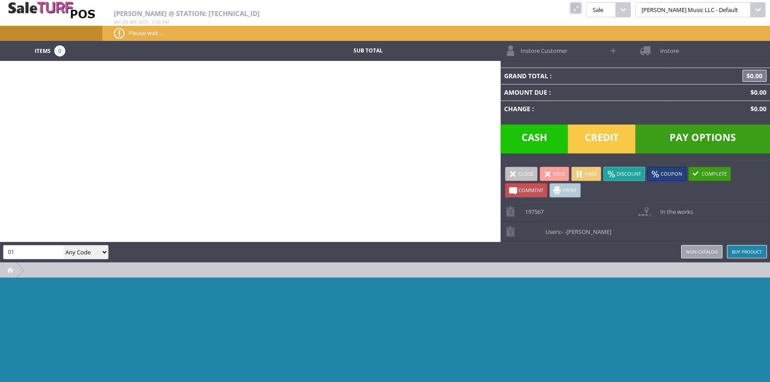
type input "0"
type input "EJ12"
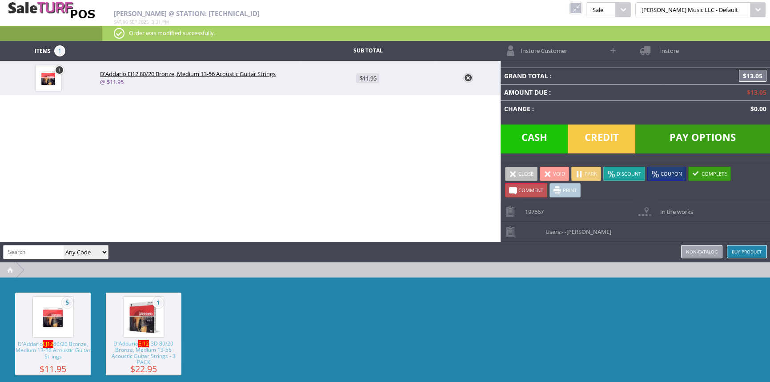
click at [60, 343] on span "D'Addario EJ12 80/20 Bronze, Medium 13-56 Acoustic Guitar Strings" at bounding box center [53, 353] width 76 height 24
click at [466, 75] on link at bounding box center [468, 77] width 9 height 9
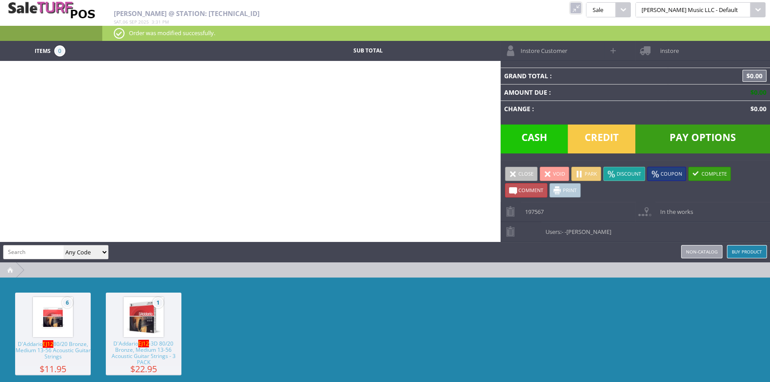
click at [54, 321] on img at bounding box center [53, 317] width 34 height 34
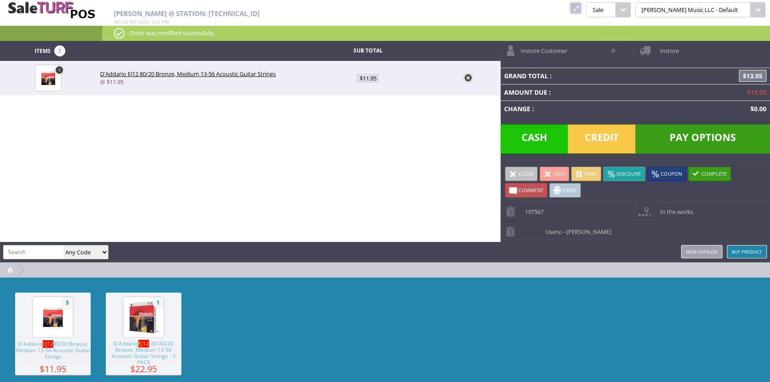
click at [598, 139] on span "Credit" at bounding box center [602, 138] width 68 height 29
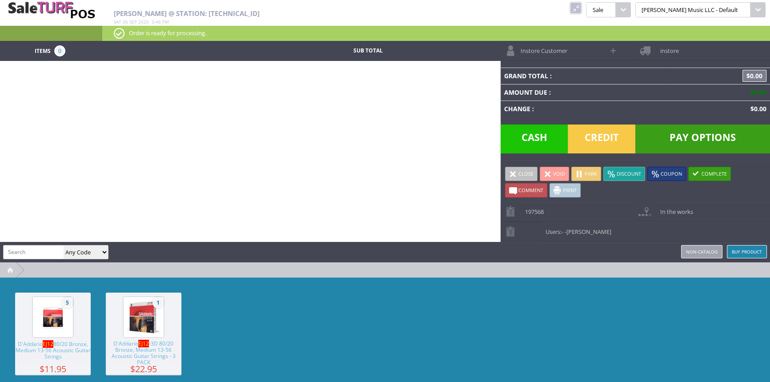
paste input "0970115021"
type input "0970115021"
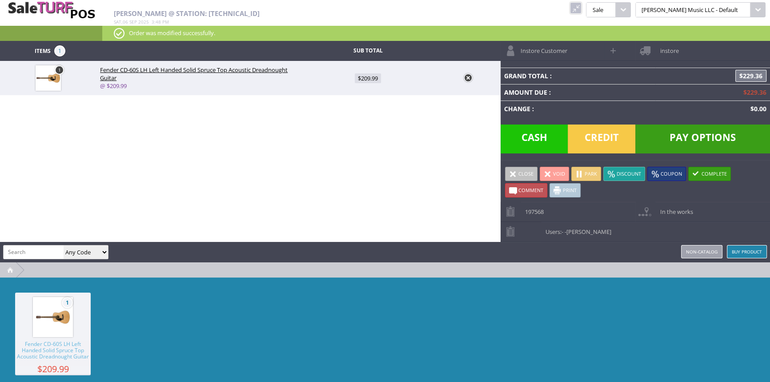
click at [596, 138] on span "Credit" at bounding box center [602, 138] width 68 height 29
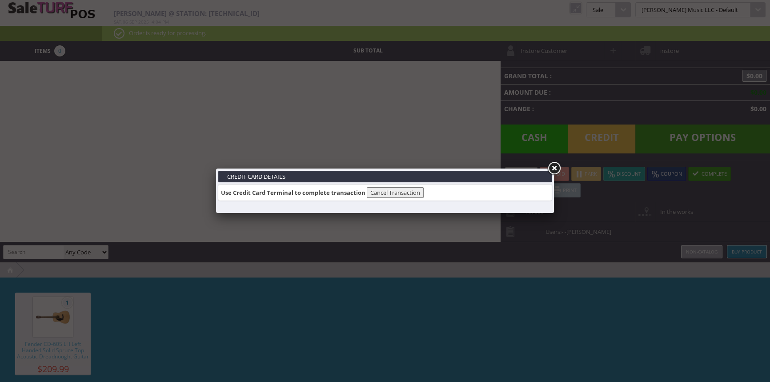
click at [554, 165] on link at bounding box center [554, 168] width 16 height 16
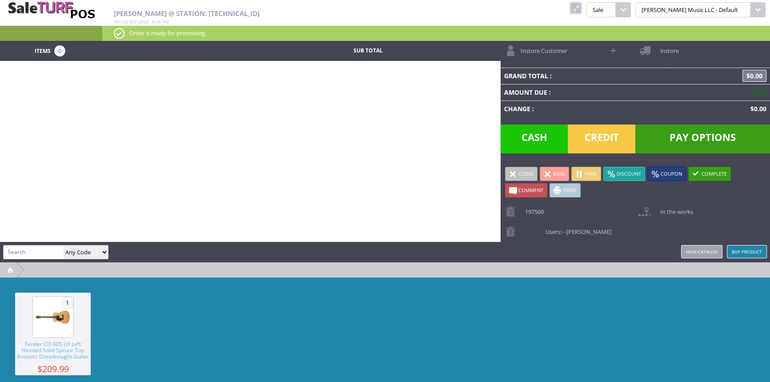
click at [582, 12] on link at bounding box center [576, 8] width 12 height 12
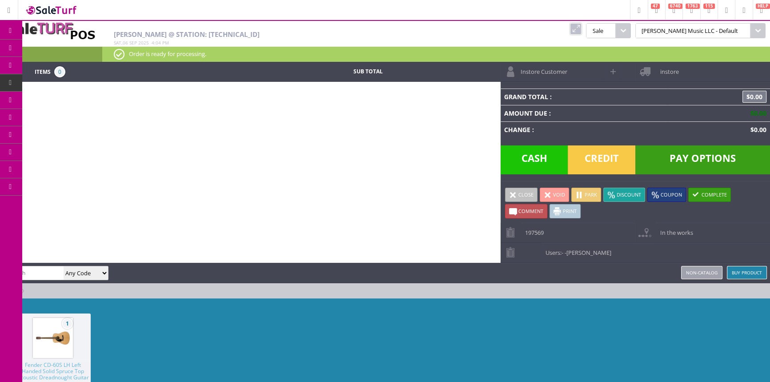
click at [48, 45] on icon at bounding box center [46, 47] width 9 height 7
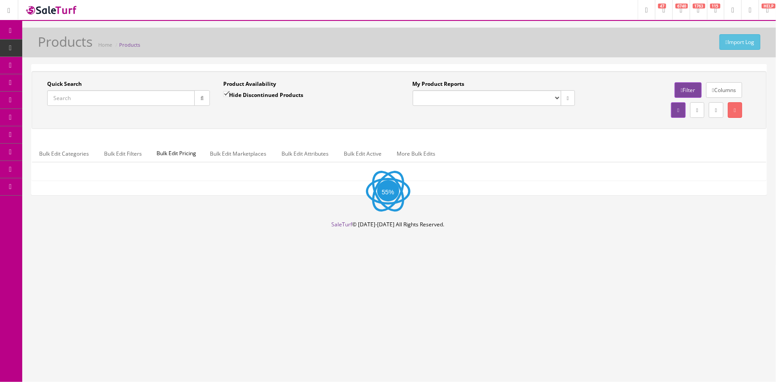
drag, startPoint x: 143, startPoint y: 109, endPoint x: 143, endPoint y: 101, distance: 8.4
click at [143, 109] on div "Quick Search Date From" at bounding box center [128, 96] width 176 height 32
click at [143, 97] on input "Quick Search" at bounding box center [121, 98] width 148 height 16
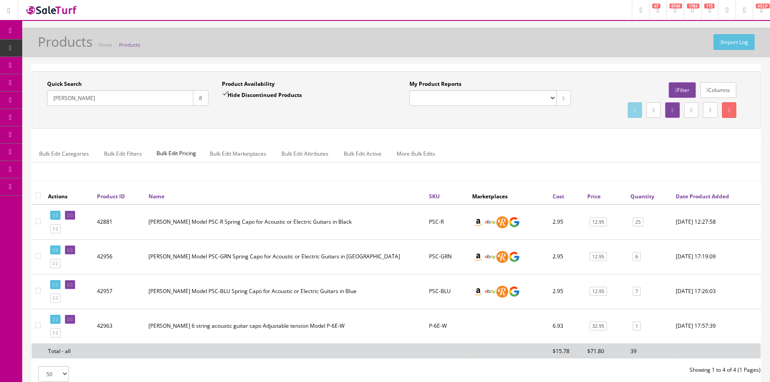
type input "[PERSON_NAME]"
click at [238, 96] on label "Hide Discontinued Products" at bounding box center [262, 94] width 80 height 9
click at [228, 96] on input "Hide Discontinued Products" at bounding box center [225, 94] width 6 height 6
checkbox input "false"
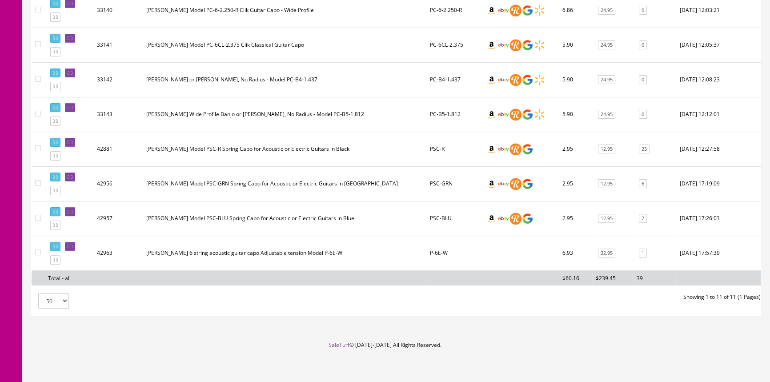
scroll to position [316, 0]
drag, startPoint x: 450, startPoint y: 246, endPoint x: 419, endPoint y: 249, distance: 31.7
click at [419, 249] on tr "42963 Paige 6 string acoustic guitar capo Adjustable tension Model P-6E-W P-6E-…" at bounding box center [396, 253] width 729 height 35
copy tr "P-6E-W"
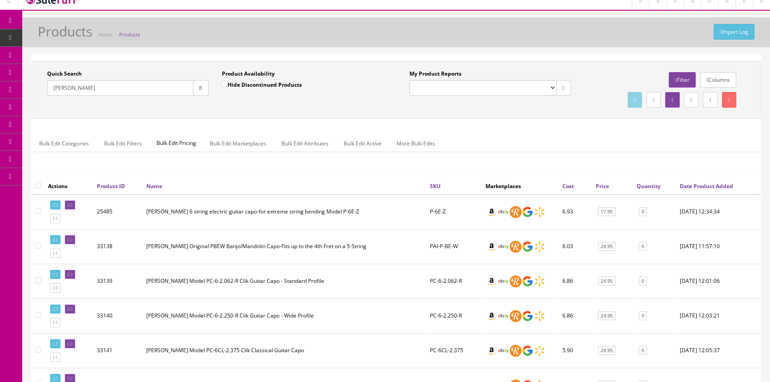
scroll to position [0, 0]
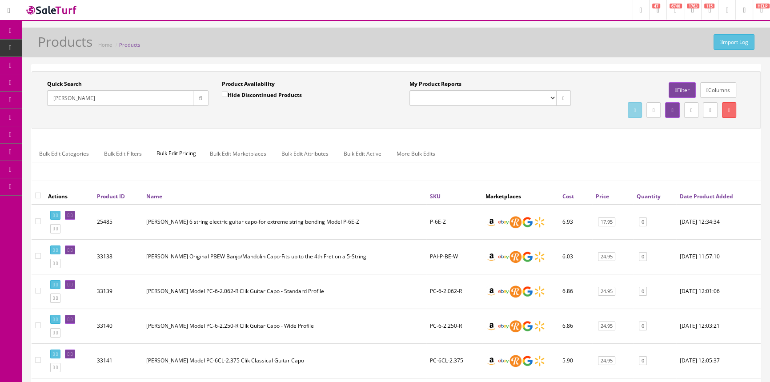
drag, startPoint x: 53, startPoint y: 77, endPoint x: 68, endPoint y: 78, distance: 15.1
click at [53, 77] on link "POS Console" at bounding box center [68, 82] width 93 height 17
drag, startPoint x: 116, startPoint y: 97, endPoint x: 24, endPoint y: 97, distance: 91.1
click at [24, 97] on div "Quick Search paige Date From Product Availability Hide Discontinued Products Da…" at bounding box center [396, 351] width 748 height 575
paste input "P-6E-W"
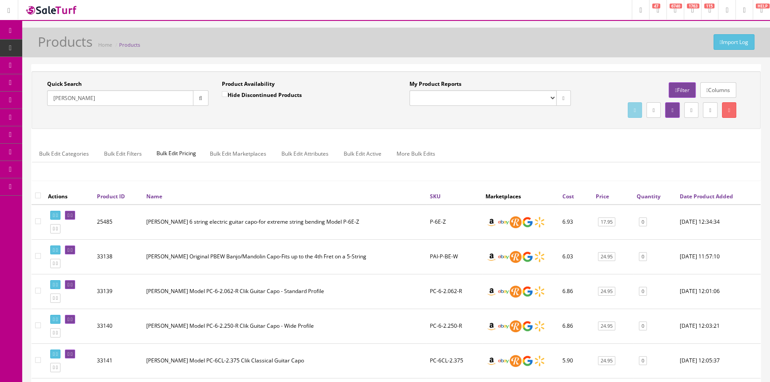
type input "P-6E-W"
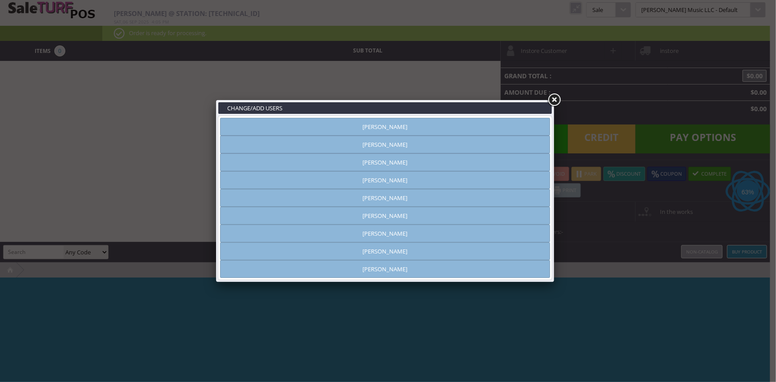
type input "[PERSON_NAME]"
click at [375, 147] on link "[PERSON_NAME]" at bounding box center [385, 145] width 330 height 18
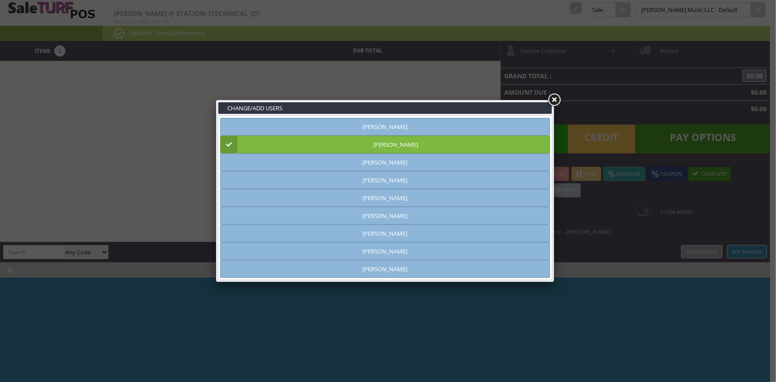
click at [560, 94] on link at bounding box center [554, 100] width 16 height 16
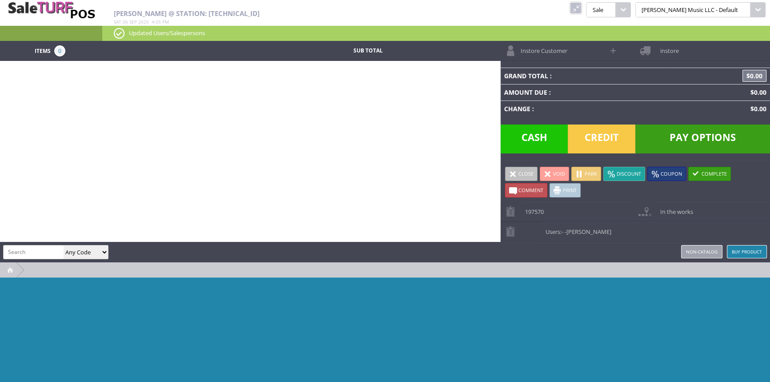
paste input "P-6E-W"
type input "P-6E-W"
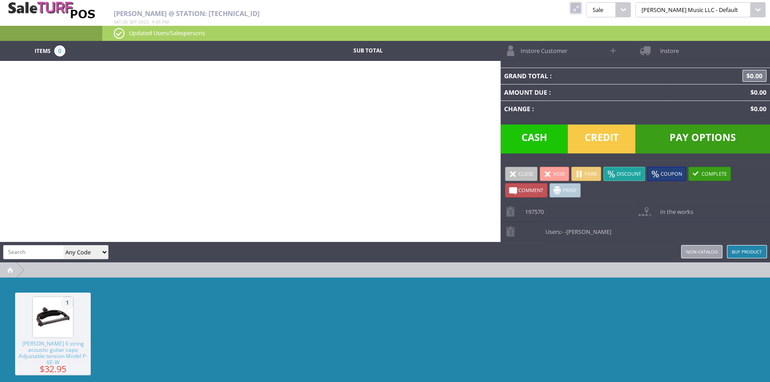
drag, startPoint x: 40, startPoint y: 345, endPoint x: 86, endPoint y: 325, distance: 50.2
click at [41, 345] on span "Paige 6 string acoustic guitar capo Adjustable tension Model P-6E-W" at bounding box center [53, 353] width 76 height 25
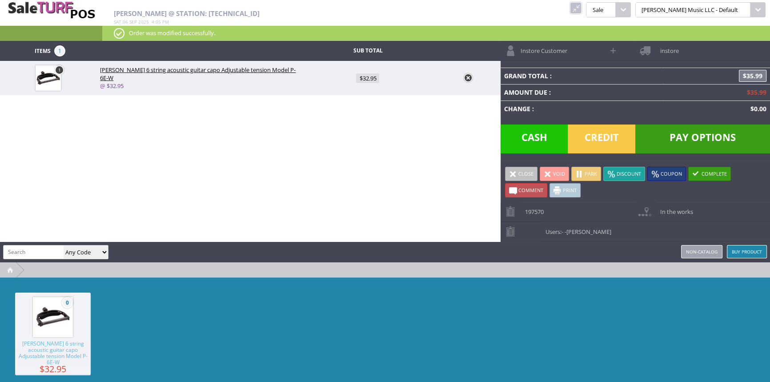
click at [366, 74] on link "$32.95" at bounding box center [367, 78] width 135 height 16
type input "32.95"
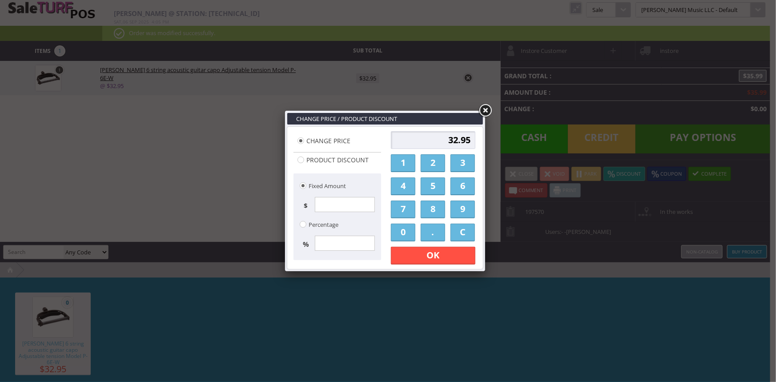
click at [426, 161] on link "2" at bounding box center [433, 163] width 24 height 18
drag, startPoint x: 407, startPoint y: 226, endPoint x: 433, endPoint y: 239, distance: 29.2
click at [409, 228] on link "0" at bounding box center [403, 233] width 24 height 18
drag, startPoint x: 433, startPoint y: 237, endPoint x: 413, endPoint y: 235, distance: 19.7
click at [431, 237] on link "." at bounding box center [433, 233] width 24 height 18
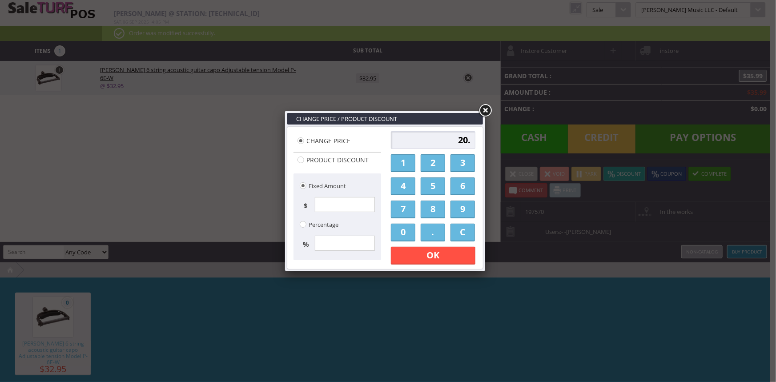
drag, startPoint x: 402, startPoint y: 231, endPoint x: 409, endPoint y: 233, distance: 7.0
click at [405, 233] on link "0" at bounding box center [403, 233] width 24 height 18
click at [409, 234] on link "0" at bounding box center [403, 233] width 24 height 18
type input "20.00"
click at [433, 256] on link "OK" at bounding box center [433, 256] width 84 height 18
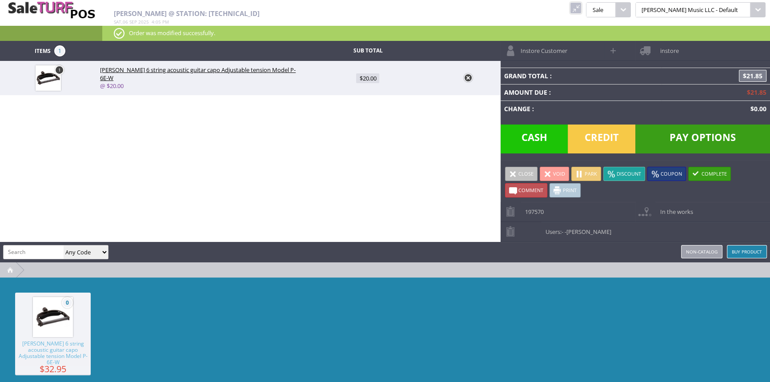
click at [592, 138] on span "Credit" at bounding box center [602, 138] width 68 height 29
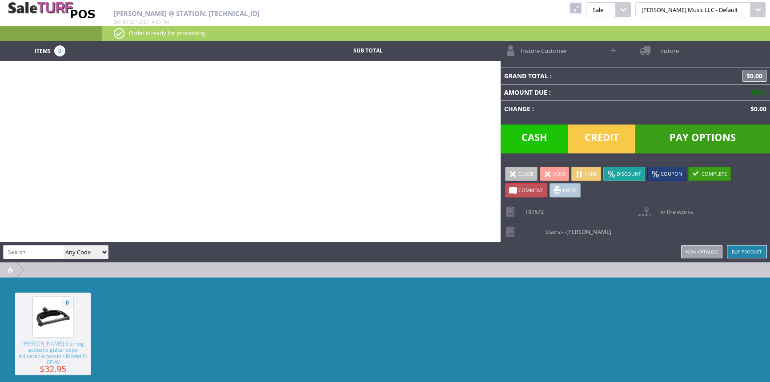
click at [582, 4] on link at bounding box center [576, 8] width 12 height 12
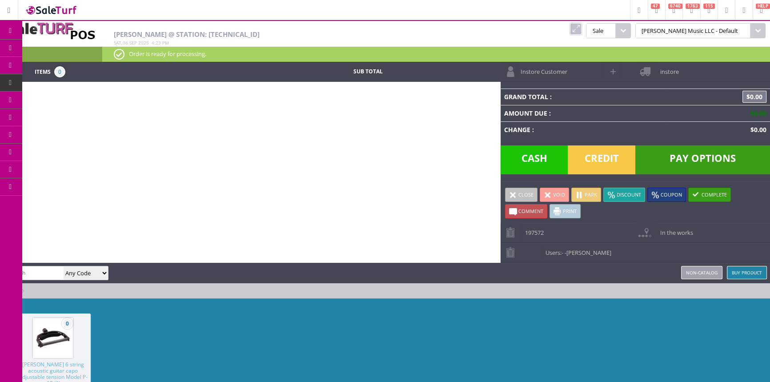
click at [52, 46] on icon at bounding box center [46, 47] width 9 height 7
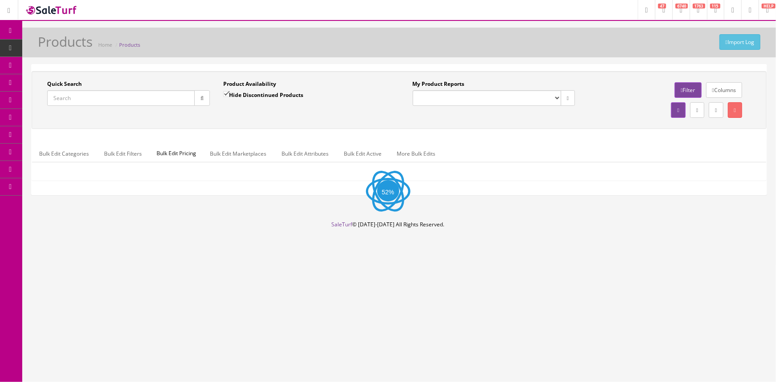
click at [61, 103] on input "Quick Search" at bounding box center [121, 98] width 148 height 16
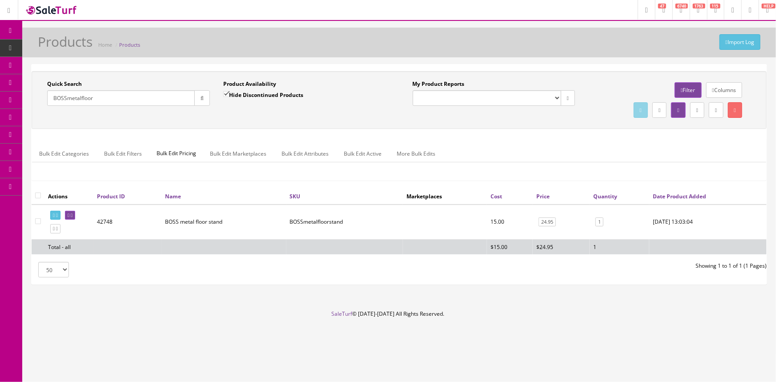
type input "BOSSmetalfloor"
drag, startPoint x: 357, startPoint y: 217, endPoint x: 288, endPoint y: 230, distance: 69.7
click at [288, 230] on td "BOSSmetalfloorstand" at bounding box center [344, 222] width 117 height 35
copy td "BOSSmetalfloorstand"
click at [57, 85] on link "POS Console" at bounding box center [68, 82] width 93 height 17
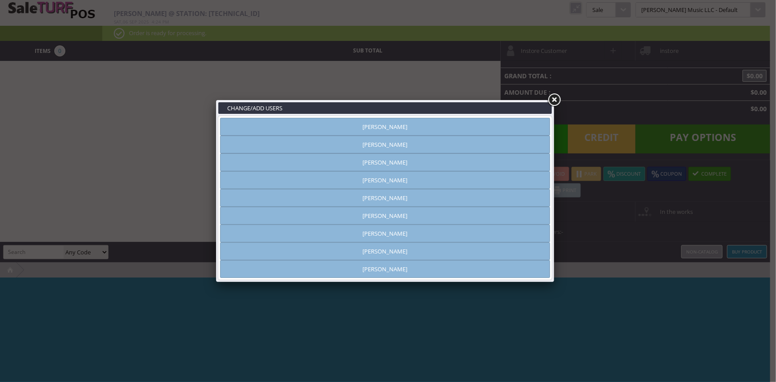
type input "[PERSON_NAME]"
click at [315, 136] on link "[PERSON_NAME]" at bounding box center [385, 145] width 330 height 18
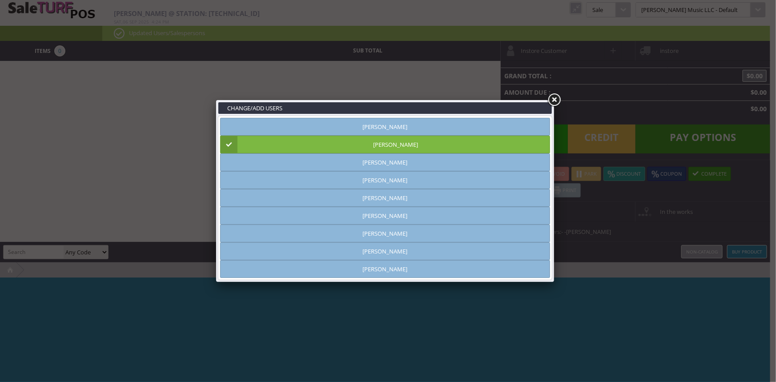
click at [549, 98] on link at bounding box center [554, 100] width 16 height 16
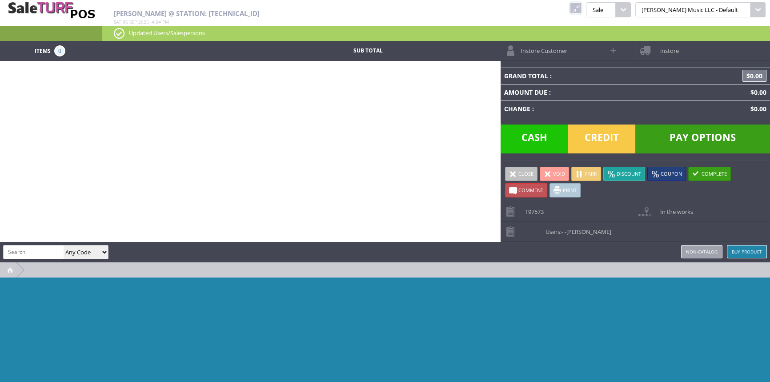
paste input "BOSSmetalfloorstand"
type input "BOSSmetalfloorstand"
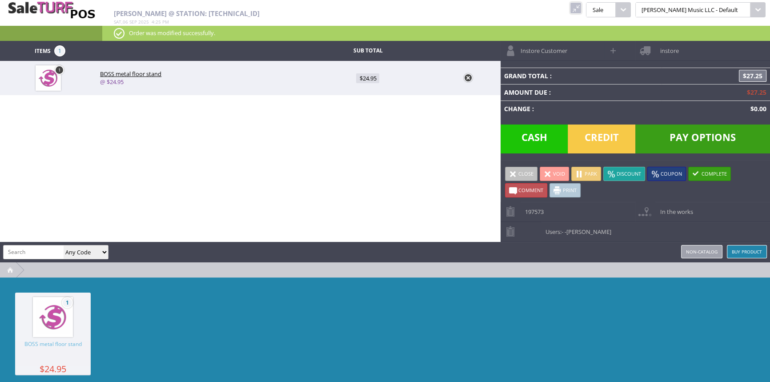
click at [369, 80] on span "$24.95" at bounding box center [367, 78] width 23 height 10
type input "24.95"
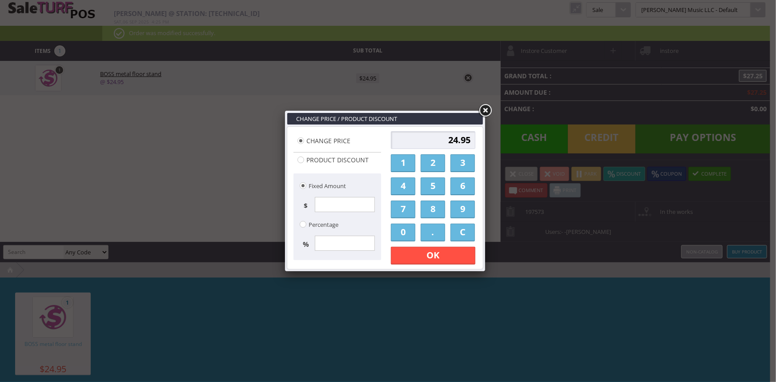
click at [431, 162] on link "2" at bounding box center [433, 163] width 24 height 18
click at [469, 164] on link "3" at bounding box center [462, 163] width 24 height 18
click at [437, 235] on link "." at bounding box center [433, 233] width 24 height 18
click at [409, 233] on link "0" at bounding box center [403, 233] width 24 height 18
click at [409, 232] on link "0" at bounding box center [403, 233] width 24 height 18
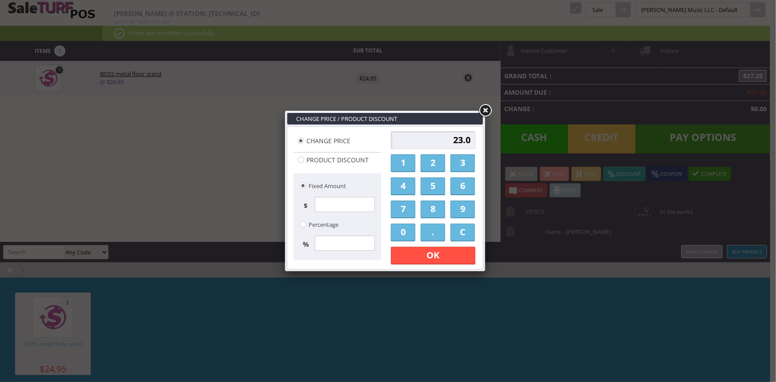
type input "23.00"
click at [429, 262] on link "OK" at bounding box center [433, 256] width 84 height 18
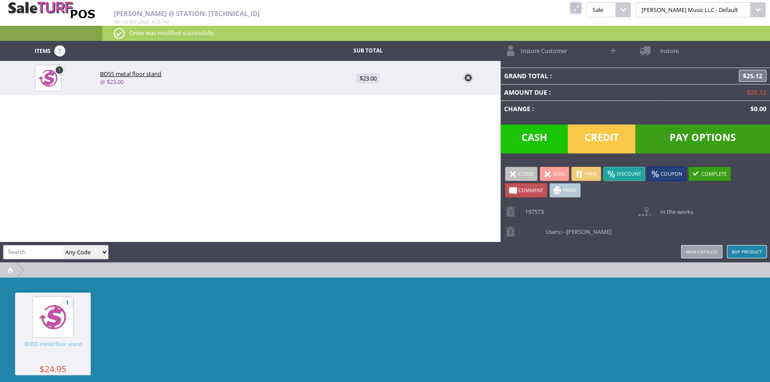
click at [529, 138] on span "Cash" at bounding box center [535, 138] width 68 height 29
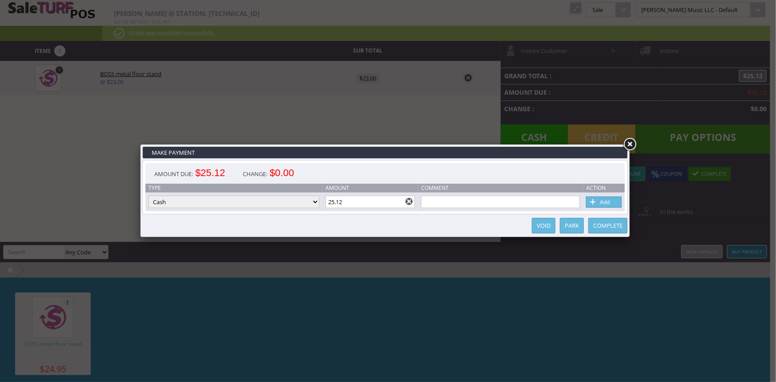
click at [602, 204] on link "Add" at bounding box center [604, 202] width 36 height 11
type input "0"
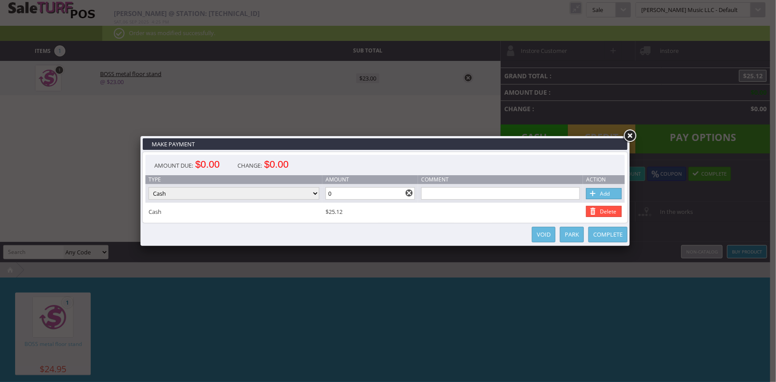
click at [601, 241] on link "Complete" at bounding box center [607, 235] width 39 height 16
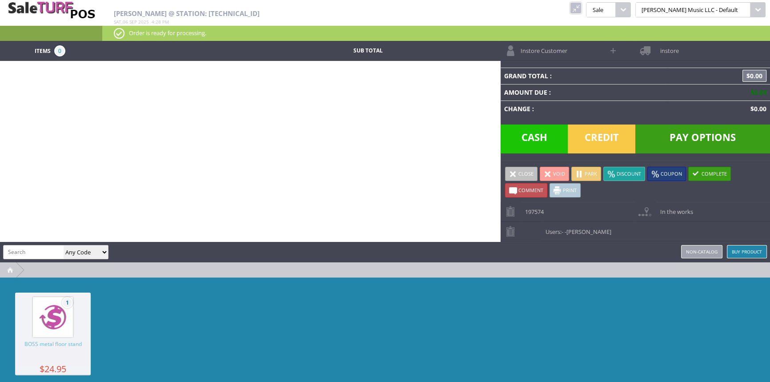
click at [582, 8] on link at bounding box center [576, 8] width 12 height 12
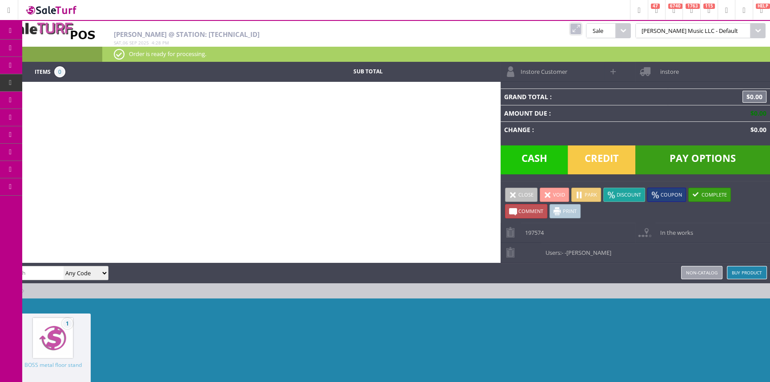
click at [57, 95] on link "Order List" at bounding box center [68, 101] width 93 height 18
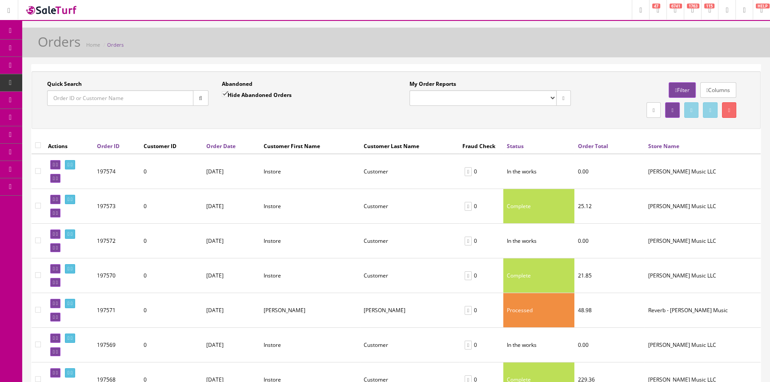
click at [67, 100] on input "Quick Search" at bounding box center [120, 98] width 146 height 16
drag, startPoint x: 100, startPoint y: 102, endPoint x: 96, endPoint y: 99, distance: 5.7
click at [100, 102] on input "Quick Search" at bounding box center [120, 98] width 146 height 16
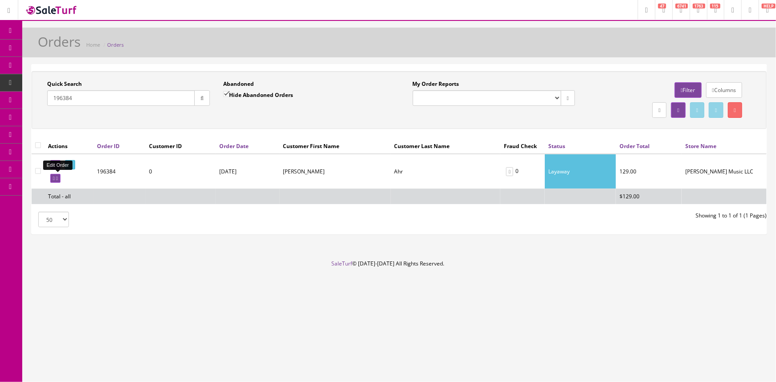
type input "196384"
drag, startPoint x: 53, startPoint y: 179, endPoint x: 420, endPoint y: 51, distance: 388.5
click at [53, 179] on icon at bounding box center [54, 178] width 2 height 5
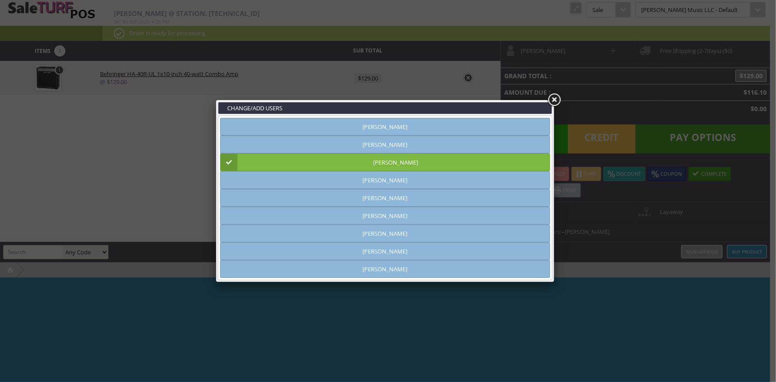
type input "[PERSON_NAME]"
click at [550, 104] on link at bounding box center [554, 100] width 16 height 16
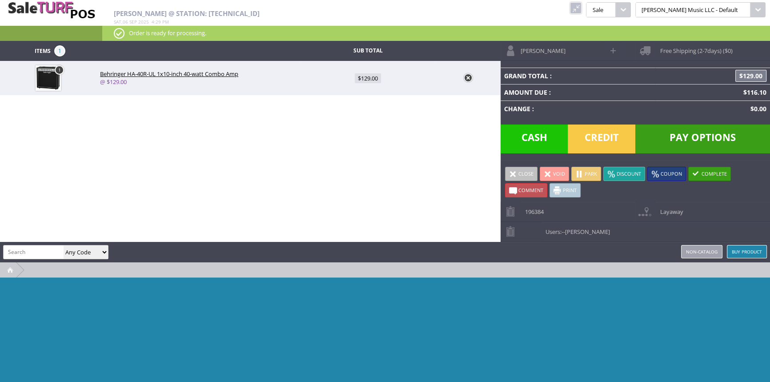
click at [686, 140] on span "Pay Options" at bounding box center [702, 138] width 135 height 29
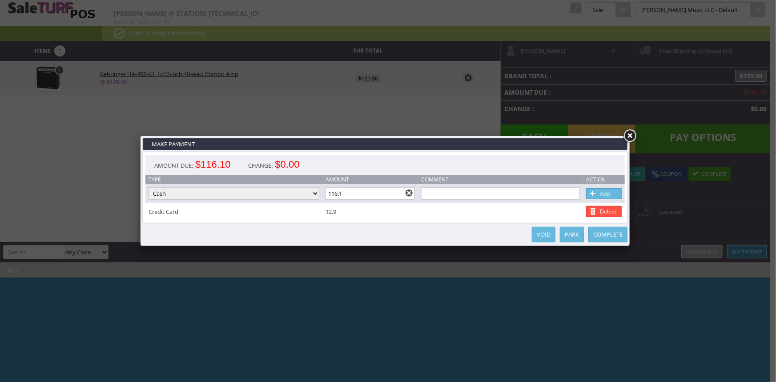
click at [265, 195] on select "Cash Credit Card Cheque or Money Order" at bounding box center [233, 193] width 171 height 12
select select "credit_card"
click at [148, 188] on select "Cash Credit Card Cheque or Money Order" at bounding box center [233, 193] width 171 height 12
drag, startPoint x: 371, startPoint y: 195, endPoint x: 329, endPoint y: 196, distance: 42.2
click at [329, 196] on input "116.1" at bounding box center [370, 193] width 90 height 12
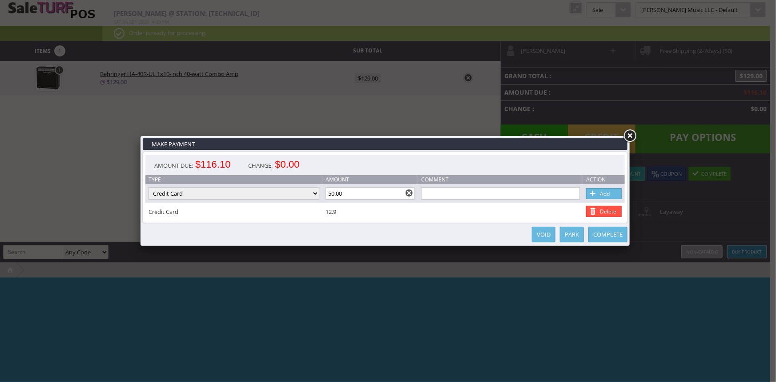
type input "50.00"
click at [593, 193] on span at bounding box center [593, 194] width 9 height 10
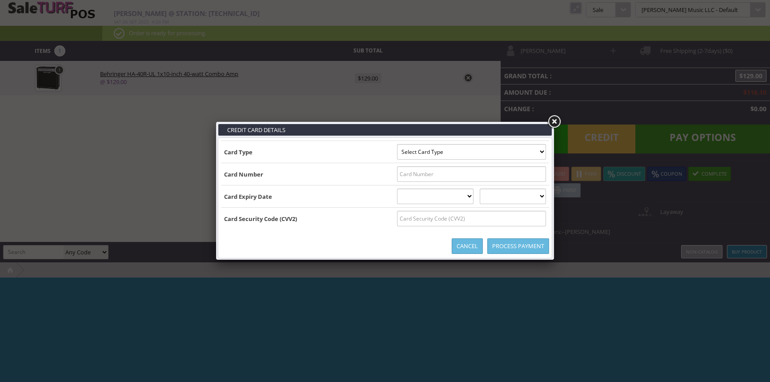
click at [423, 154] on select "Select Card Type Visa MasterCard Discover Card American Express Maestro Solo" at bounding box center [471, 152] width 149 height 16
select select "MASTERCARD"
click at [397, 144] on select "Select Card Type Visa MasterCard Discover Card American Express Maestro Solo" at bounding box center [471, 152] width 149 height 16
drag, startPoint x: 301, startPoint y: 172, endPoint x: 315, endPoint y: 174, distance: 13.5
click at [301, 173] on td "Card Number" at bounding box center [307, 174] width 173 height 22
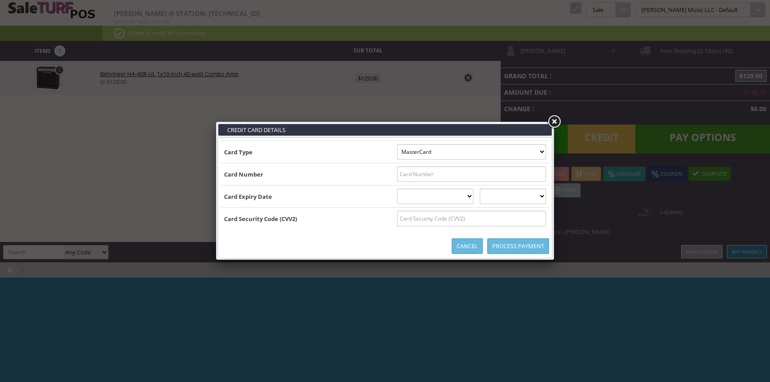
click at [423, 172] on input "text" at bounding box center [471, 174] width 149 height 16
type input "5275050080549217"
click at [462, 199] on select "01 January 02 February 03 March 04 April 05 May 06 June 07 July 08 August 09 Se…" at bounding box center [435, 197] width 77 height 16
select select "10"
click at [397, 189] on select "01 January 02 February 03 March 04 April 05 May 06 June 07 July 08 August 09 Se…" at bounding box center [435, 197] width 77 height 16
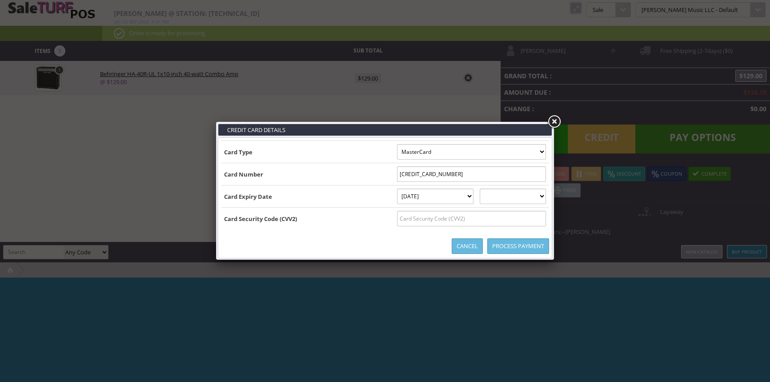
click at [521, 203] on select "2025 2026 2027 2028 2029 2030 2031 2032 2033 2034 2035" at bounding box center [513, 197] width 66 height 16
select select "2028"
click at [489, 189] on select "2025 2026 2027 2028 2029 2030 2031 2032 2033 2034 2035" at bounding box center [513, 197] width 66 height 16
click at [419, 215] on input "text" at bounding box center [471, 219] width 149 height 16
type input "013"
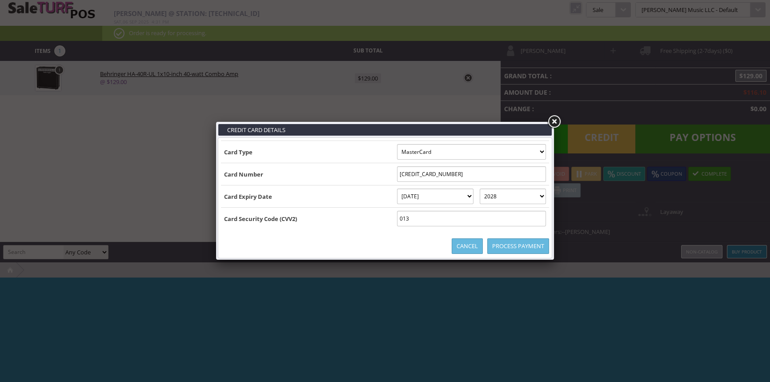
click at [349, 243] on div "Process Payment Cancel" at bounding box center [385, 246] width 328 height 18
click at [538, 245] on link "Process Payment" at bounding box center [518, 246] width 62 height 16
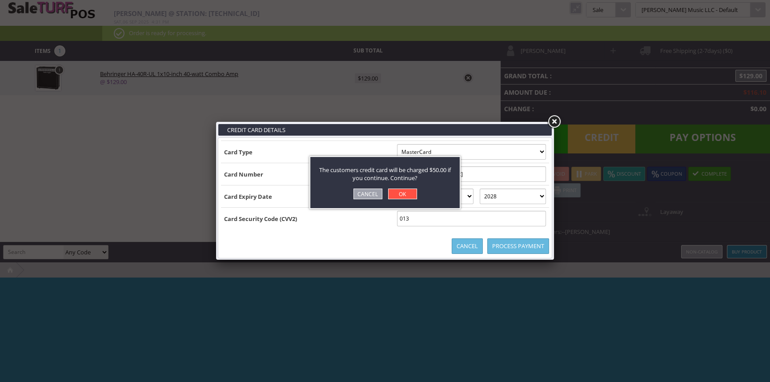
click at [397, 194] on link "OK" at bounding box center [402, 194] width 29 height 11
select select "cash"
type input "116.1"
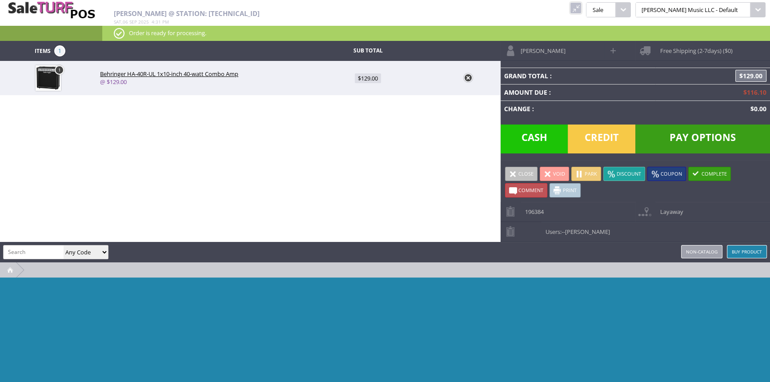
type input "66.1"
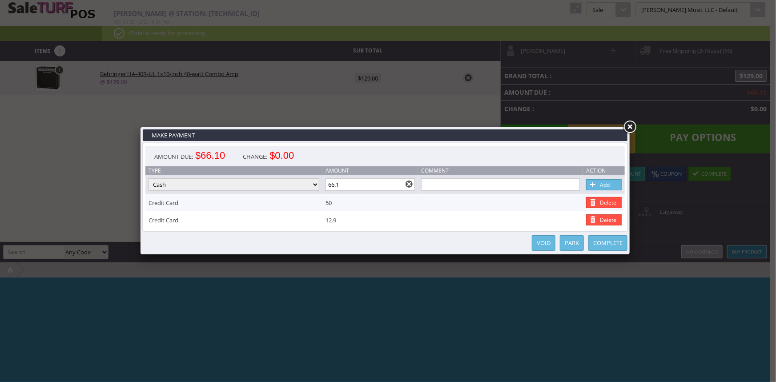
click at [574, 244] on link "Park" at bounding box center [572, 243] width 24 height 16
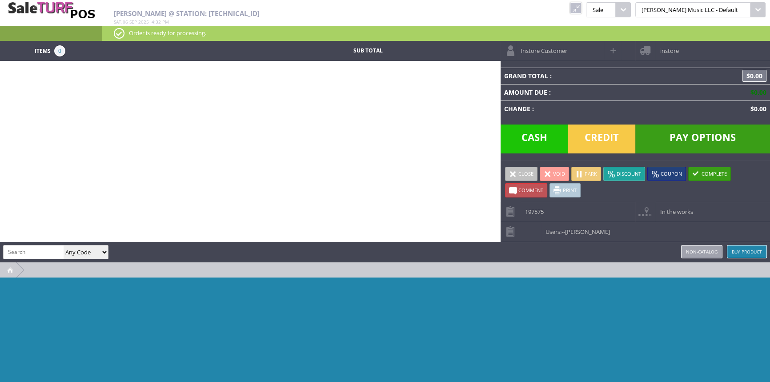
click at [582, 2] on link at bounding box center [576, 8] width 12 height 12
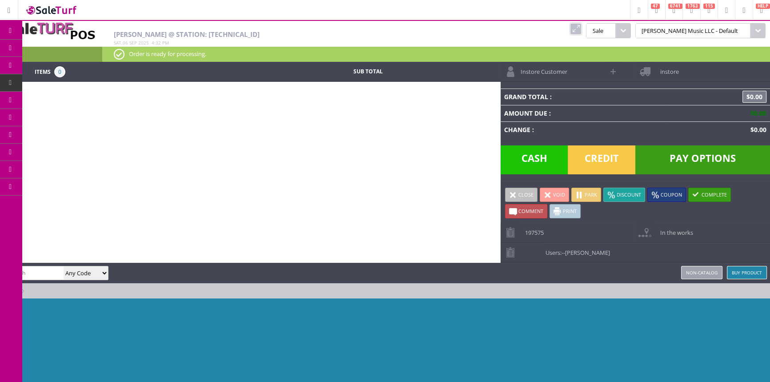
click at [58, 45] on link "Products" at bounding box center [68, 49] width 93 height 18
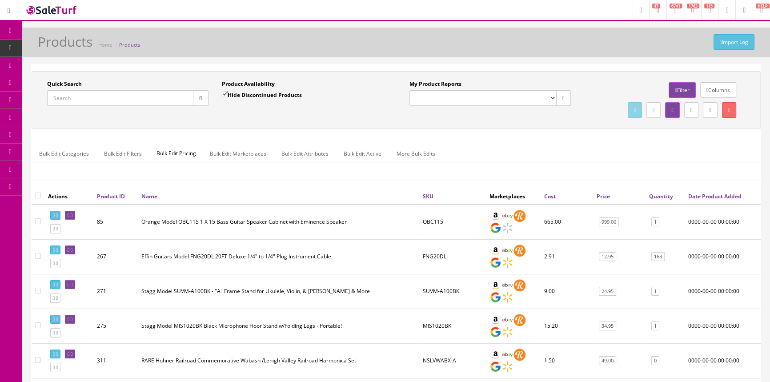
click at [136, 102] on input "Quick Search" at bounding box center [120, 98] width 146 height 16
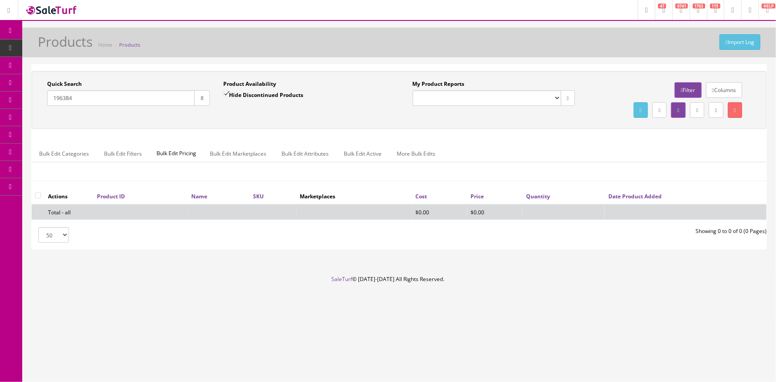
type input "196384"
click at [52, 80] on icon at bounding box center [46, 82] width 9 height 7
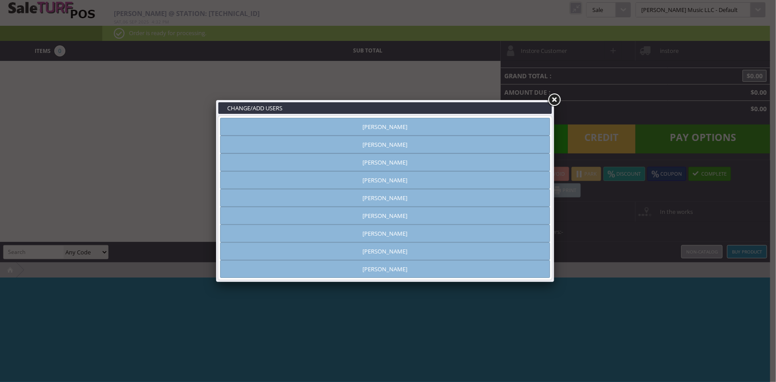
type input "[PERSON_NAME]"
click at [551, 100] on link at bounding box center [554, 100] width 16 height 16
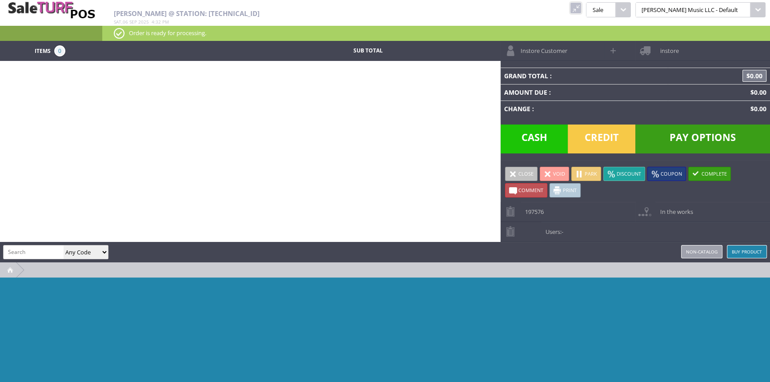
click at [582, 13] on link at bounding box center [576, 8] width 12 height 12
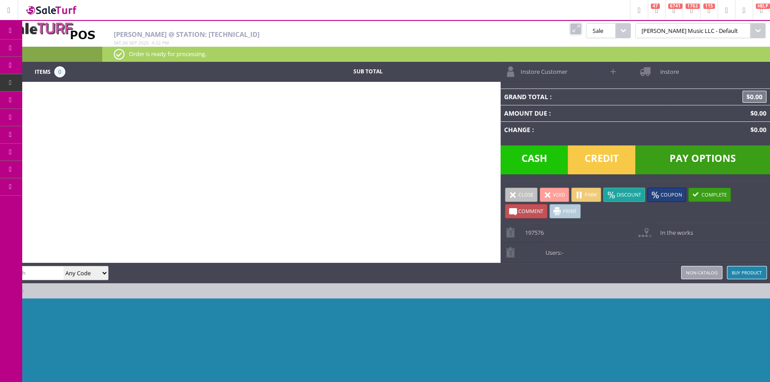
click at [44, 99] on link "Order List" at bounding box center [68, 101] width 93 height 18
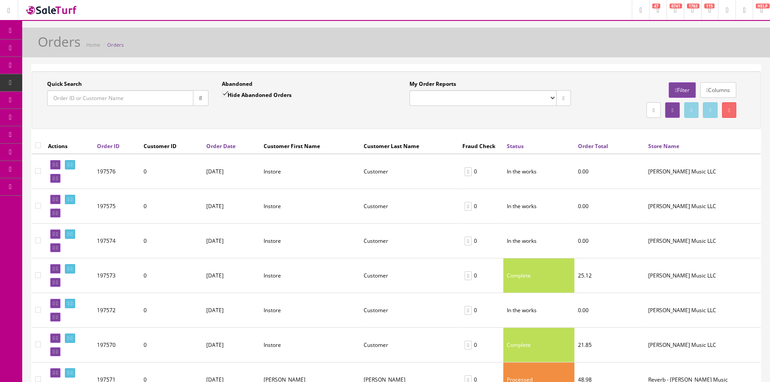
click at [105, 96] on input "Quick Search" at bounding box center [120, 98] width 146 height 16
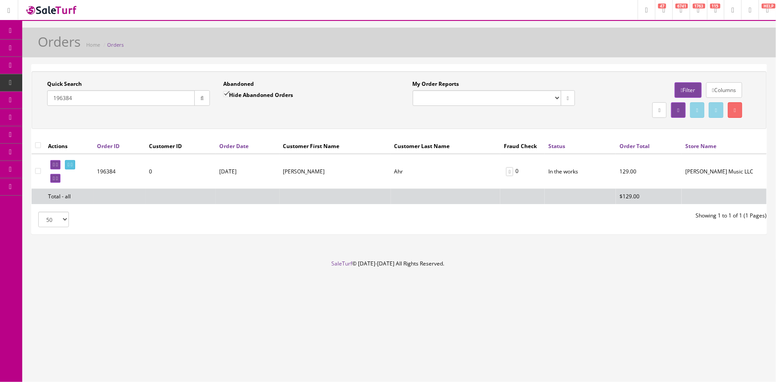
type input "196384"
click at [44, 48] on link "Products" at bounding box center [68, 48] width 93 height 17
